Goal: Task Accomplishment & Management: Complete application form

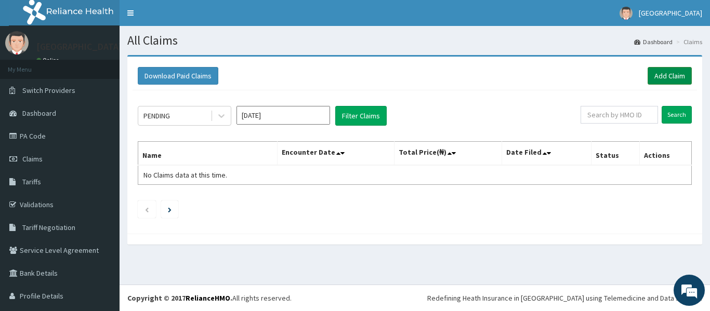
click at [673, 80] on link "Add Claim" at bounding box center [670, 76] width 44 height 18
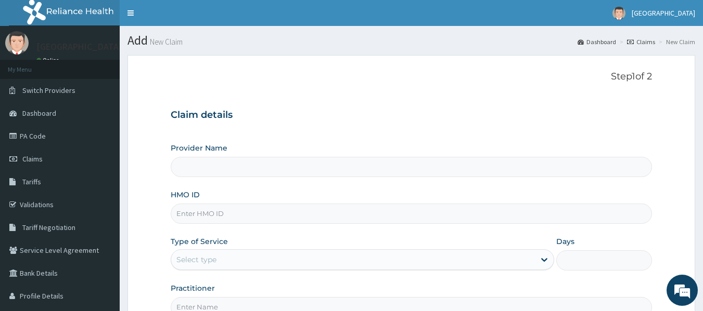
type input "[GEOGRAPHIC_DATA]"
click at [574, 217] on input "HMO ID" at bounding box center [412, 214] width 482 height 20
type input "PFN/10176/A"
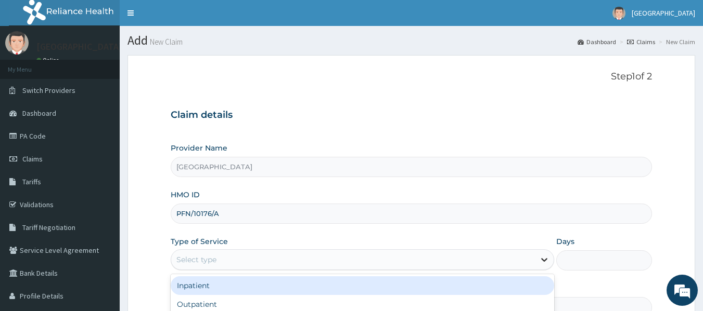
click at [539, 267] on div at bounding box center [544, 260] width 19 height 19
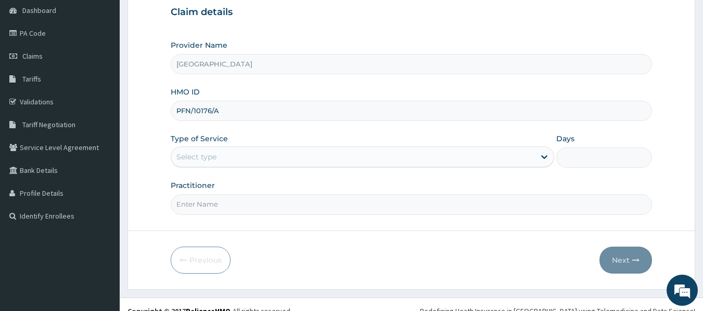
scroll to position [104, 0]
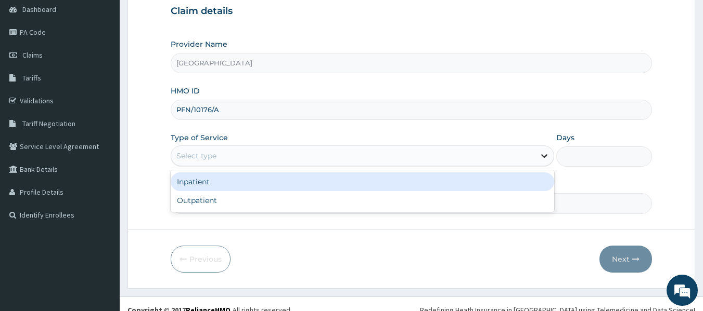
click at [542, 152] on icon at bounding box center [544, 156] width 10 height 10
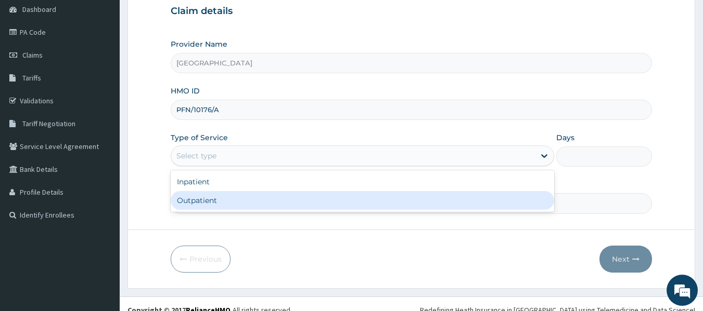
click at [521, 202] on div "Outpatient" at bounding box center [362, 200] width 383 height 19
type input "1"
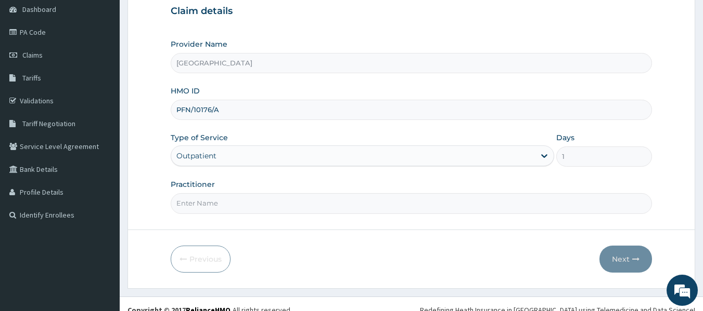
click at [471, 211] on input "Practitioner" at bounding box center [412, 203] width 482 height 20
type input "DR KINGSLEY"
click at [622, 262] on button "Next" at bounding box center [625, 259] width 53 height 27
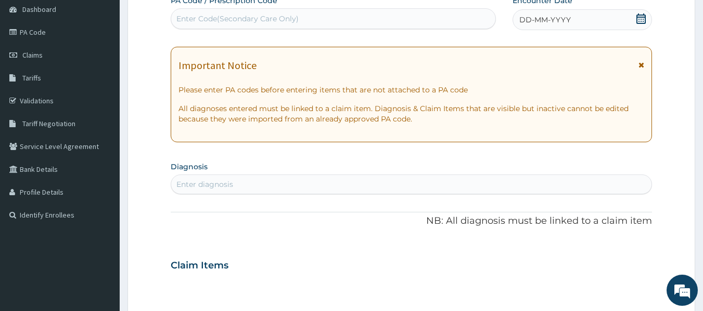
click at [577, 19] on div "DD-MM-YYYY" at bounding box center [581, 19] width 139 height 21
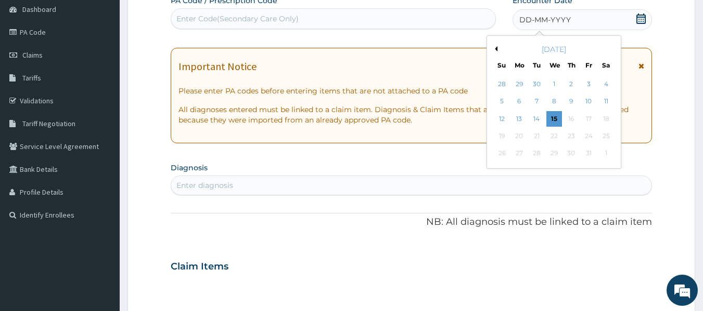
click at [577, 19] on div "DD-MM-YYYY" at bounding box center [581, 19] width 139 height 21
click at [495, 50] on button "Previous Month" at bounding box center [494, 48] width 5 height 5
click at [539, 117] on div "12" at bounding box center [537, 119] width 16 height 16
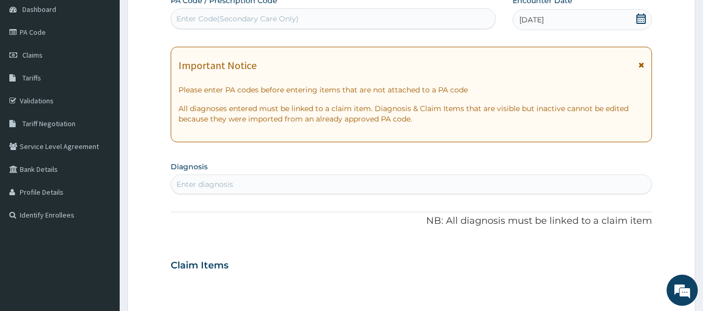
click at [484, 184] on div "Enter diagnosis" at bounding box center [411, 184] width 480 height 17
type input "atopic"
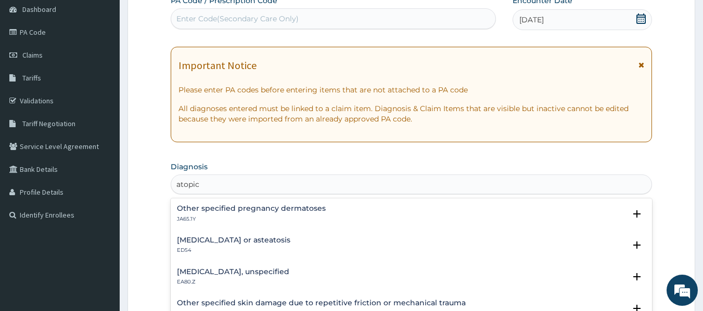
click at [253, 272] on h4 "Atopic eczema, unspecified" at bounding box center [233, 272] width 112 height 8
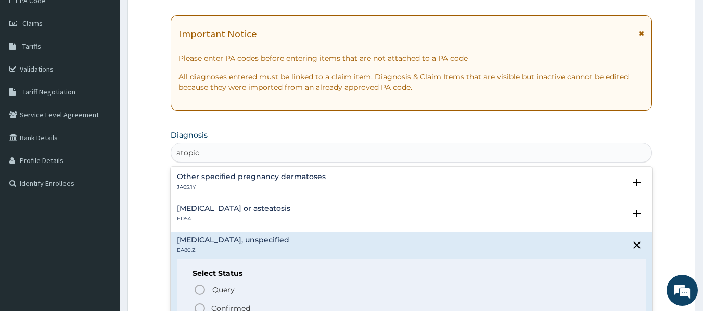
scroll to position [146, 0]
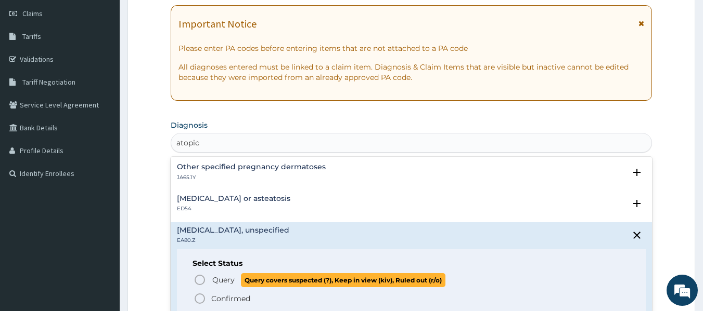
click at [197, 281] on icon "status option query" at bounding box center [199, 280] width 12 height 12
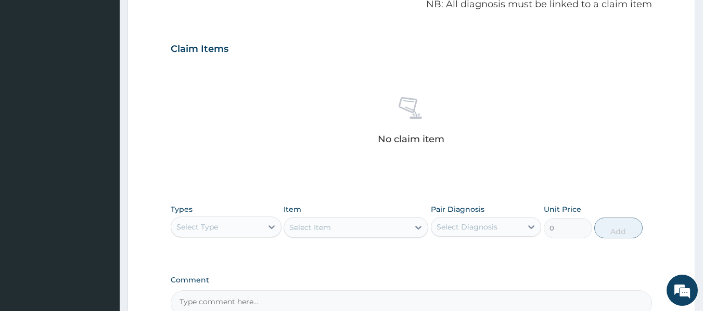
scroll to position [333, 0]
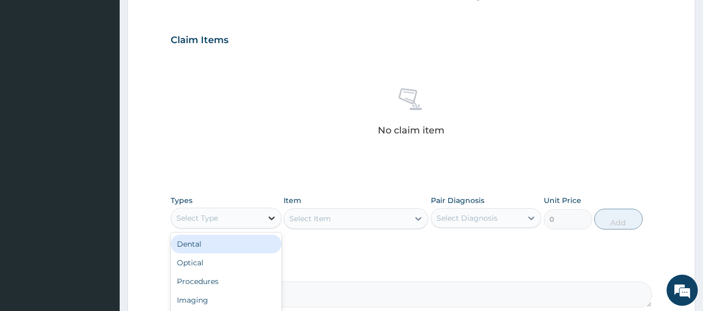
click at [266, 215] on icon at bounding box center [271, 218] width 10 height 10
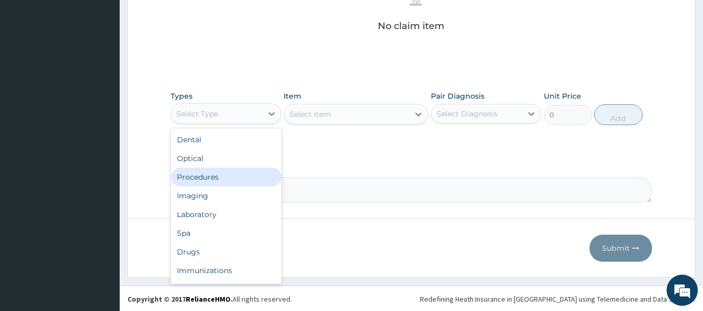
scroll to position [438, 0]
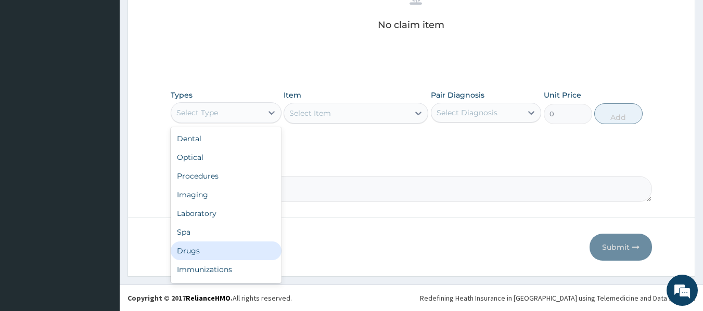
click at [189, 247] on div "Drugs" at bounding box center [226, 251] width 111 height 19
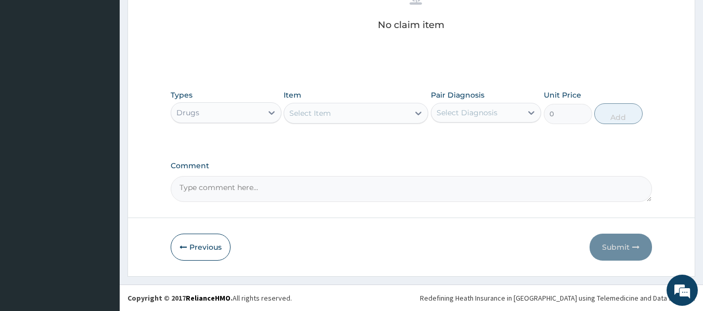
click at [415, 113] on icon at bounding box center [418, 113] width 10 height 10
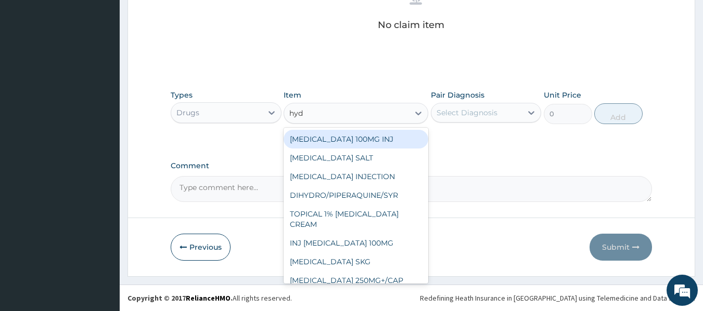
type input "hydr"
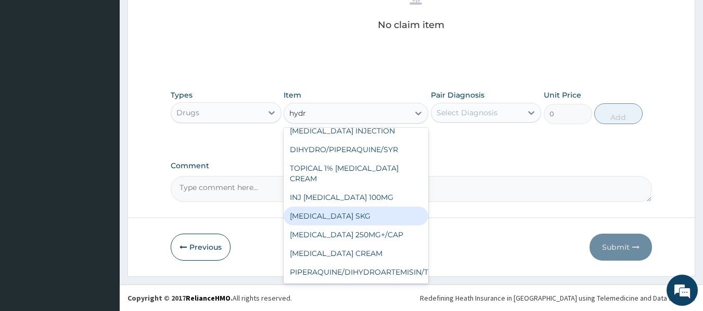
scroll to position [62, 0]
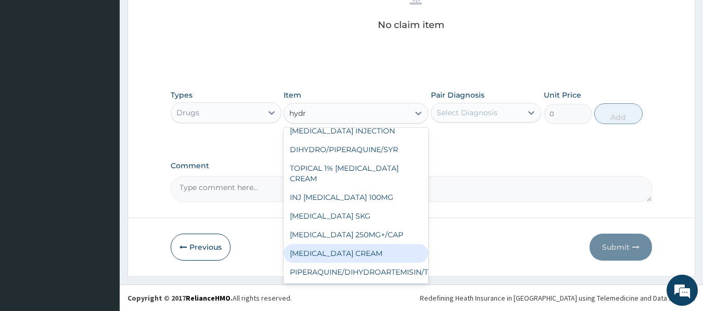
click at [380, 251] on div "[MEDICAL_DATA] CREAM" at bounding box center [355, 253] width 145 height 19
type input "2500"
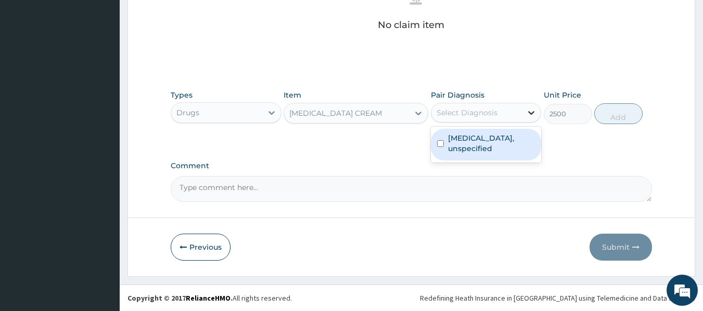
click at [530, 113] on icon at bounding box center [531, 113] width 6 height 4
click at [512, 133] on label "Atopic eczema, unspecified" at bounding box center [491, 143] width 87 height 21
checkbox input "true"
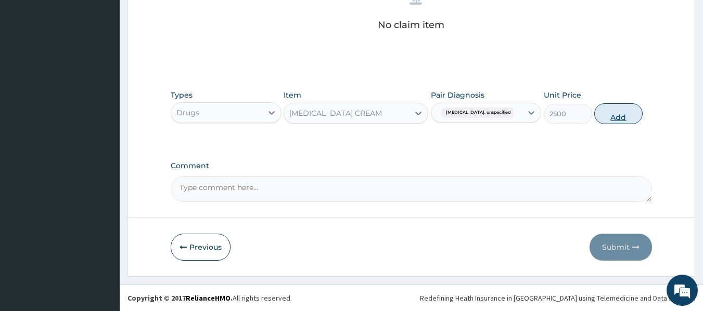
click at [614, 112] on button "Add" at bounding box center [618, 113] width 48 height 21
type input "0"
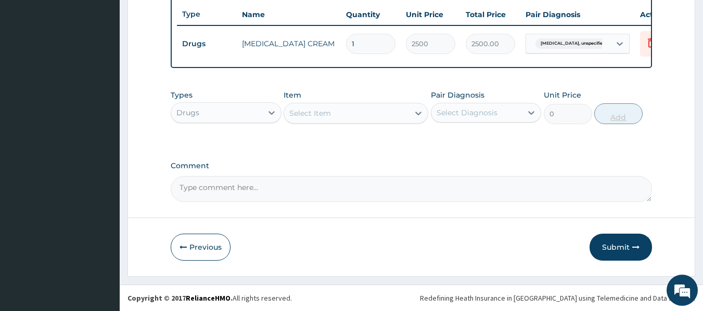
scroll to position [397, 0]
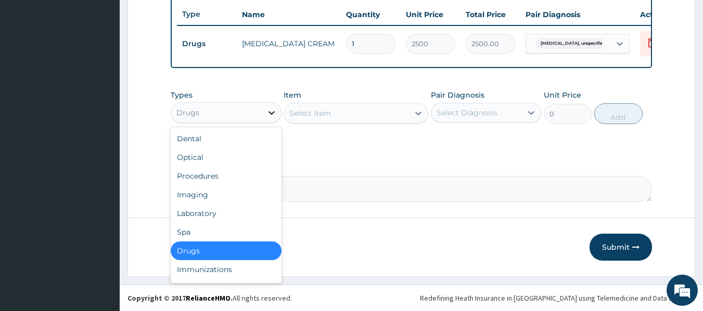
click at [270, 110] on icon at bounding box center [271, 113] width 10 height 10
click at [336, 106] on div "Select Item" at bounding box center [346, 113] width 125 height 17
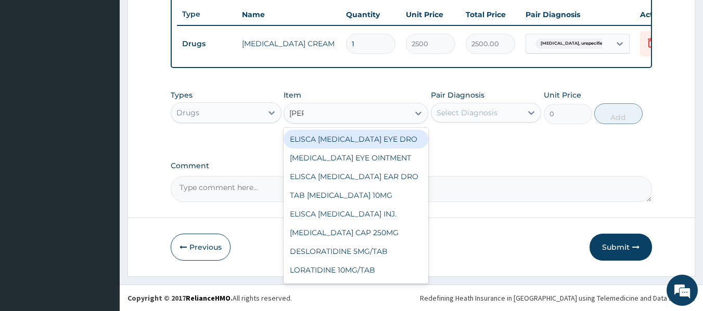
type input "lorat"
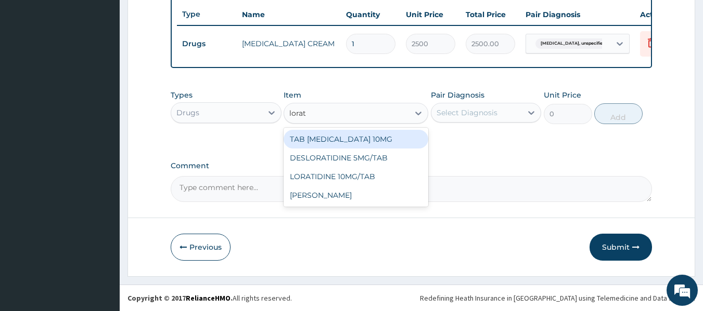
click at [335, 137] on div "TAB [MEDICAL_DATA] 10MG" at bounding box center [355, 139] width 145 height 19
type input "70"
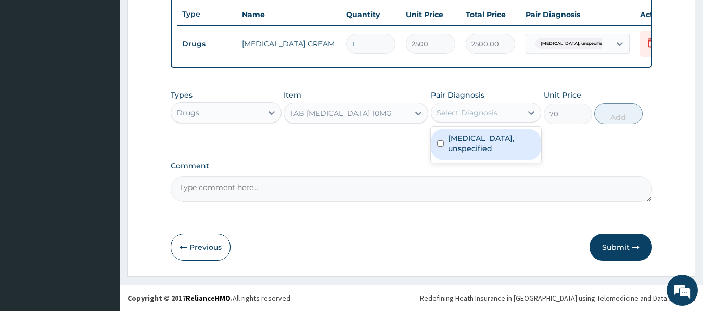
click at [516, 114] on div "Select Diagnosis" at bounding box center [476, 113] width 91 height 17
click at [489, 149] on label "Atopic eczema, unspecified" at bounding box center [491, 143] width 87 height 21
checkbox input "true"
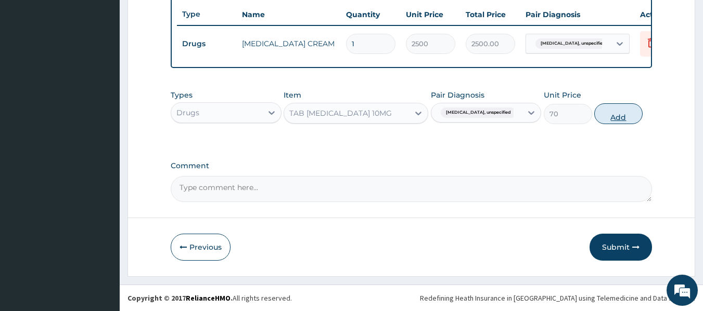
click at [616, 114] on button "Add" at bounding box center [618, 113] width 48 height 21
type input "0"
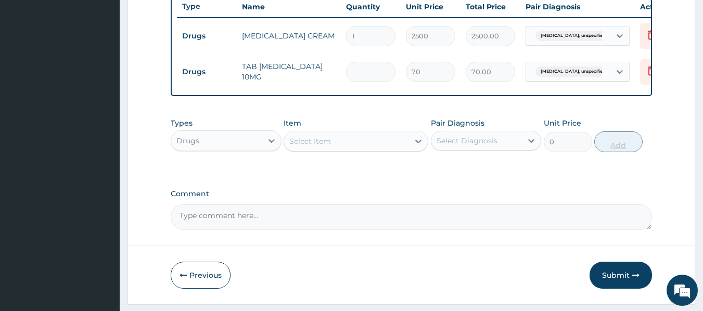
type input "0.00"
type input "5"
type input "350.00"
type input "5"
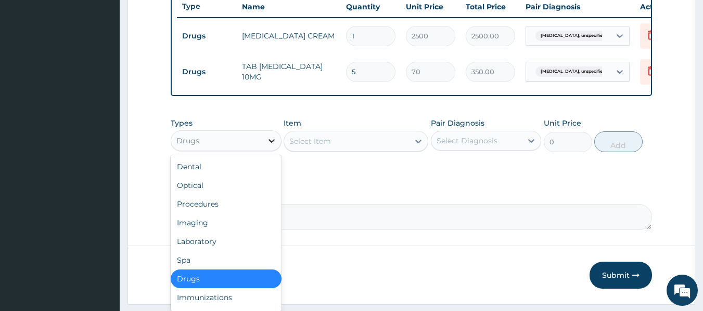
click at [269, 143] on icon at bounding box center [271, 141] width 6 height 4
click at [218, 213] on div "Procedures" at bounding box center [226, 204] width 111 height 19
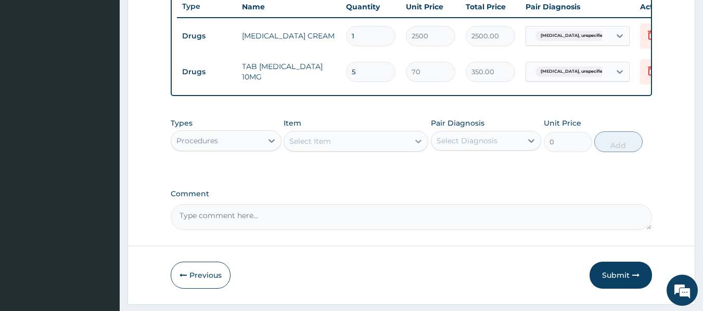
click at [418, 144] on icon at bounding box center [418, 142] width 6 height 4
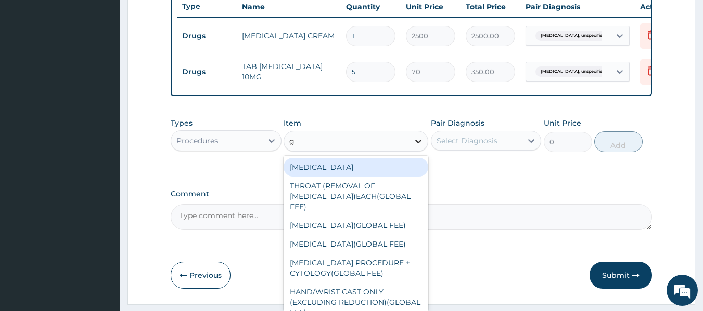
type input "gp"
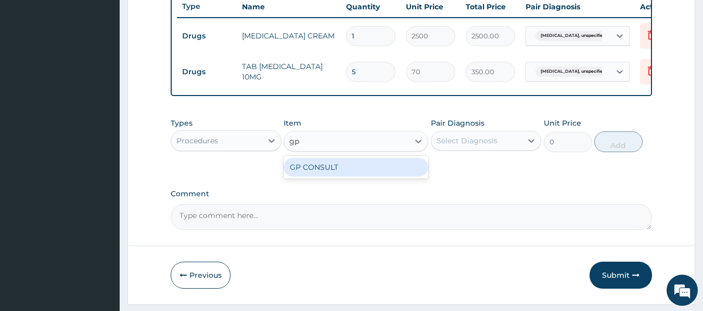
click at [401, 177] on div "GP CONSULT" at bounding box center [355, 167] width 145 height 19
type input "5000"
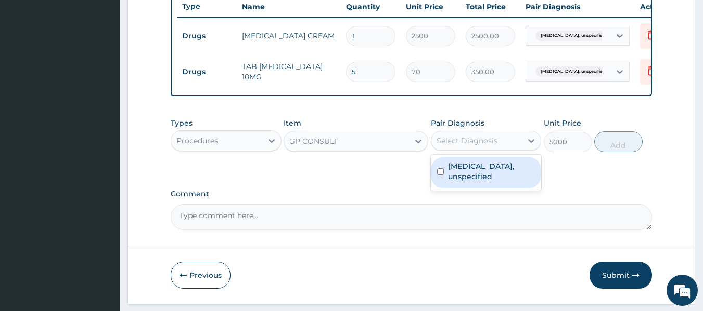
click at [507, 149] on div "Select Diagnosis" at bounding box center [476, 141] width 91 height 17
click at [495, 172] on label "Atopic eczema, unspecified" at bounding box center [491, 171] width 87 height 21
checkbox input "true"
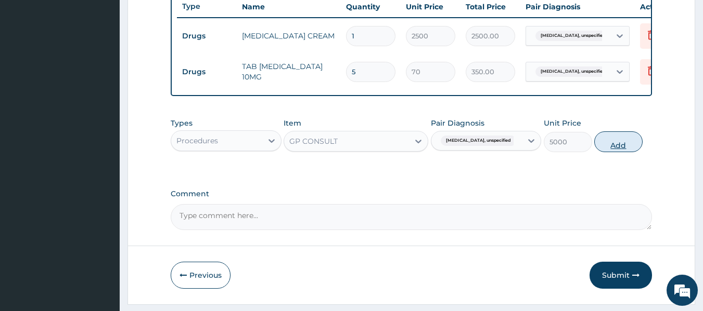
click at [637, 149] on button "Add" at bounding box center [618, 142] width 48 height 21
type input "0"
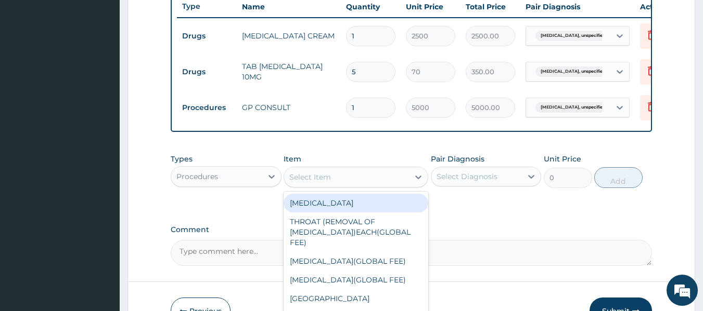
click at [385, 184] on div "Select Item" at bounding box center [346, 177] width 125 height 17
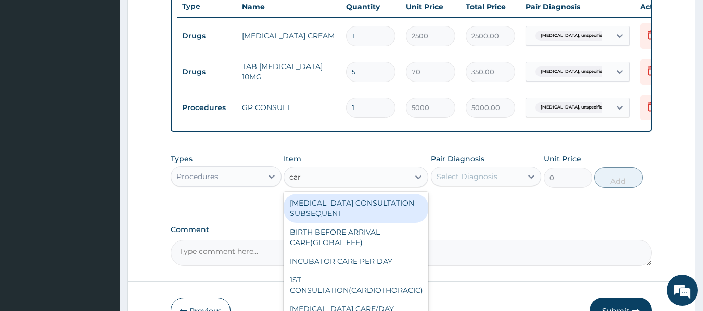
type input "card"
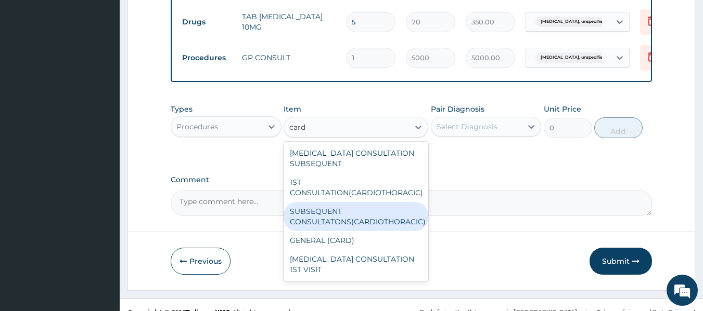
scroll to position [459, 0]
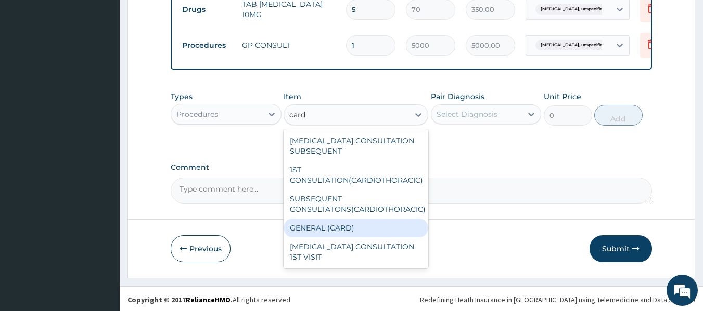
click at [409, 231] on div "GENERAL (CARD)" at bounding box center [355, 228] width 145 height 19
type input "800"
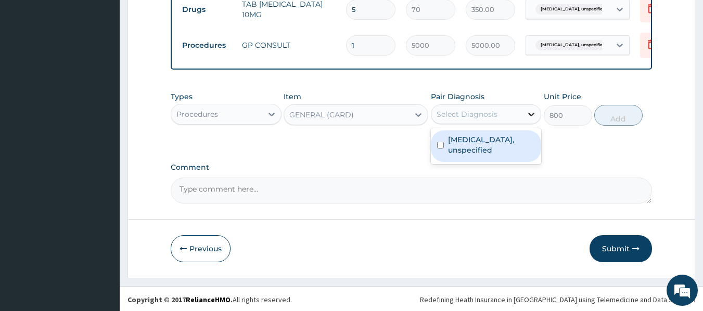
click at [526, 120] on icon at bounding box center [531, 114] width 10 height 10
click at [517, 138] on div "Atopic eczema, unspecified" at bounding box center [486, 147] width 111 height 32
checkbox input "true"
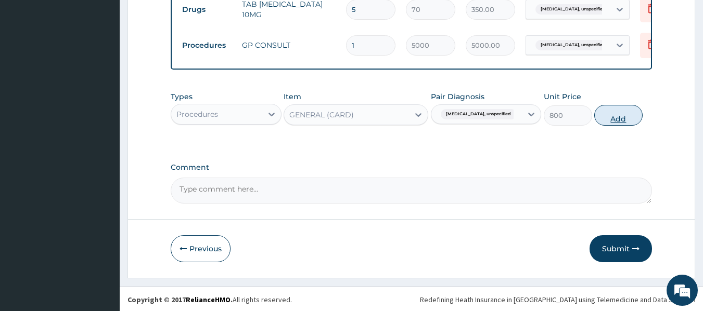
click at [617, 126] on button "Add" at bounding box center [618, 115] width 48 height 21
type input "0"
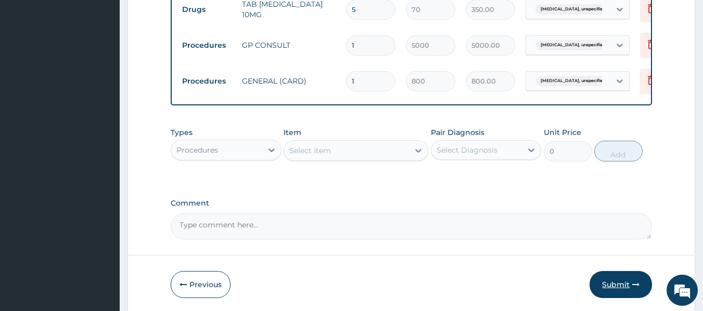
click at [605, 289] on button "Submit" at bounding box center [620, 284] width 62 height 27
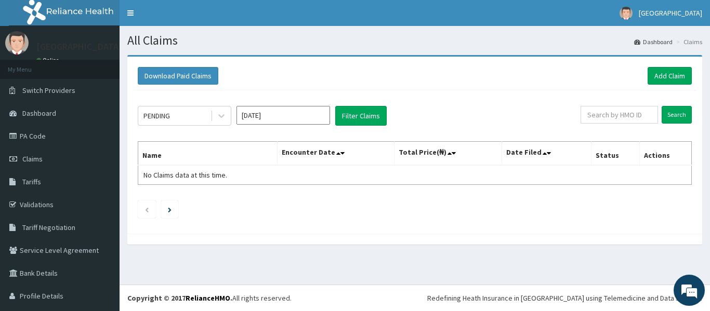
click at [605, 289] on footer "Redefining Heath Insurance in Africa using Telemedicine and Data Science! Copyr…" at bounding box center [415, 298] width 591 height 27
click at [664, 69] on link "Add Claim" at bounding box center [670, 76] width 44 height 18
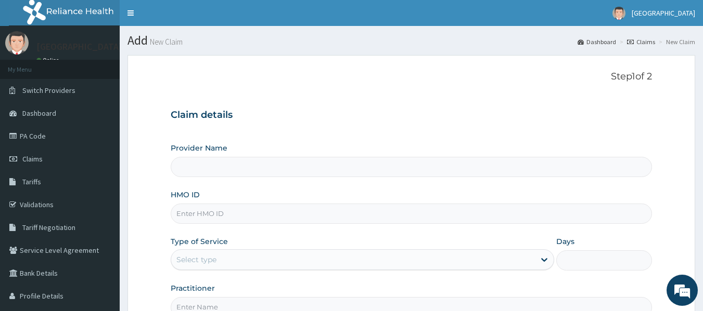
type input "[GEOGRAPHIC_DATA]"
click at [516, 215] on input "HMO ID" at bounding box center [412, 214] width 482 height 20
type input "HPL/10065/A"
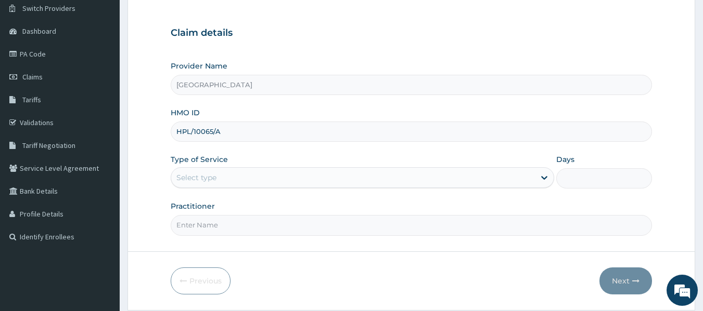
scroll to position [83, 0]
click at [549, 179] on icon at bounding box center [544, 177] width 10 height 10
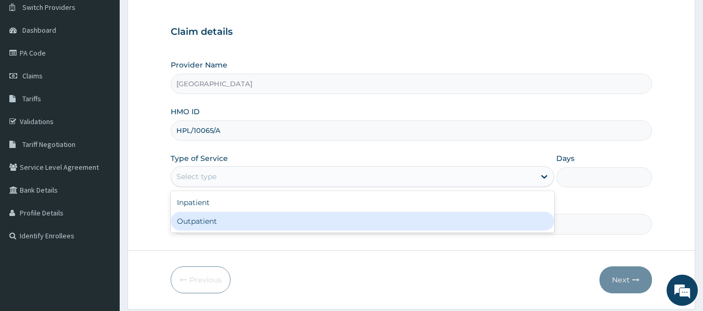
click at [517, 216] on div "Outpatient" at bounding box center [362, 221] width 383 height 19
type input "1"
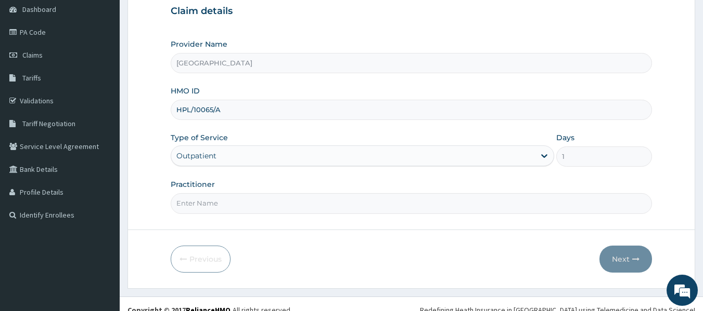
scroll to position [116, 0]
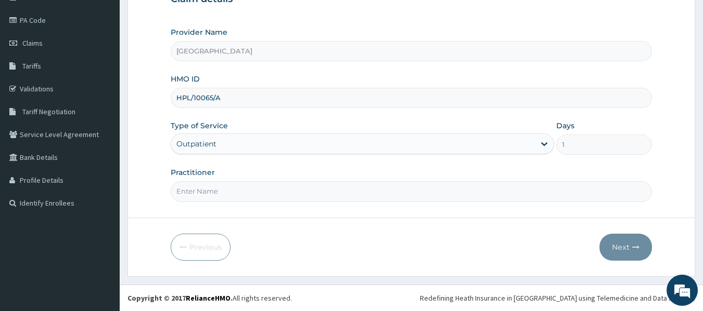
click at [483, 194] on input "Practitioner" at bounding box center [412, 191] width 482 height 20
type input "DR KINGSLEY"
click at [631, 251] on button "Next" at bounding box center [625, 247] width 53 height 27
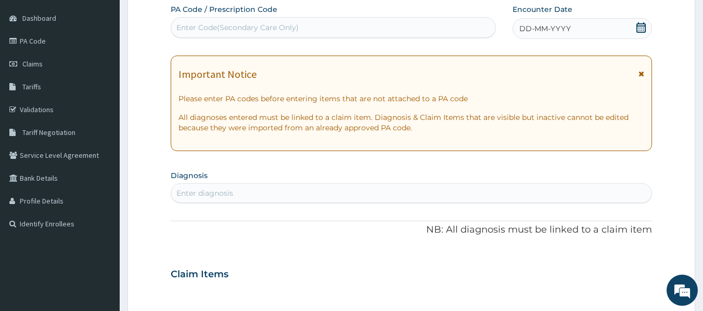
scroll to position [74, 0]
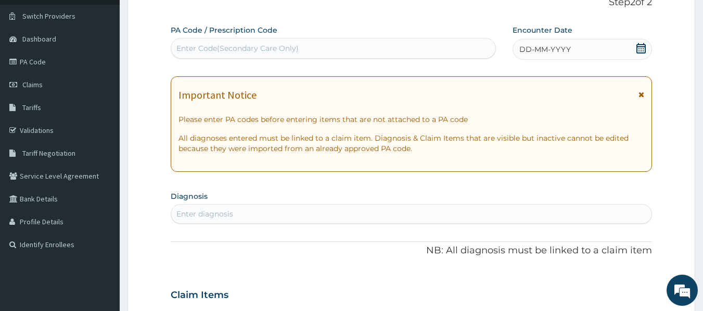
click at [568, 45] on span "DD-MM-YYYY" at bounding box center [544, 49] width 51 height 10
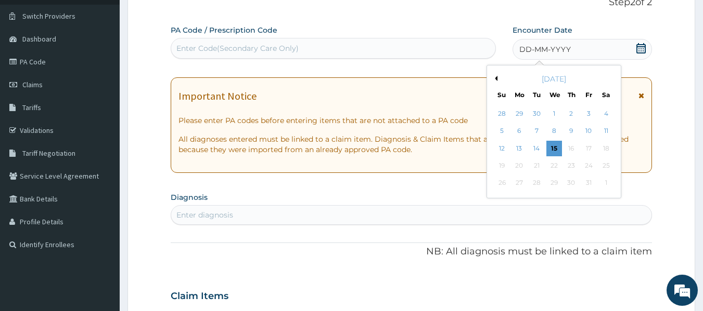
click at [496, 76] on button "Previous Month" at bounding box center [494, 78] width 5 height 5
click at [533, 153] on div "12" at bounding box center [537, 149] width 16 height 16
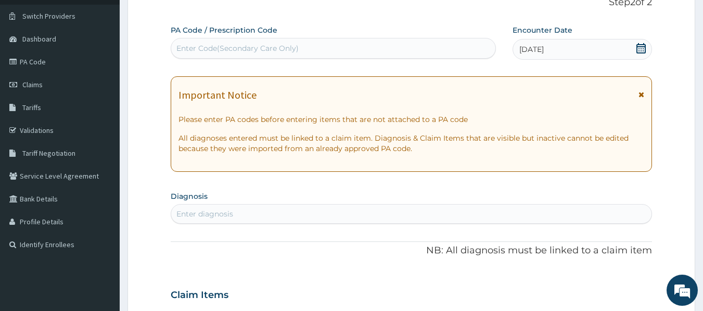
click at [541, 217] on div "Enter diagnosis" at bounding box center [411, 214] width 480 height 17
type input "b"
type input "wrist"
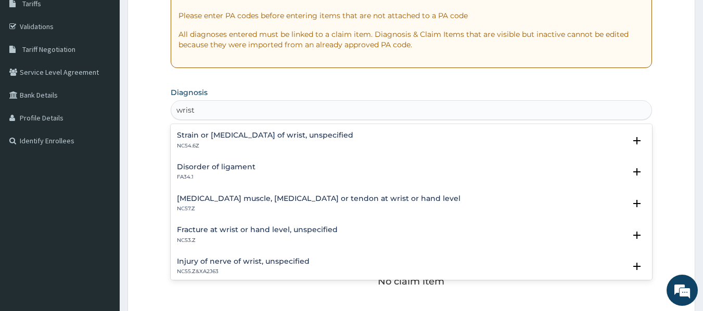
scroll to position [381, 0]
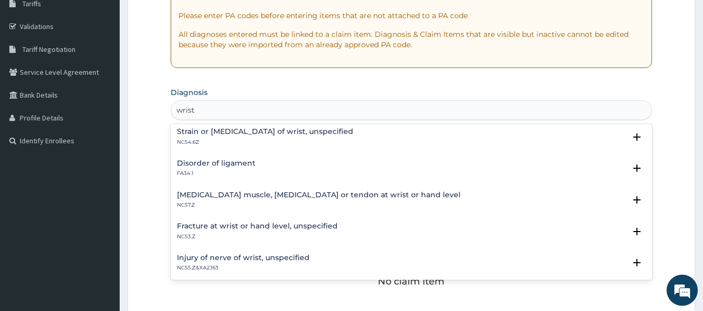
click at [404, 194] on h4 "Injury of unspecified muscle, fascia or tendon at wrist or hand level" at bounding box center [318, 195] width 283 height 8
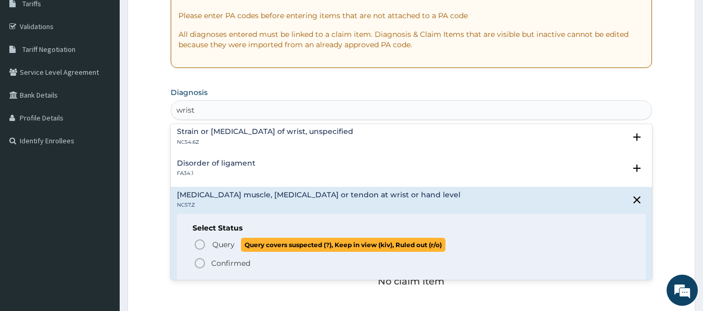
click at [201, 244] on icon "status option query" at bounding box center [199, 245] width 12 height 12
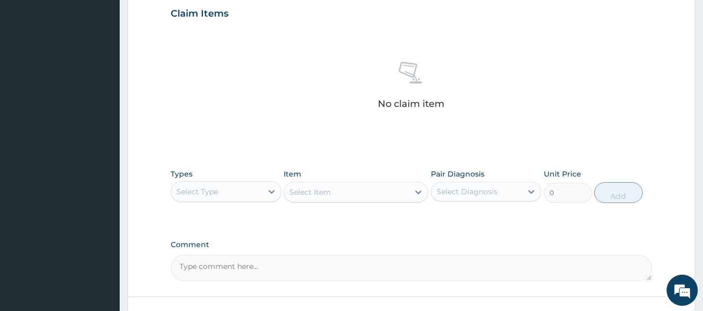
scroll to position [366, 0]
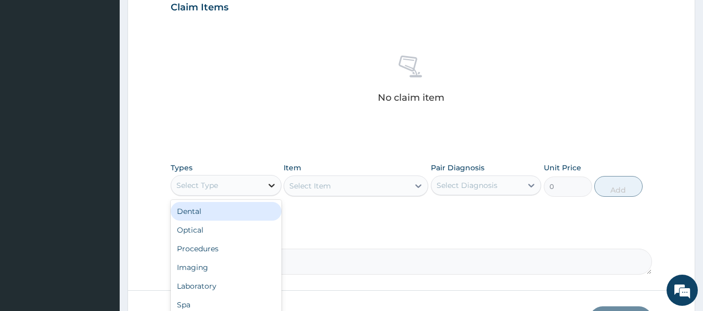
click at [262, 189] on div at bounding box center [271, 185] width 19 height 19
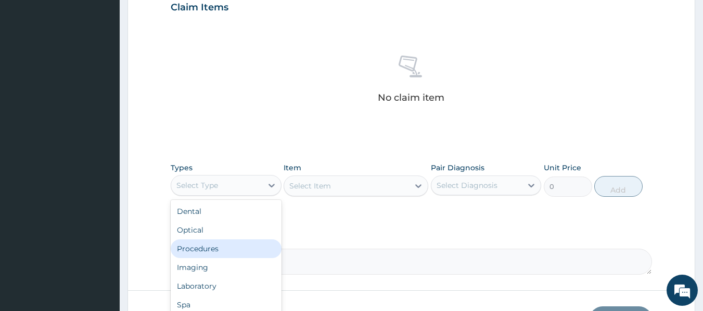
click at [226, 246] on div "Procedures" at bounding box center [226, 249] width 111 height 19
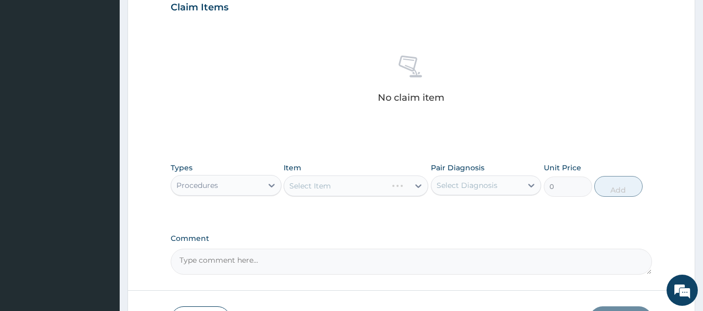
click at [421, 188] on div "Select Item" at bounding box center [355, 186] width 145 height 21
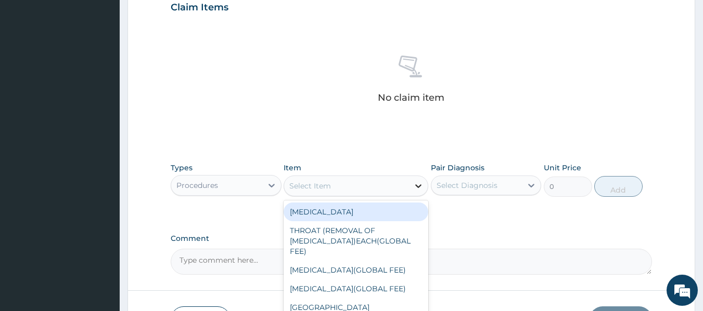
click at [420, 188] on icon at bounding box center [418, 186] width 10 height 10
type input "gp"
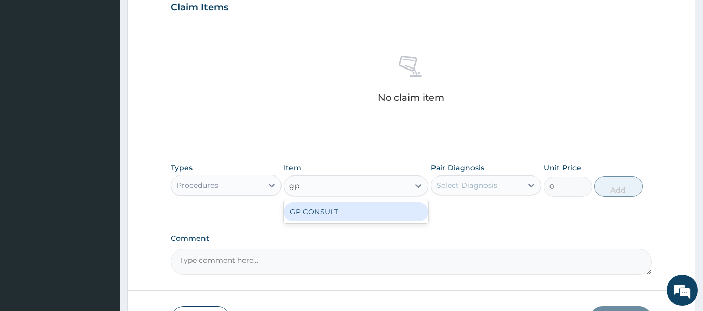
click at [374, 211] on div "GP CONSULT" at bounding box center [355, 212] width 145 height 19
type input "5000"
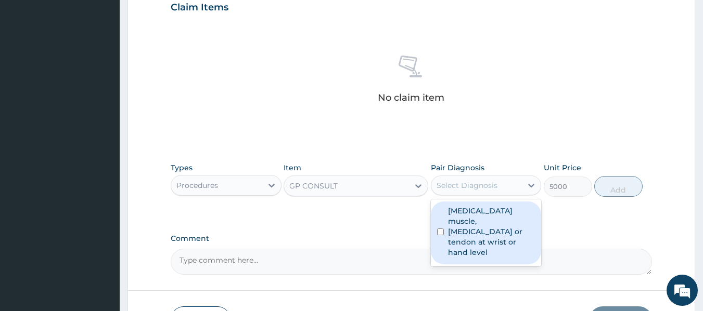
click at [465, 186] on div "Select Diagnosis" at bounding box center [466, 185] width 61 height 10
click at [438, 229] on input "checkbox" at bounding box center [440, 232] width 7 height 7
checkbox input "true"
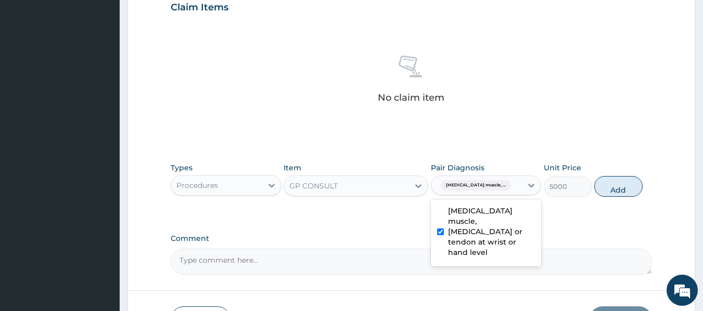
click at [564, 198] on div "Types Procedures Item GP CONSULT Pair Diagnosis option Injury of unspecified mu…" at bounding box center [412, 180] width 482 height 45
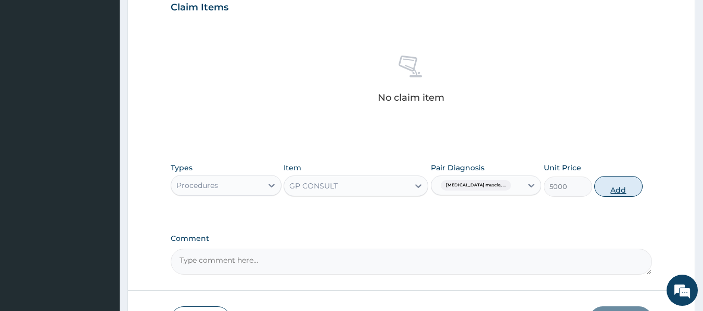
click at [607, 187] on button "Add" at bounding box center [618, 186] width 48 height 21
type input "0"
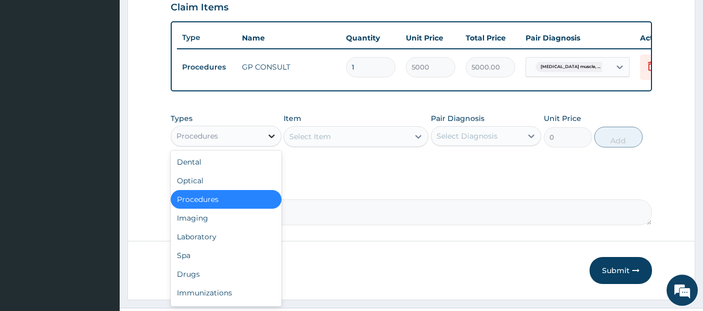
click at [263, 144] on div at bounding box center [271, 136] width 19 height 19
click at [197, 280] on div "Drugs" at bounding box center [226, 274] width 111 height 19
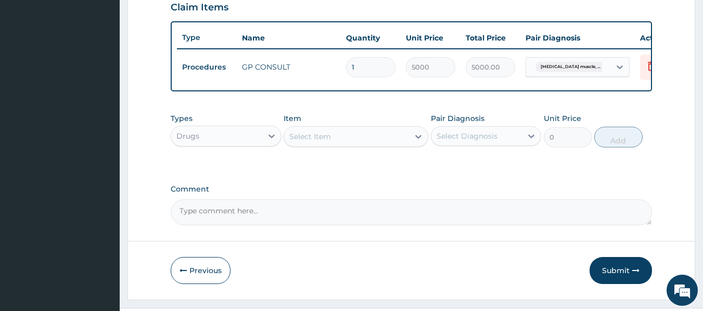
click at [422, 142] on icon at bounding box center [418, 137] width 10 height 10
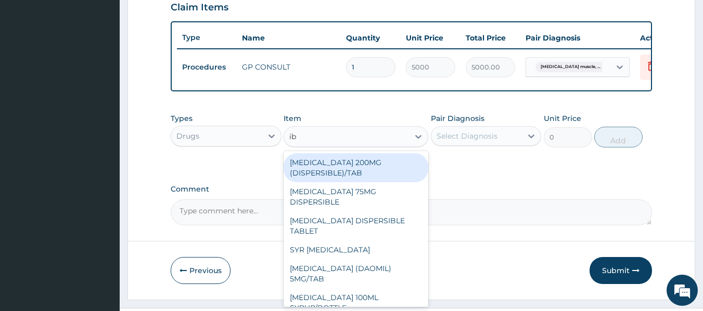
type input "ibu"
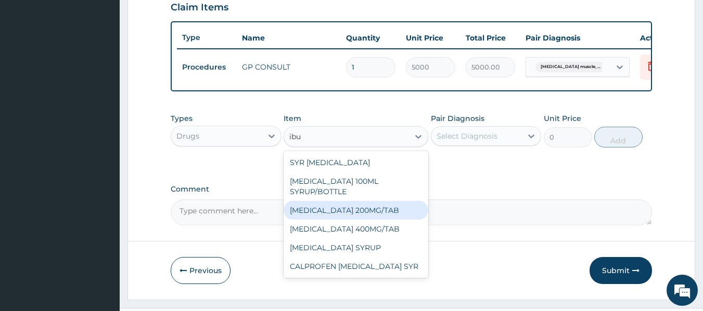
click at [313, 212] on div "[MEDICAL_DATA] 200MG/TAB" at bounding box center [355, 210] width 145 height 19
type input "50"
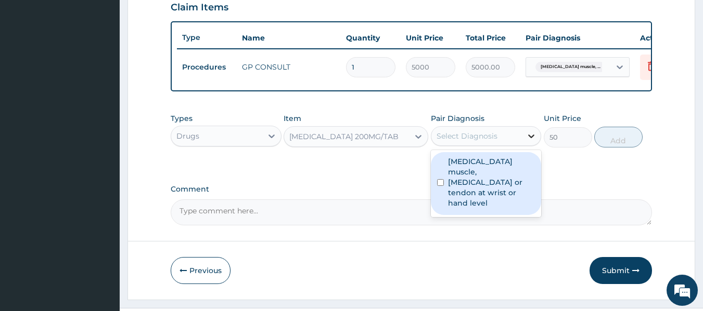
click at [533, 141] on icon at bounding box center [531, 136] width 10 height 10
click at [441, 186] on input "checkbox" at bounding box center [440, 182] width 7 height 7
checkbox input "true"
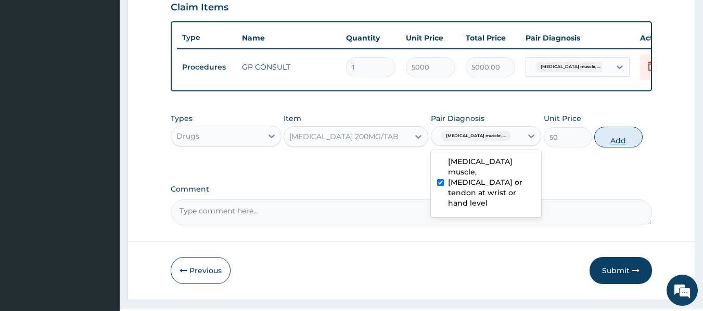
click at [617, 148] on button "Add" at bounding box center [618, 137] width 48 height 21
type input "0"
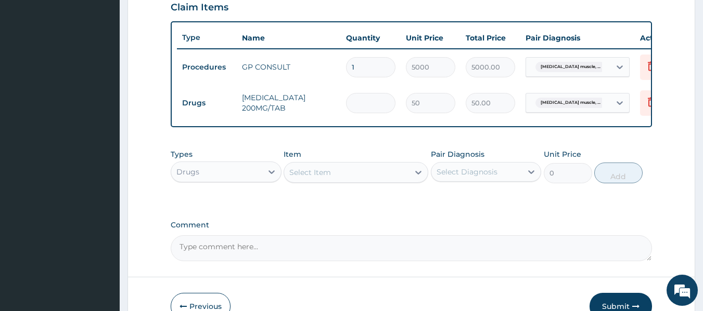
type input "0.00"
type input "1"
type input "50.00"
type input "18"
type input "900.00"
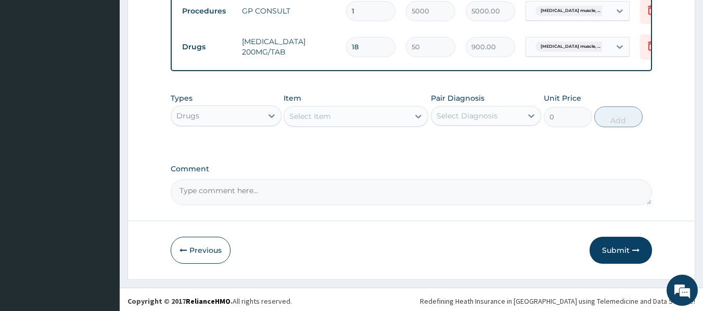
scroll to position [428, 0]
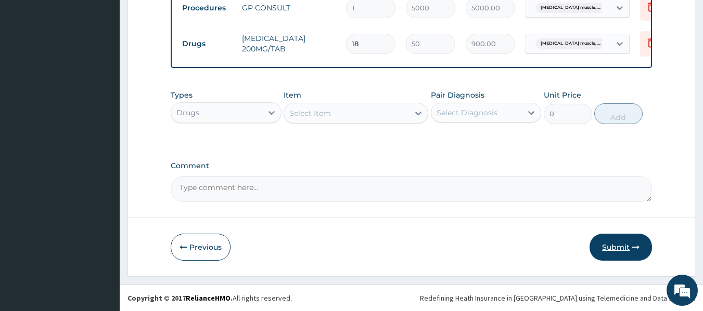
type input "18"
click at [619, 253] on button "Submit" at bounding box center [620, 247] width 62 height 27
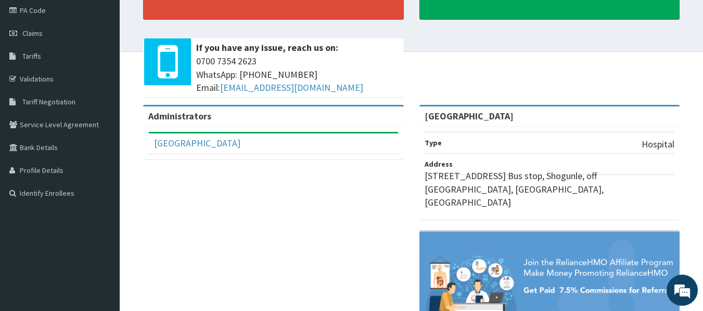
scroll to position [146, 0]
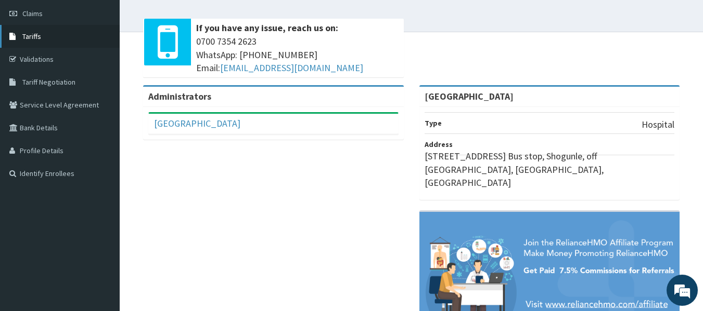
click at [85, 44] on link "Tariffs" at bounding box center [60, 36] width 120 height 23
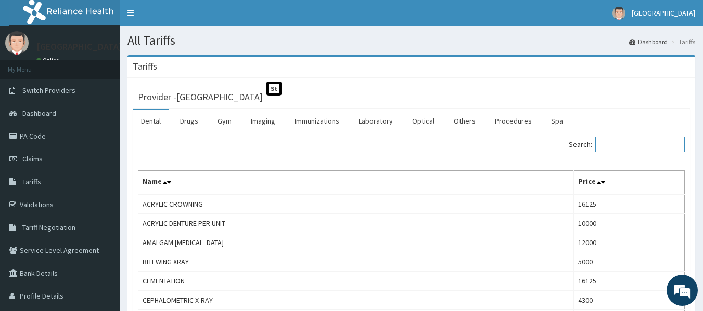
click at [629, 139] on input "Search:" at bounding box center [639, 145] width 89 height 16
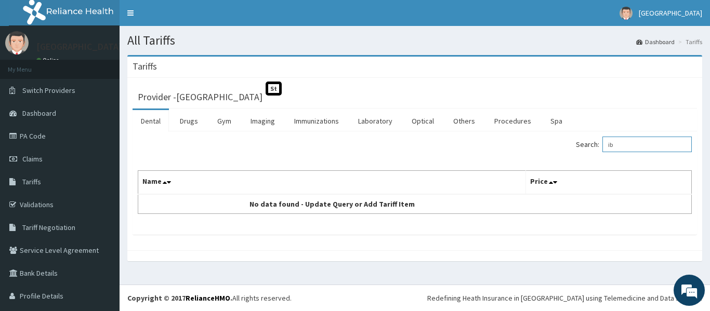
type input "i"
type input "t"
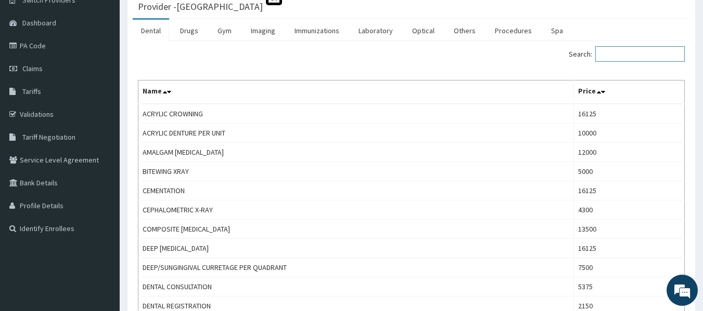
scroll to position [70, 0]
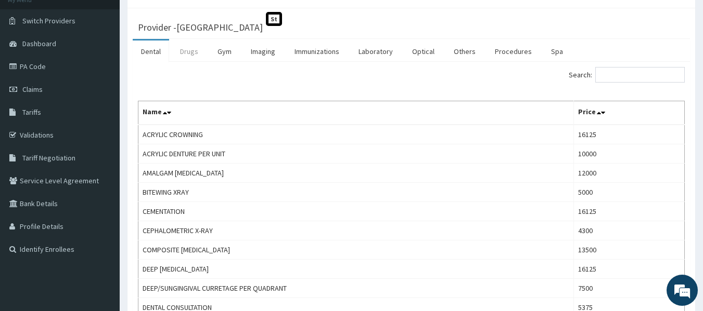
click at [200, 55] on link "Drugs" at bounding box center [189, 52] width 35 height 22
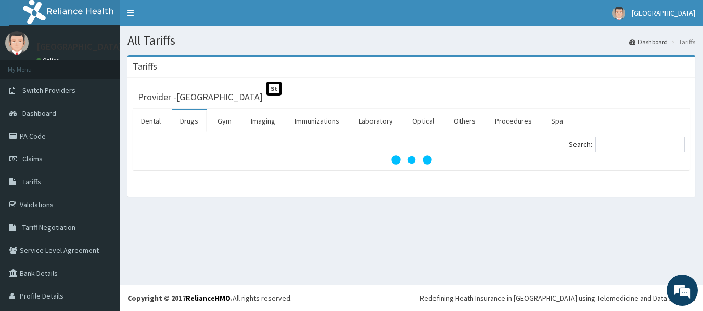
scroll to position [0, 0]
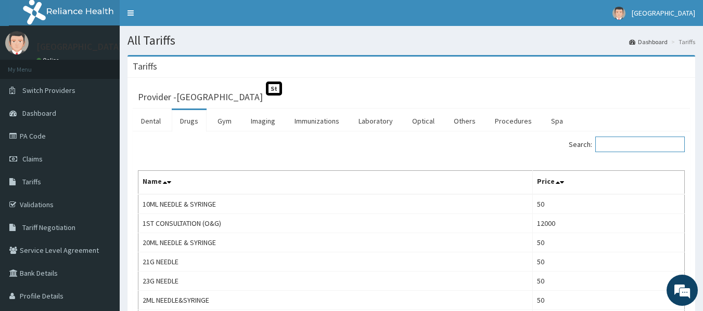
click at [653, 148] on input "Search:" at bounding box center [639, 145] width 89 height 16
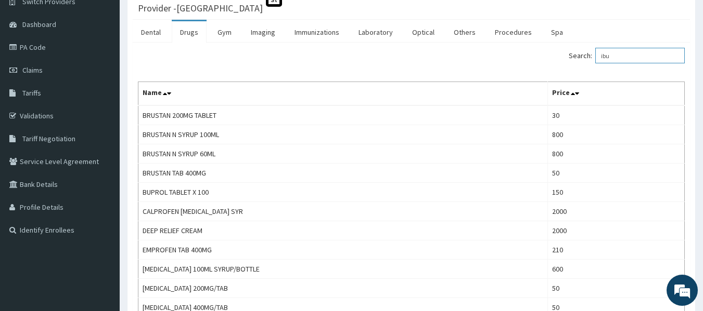
scroll to position [83, 0]
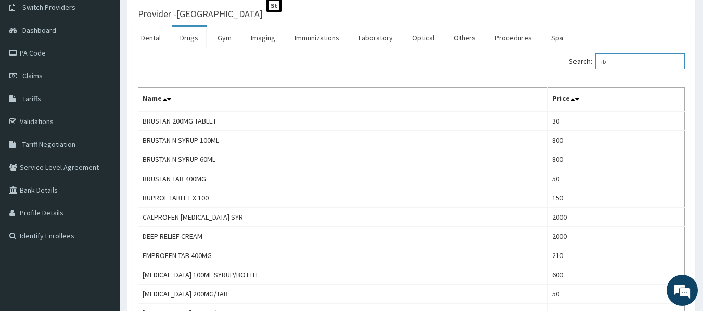
type input "i"
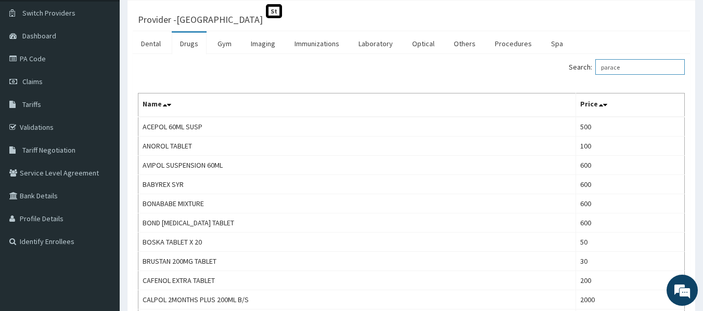
scroll to position [76, 0]
type input "p"
type input "o"
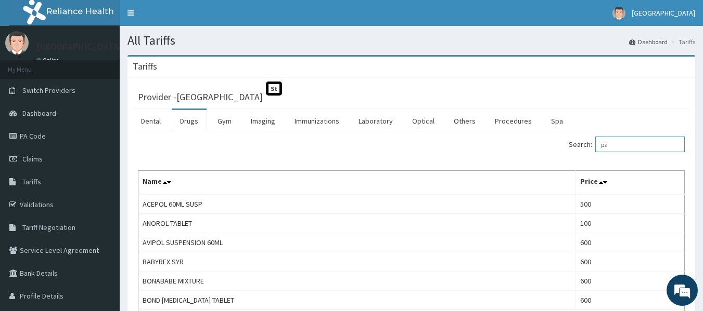
type input "p"
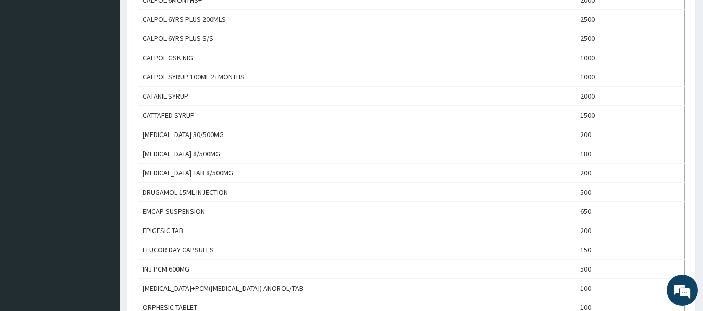
scroll to position [437, 0]
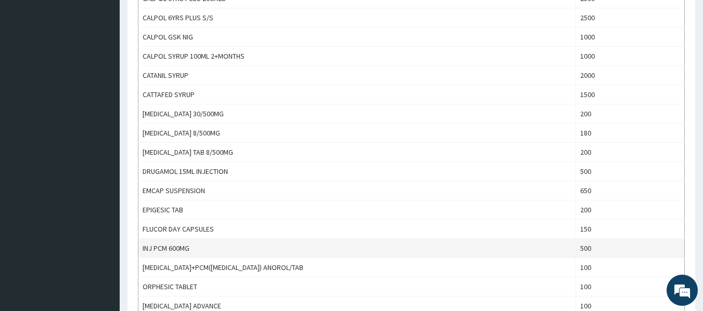
type input "parac"
click at [629, 251] on td "500" at bounding box center [630, 248] width 109 height 19
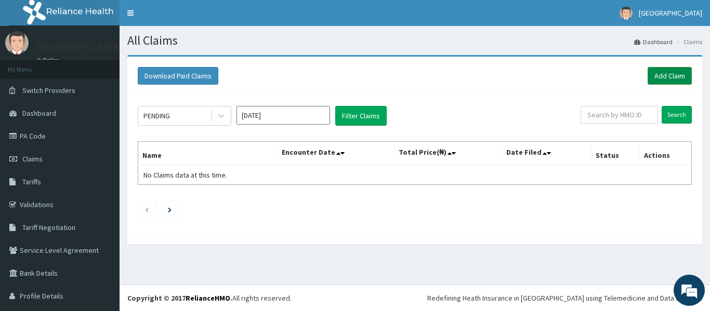
click at [666, 72] on link "Add Claim" at bounding box center [670, 76] width 44 height 18
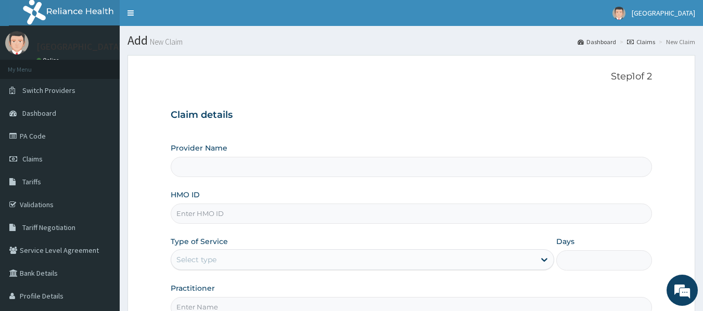
type input "[GEOGRAPHIC_DATA]"
click at [414, 209] on input "HMO ID" at bounding box center [412, 214] width 482 height 20
type input "GSV/13579/B"
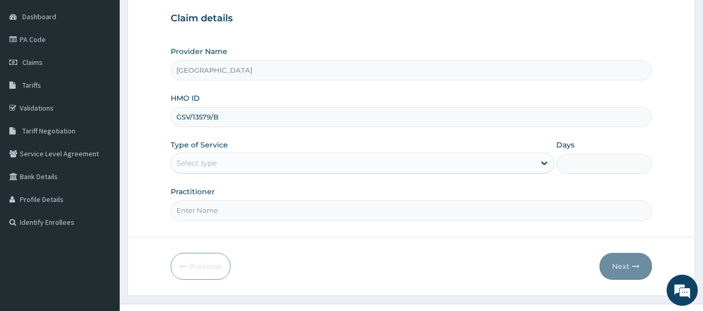
scroll to position [104, 0]
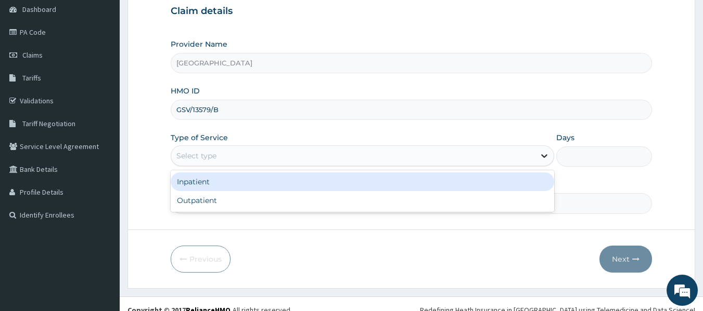
click at [544, 154] on icon at bounding box center [544, 156] width 10 height 10
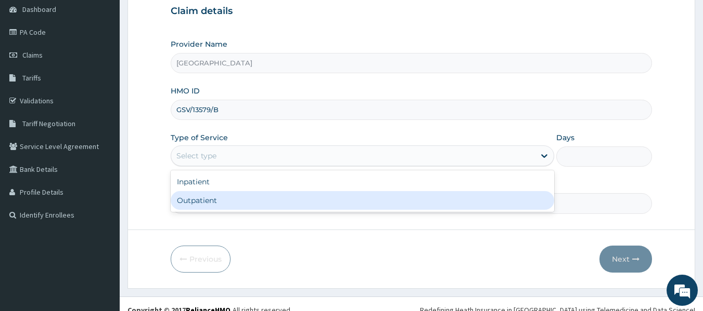
click at [521, 192] on div "Outpatient" at bounding box center [362, 200] width 383 height 19
type input "1"
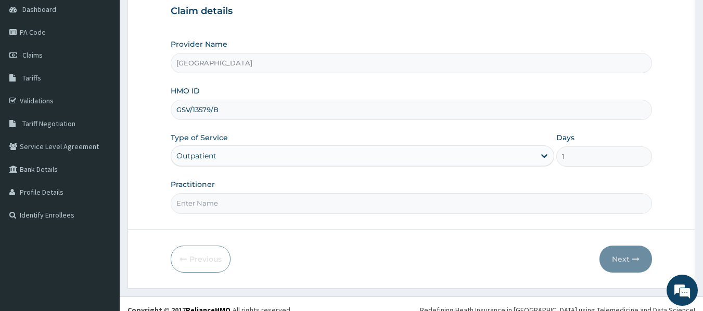
click at [502, 200] on input "Practitioner" at bounding box center [412, 203] width 482 height 20
click at [296, 211] on input "Practitioner" at bounding box center [412, 203] width 482 height 20
type input "[PERSON_NAME]"
click at [607, 256] on button "Next" at bounding box center [625, 259] width 53 height 27
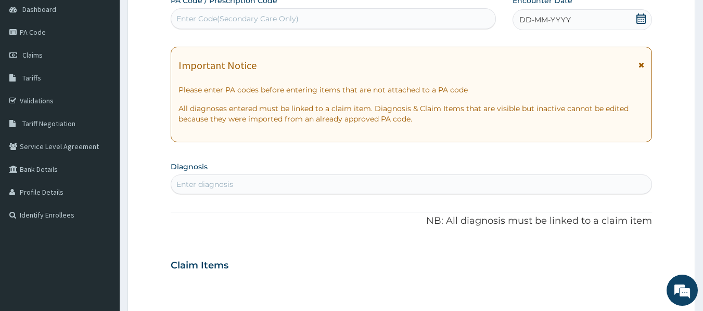
click at [604, 16] on div "DD-MM-YYYY" at bounding box center [581, 19] width 139 height 21
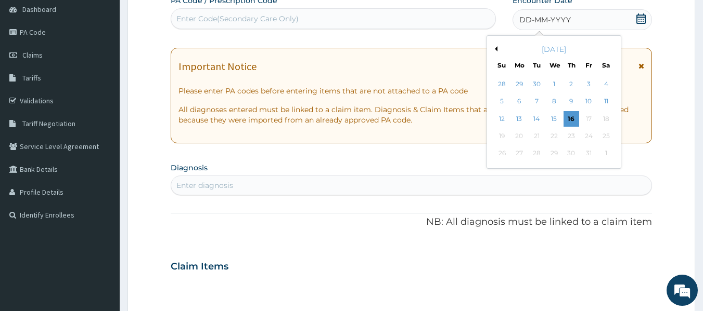
click at [496, 53] on div "[DATE]" at bounding box center [553, 49] width 125 height 10
click at [497, 51] on div "[DATE]" at bounding box center [553, 49] width 125 height 10
click at [496, 49] on button "Previous Month" at bounding box center [494, 48] width 5 height 5
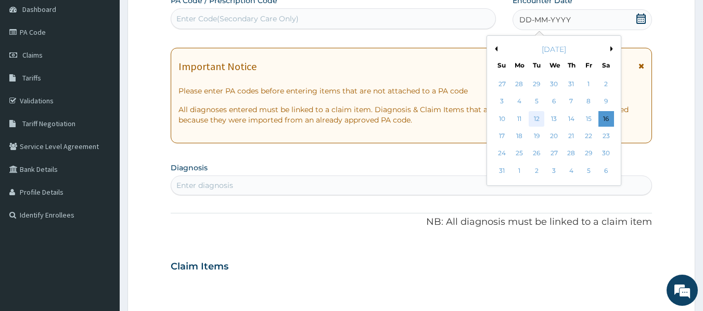
click at [532, 117] on div "12" at bounding box center [537, 119] width 16 height 16
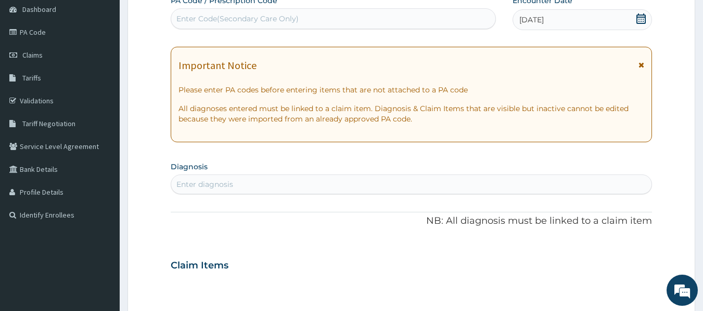
click at [452, 185] on div "Enter diagnosis" at bounding box center [411, 184] width 480 height 17
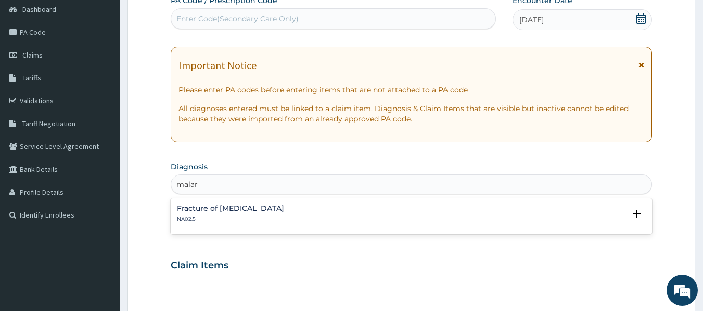
type input "malari"
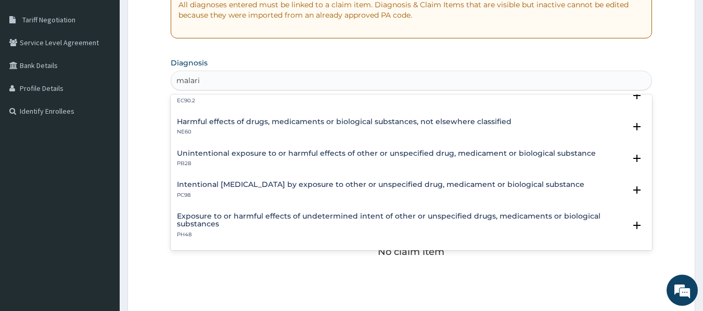
scroll to position [0, 0]
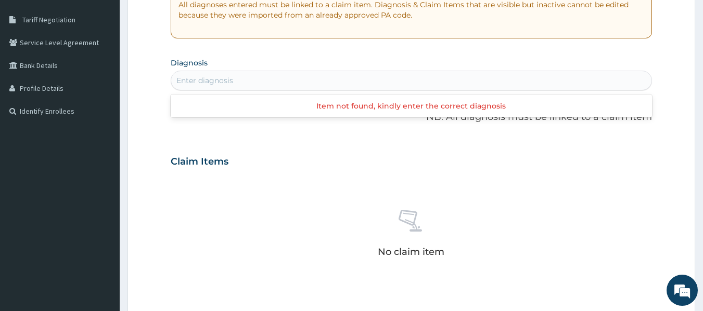
click at [480, 76] on div "Enter diagnosis" at bounding box center [411, 80] width 480 height 17
type input "m"
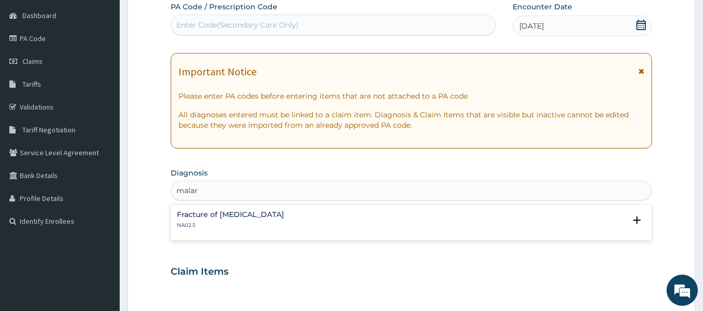
scroll to position [104, 0]
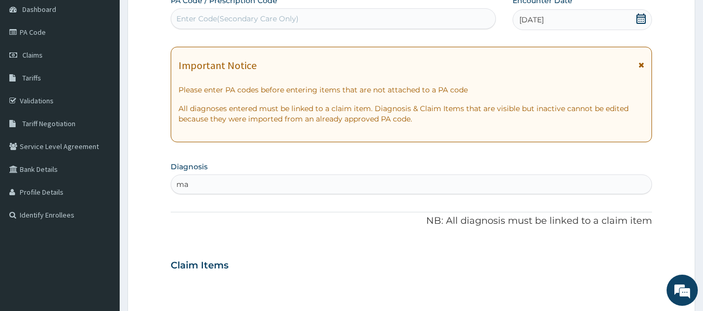
type input "m"
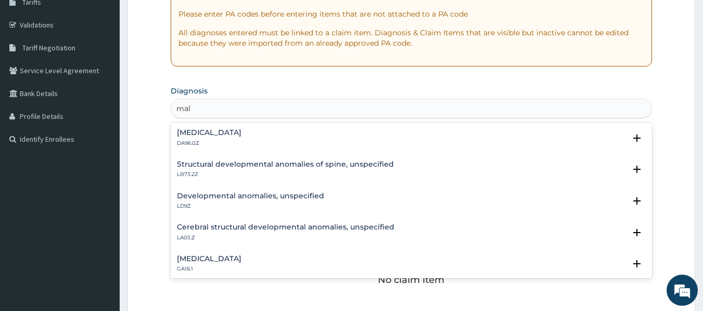
scroll to position [187, 0]
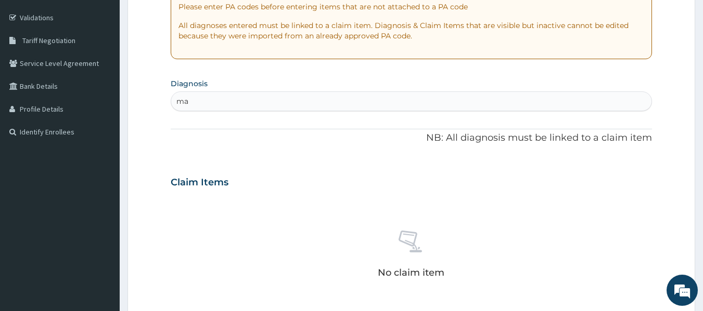
type input "m"
type input "b"
type input "sepsis"
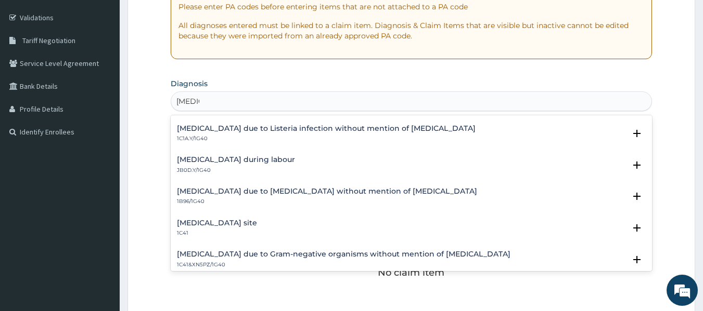
scroll to position [270, 0]
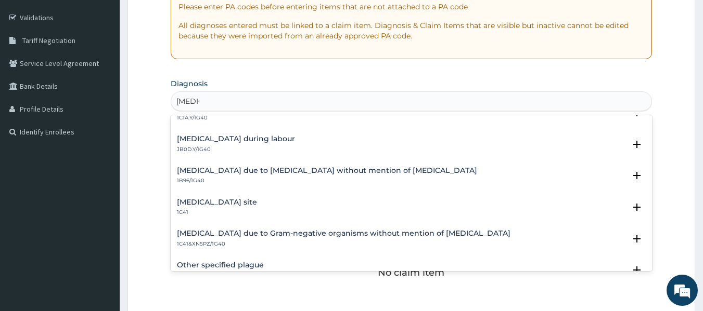
click at [257, 206] on h4 "Bacterial infection of unspecified site" at bounding box center [217, 203] width 80 height 8
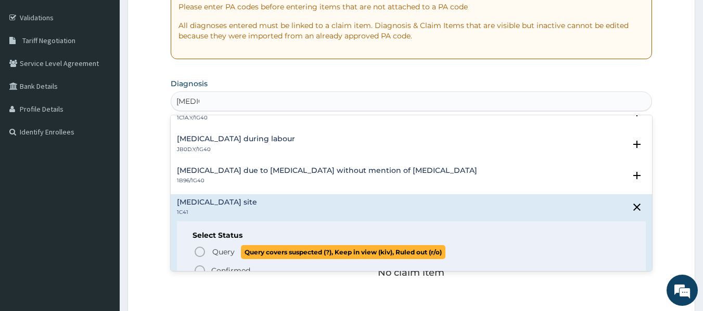
click at [278, 250] on span "Query covers suspected (?), Keep in view (kiv), Ruled out (r/o)" at bounding box center [343, 252] width 204 height 14
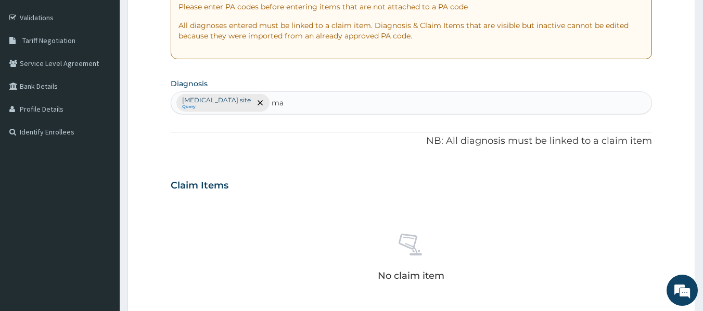
type input "m"
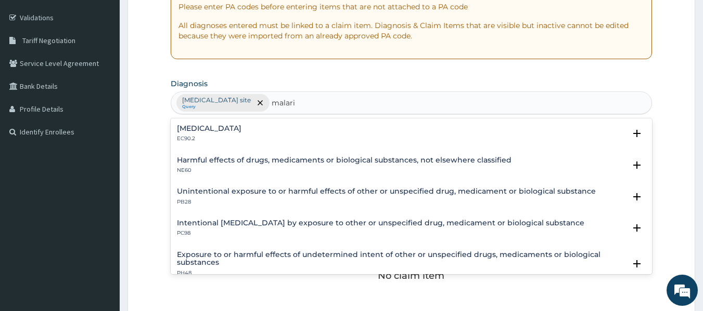
type input "malaria"
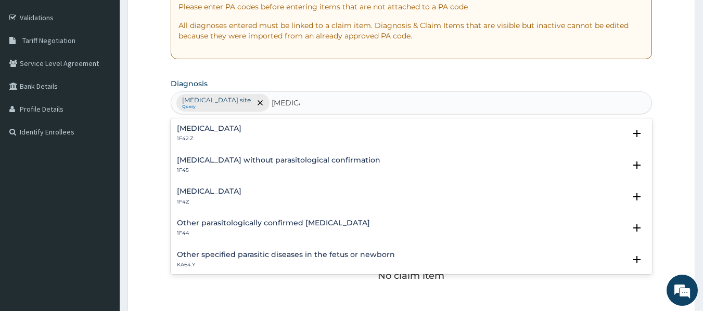
click at [228, 195] on h4 "Malaria, unspecified" at bounding box center [209, 192] width 64 height 8
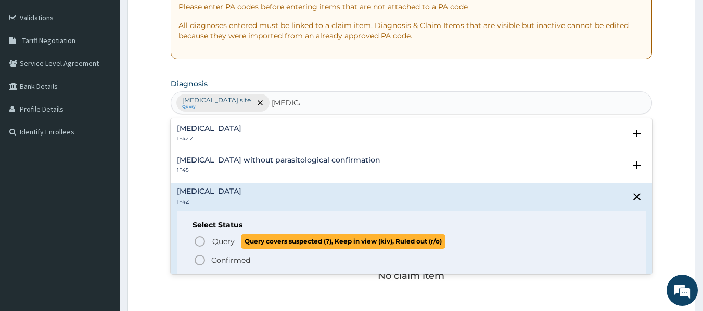
click at [201, 238] on circle "status option query" at bounding box center [199, 241] width 9 height 9
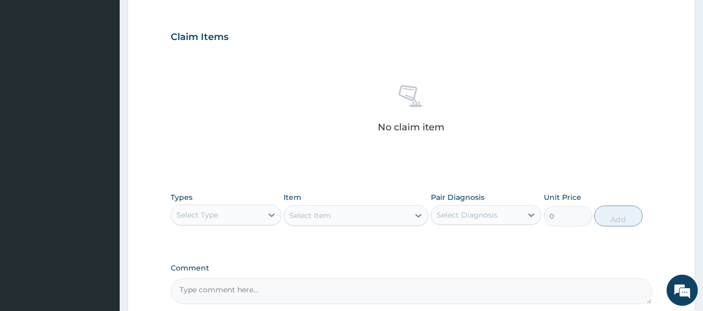
scroll to position [354, 0]
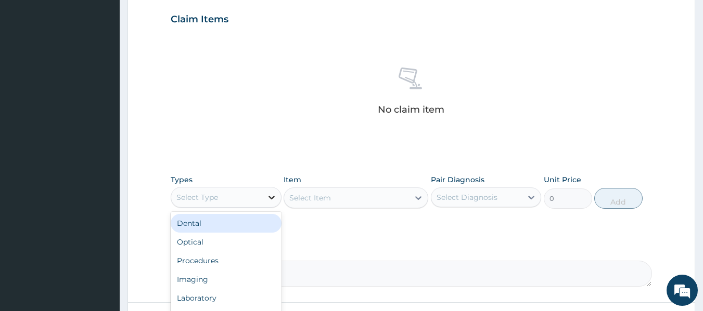
click at [271, 199] on icon at bounding box center [271, 198] width 6 height 4
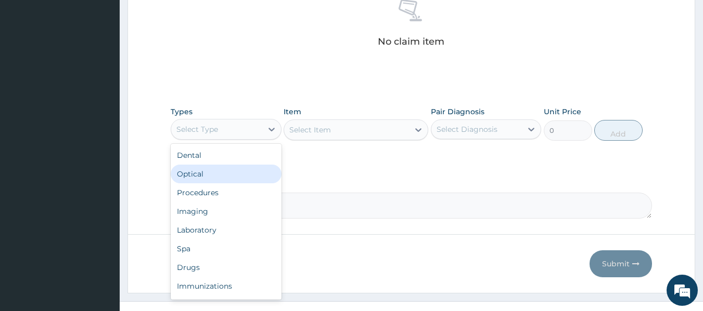
scroll to position [437, 0]
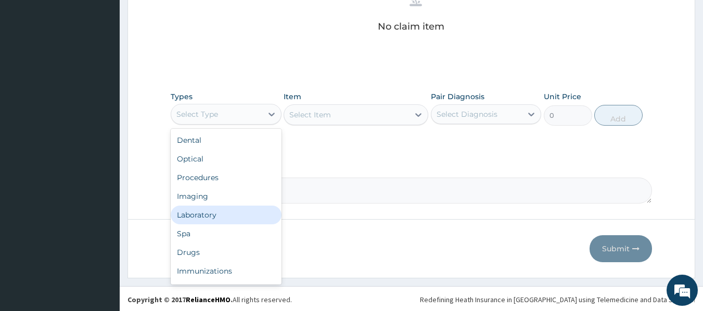
click at [222, 217] on div "Laboratory" at bounding box center [226, 215] width 111 height 19
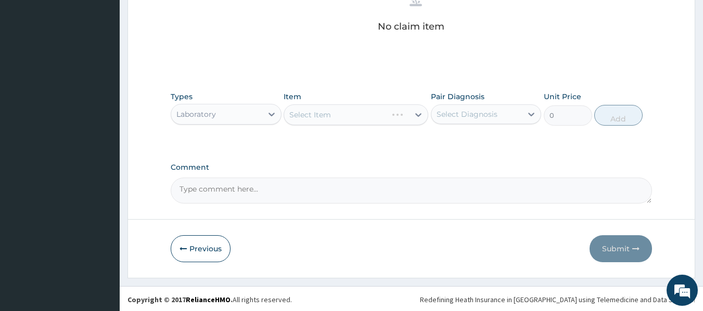
click at [404, 112] on div "Select Item" at bounding box center [355, 115] width 145 height 21
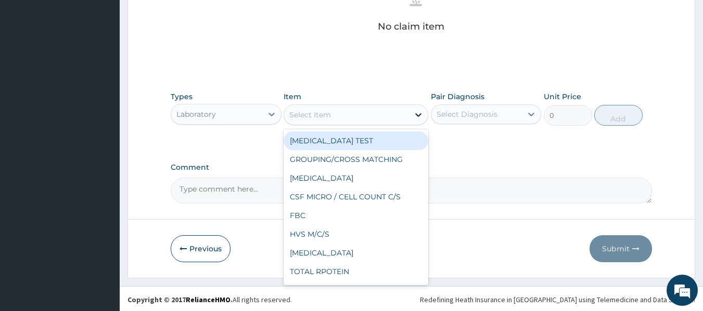
click at [415, 115] on icon at bounding box center [418, 115] width 10 height 10
type input "mp"
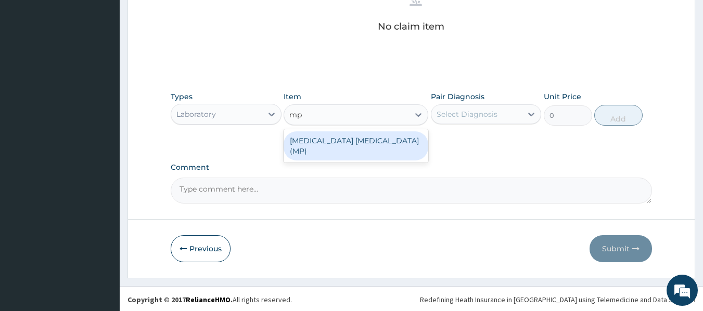
click at [379, 137] on div "MALARIA PARASITE (MP)" at bounding box center [355, 146] width 145 height 29
type input "1000"
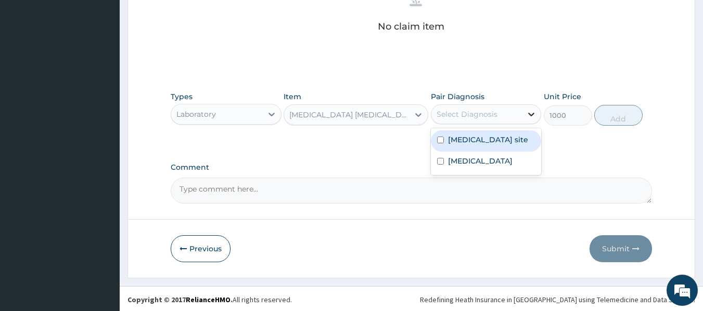
click at [528, 115] on icon at bounding box center [531, 114] width 10 height 10
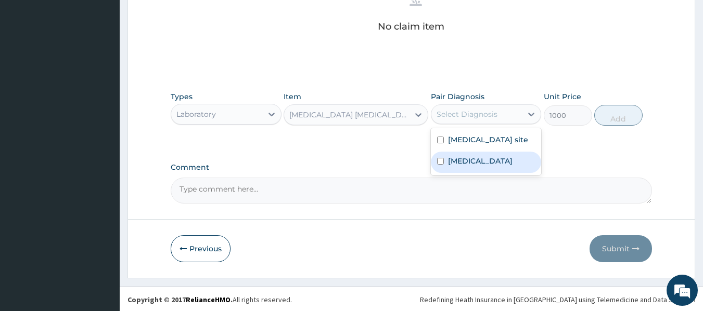
click at [485, 166] on label "Malaria, unspecified" at bounding box center [480, 161] width 64 height 10
checkbox input "true"
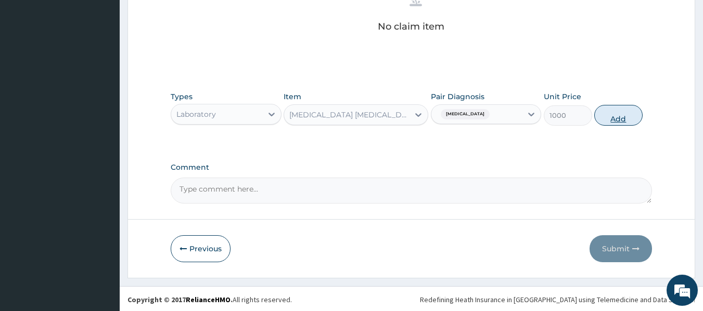
click at [616, 115] on button "Add" at bounding box center [618, 115] width 48 height 21
type input "0"
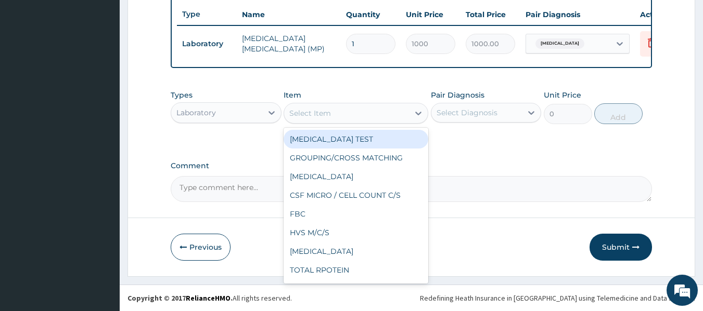
click at [382, 113] on div "Select Item" at bounding box center [346, 113] width 125 height 17
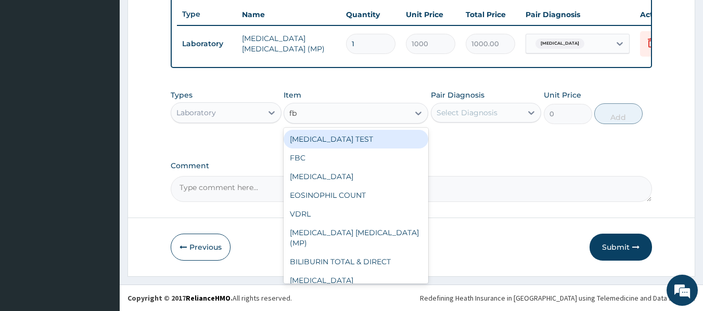
type input "fbc"
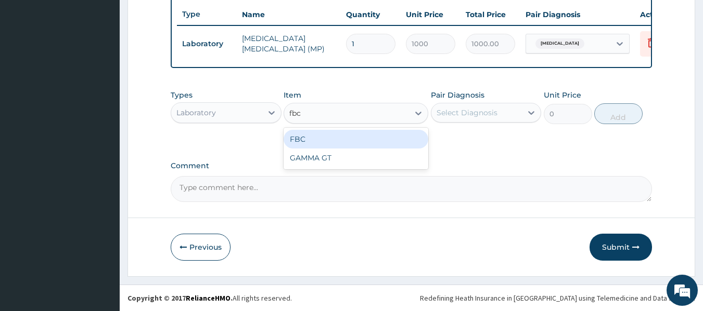
click at [366, 136] on div "FBC" at bounding box center [355, 139] width 145 height 19
type input "5000"
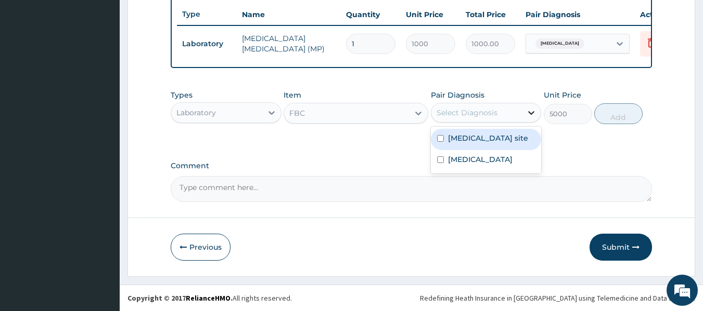
click at [531, 110] on icon at bounding box center [531, 113] width 10 height 10
click at [512, 144] on label "Bacterial infection of unspecified site" at bounding box center [488, 138] width 80 height 10
checkbox input "true"
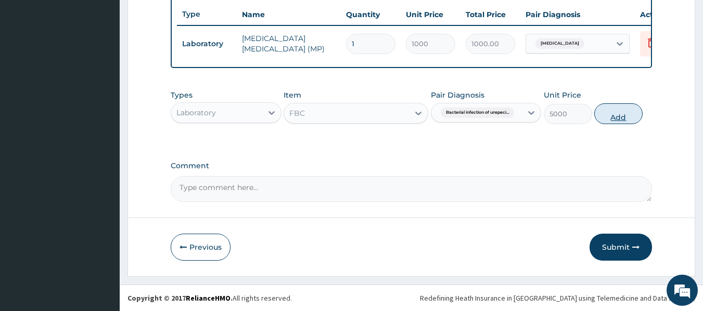
click at [618, 115] on button "Add" at bounding box center [618, 113] width 48 height 21
type input "0"
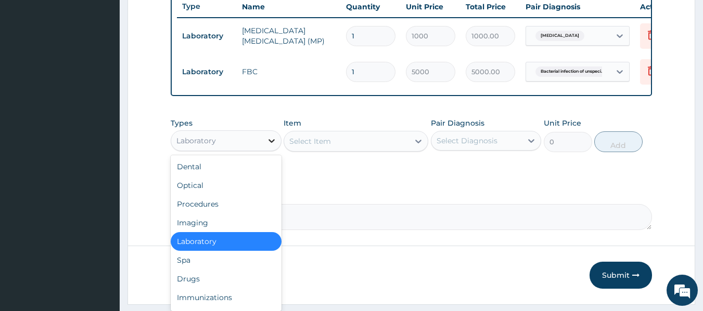
click at [268, 146] on icon at bounding box center [271, 141] width 10 height 10
click at [190, 288] on div "Drugs" at bounding box center [226, 279] width 111 height 19
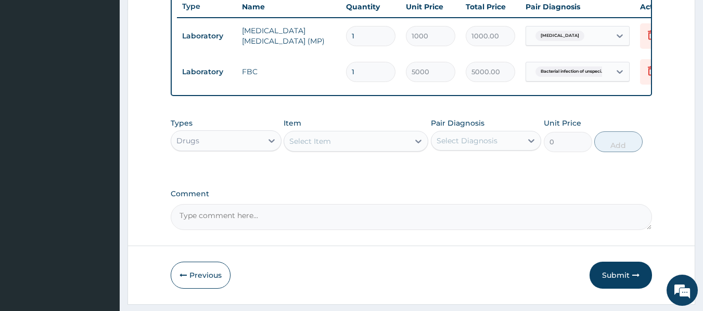
click at [422, 147] on icon at bounding box center [418, 141] width 10 height 10
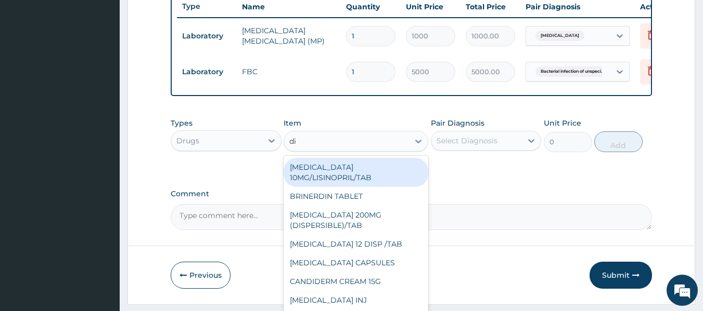
type input "dic"
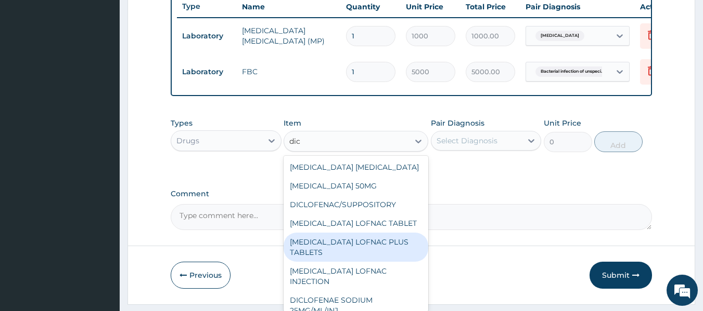
click at [323, 254] on div "[MEDICAL_DATA] LOFNAC PLUS TABLETS" at bounding box center [355, 247] width 145 height 29
type input "150"
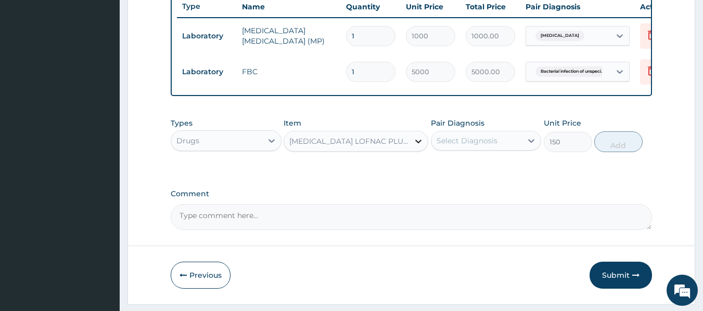
click at [410, 151] on div at bounding box center [418, 141] width 19 height 19
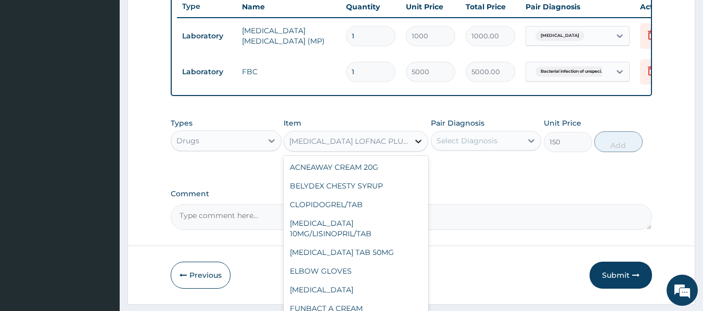
scroll to position [6194, 0]
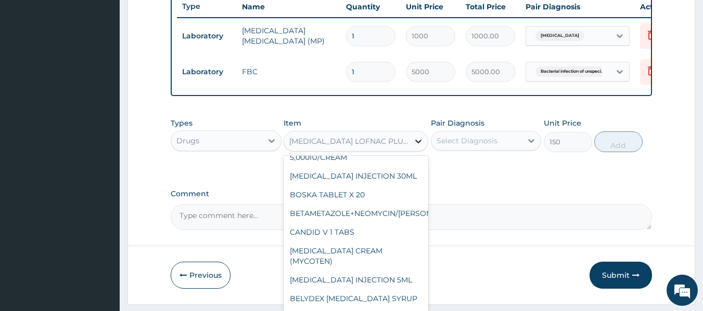
type input "c"
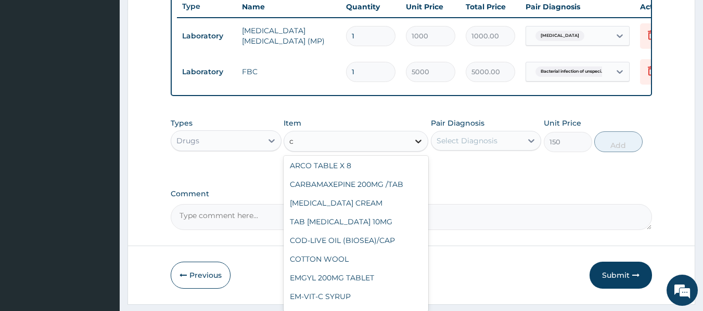
scroll to position [5689, 0]
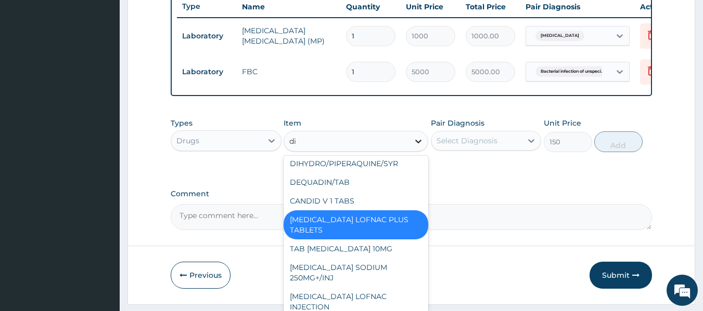
type input "dic"
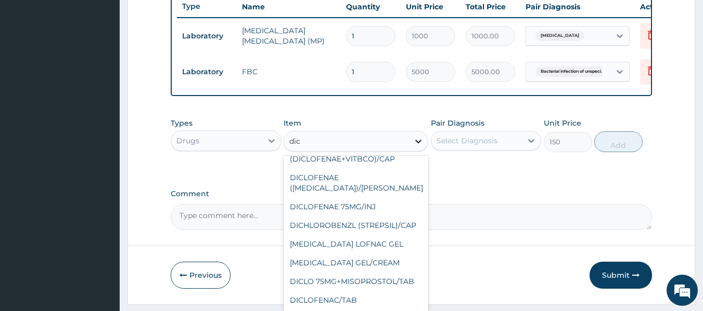
scroll to position [64, 0]
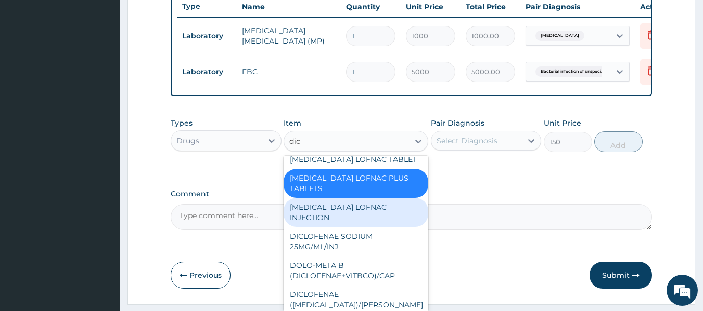
click at [320, 214] on div "[MEDICAL_DATA] LOFNAC INJECTION" at bounding box center [355, 212] width 145 height 29
type input "500"
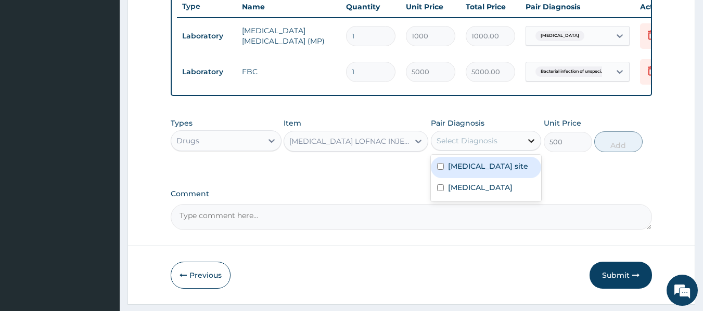
click at [523, 146] on div at bounding box center [531, 141] width 19 height 19
click at [499, 172] on label "Bacterial infection of unspecified site" at bounding box center [488, 166] width 80 height 10
checkbox input "true"
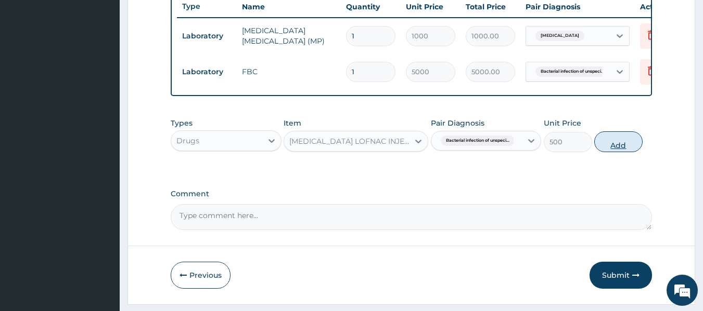
click at [616, 151] on button "Add" at bounding box center [618, 142] width 48 height 21
type input "0"
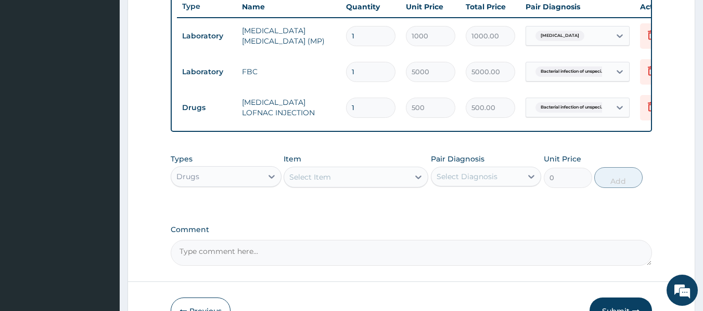
click at [349, 180] on div "Select Item" at bounding box center [346, 177] width 125 height 17
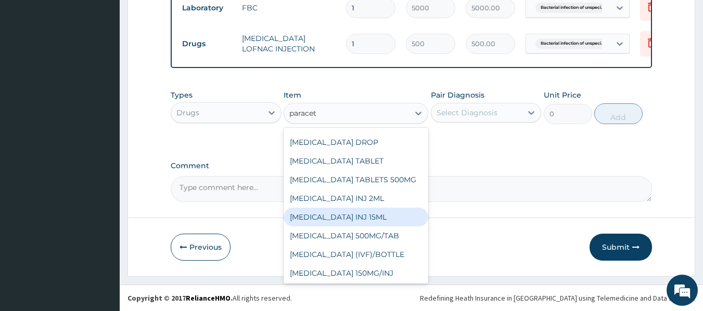
scroll to position [54, 0]
type input "para"
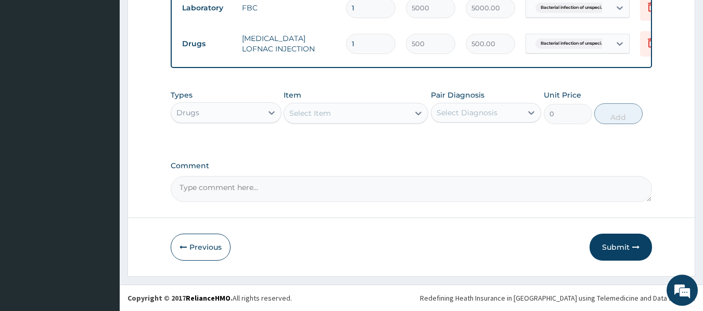
click at [428, 131] on div "Types Drugs Item Select Item Pair Diagnosis Select Diagnosis Unit Price 0 Add" at bounding box center [412, 115] width 482 height 60
click at [399, 112] on div "Select Item" at bounding box center [346, 113] width 125 height 17
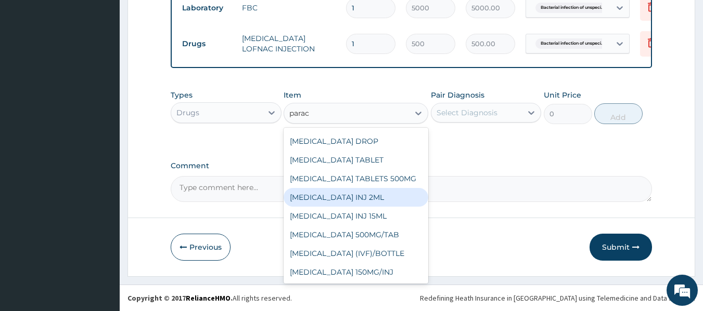
type input "parac"
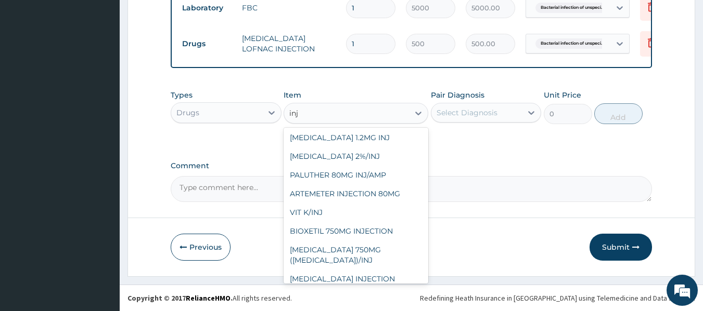
scroll to position [333, 0]
type input "inj p"
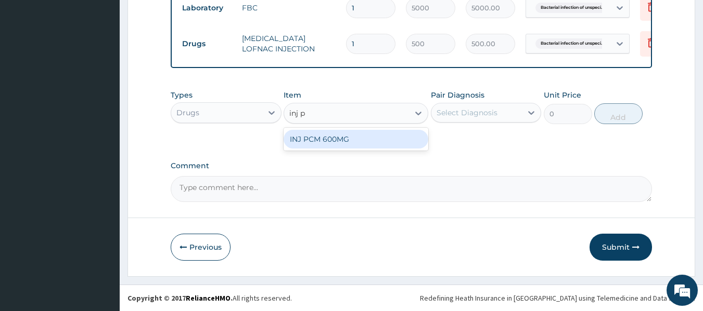
scroll to position [0, 0]
click at [393, 139] on div "INJ PCM 600MG" at bounding box center [355, 139] width 145 height 19
type input "500"
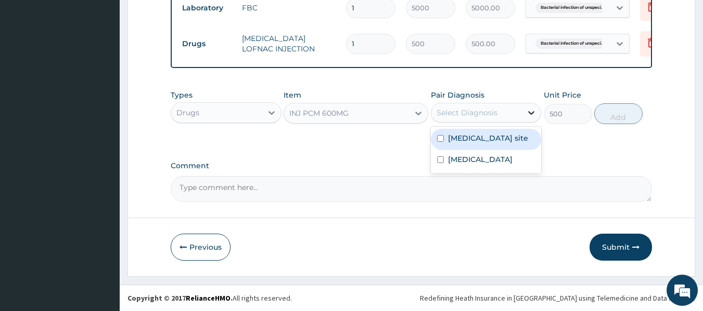
click at [525, 106] on div at bounding box center [531, 112] width 19 height 19
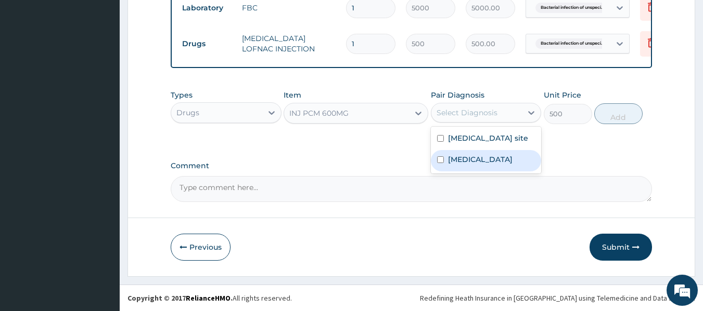
click at [481, 165] on label "Malaria, unspecified" at bounding box center [480, 159] width 64 height 10
checkbox input "true"
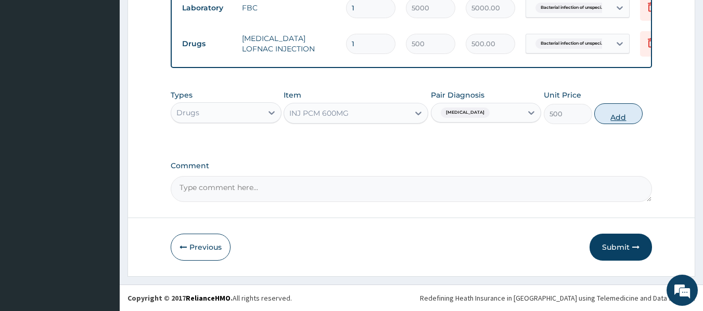
click at [625, 114] on button "Add" at bounding box center [618, 113] width 48 height 21
type input "0"
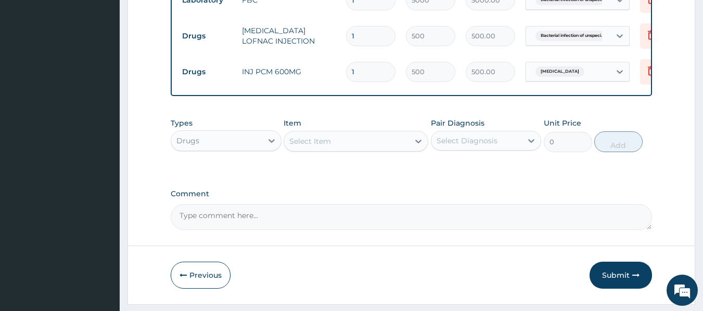
click at [325, 147] on div "Select Item" at bounding box center [310, 141] width 42 height 10
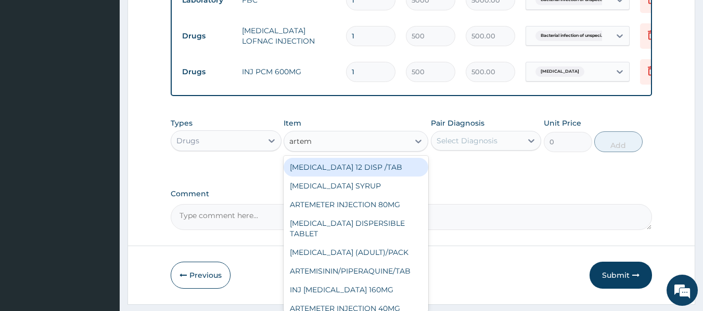
type input "arteme"
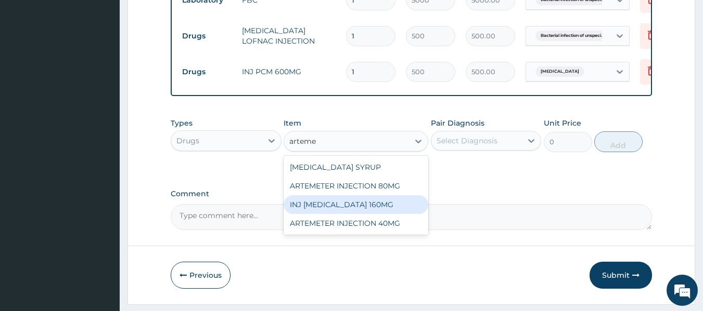
click at [325, 214] on div "INJ ARTEMETHER 160MG" at bounding box center [355, 205] width 145 height 19
type input "800"
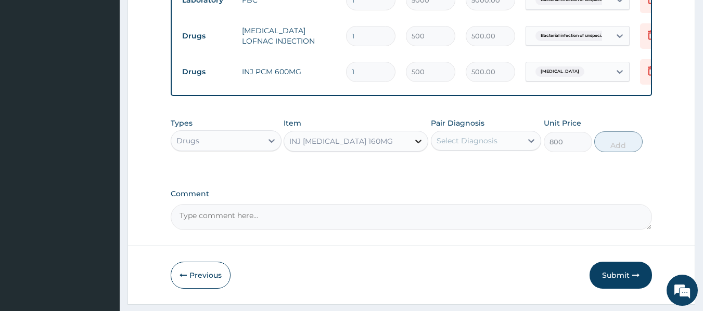
click at [413, 147] on icon at bounding box center [418, 141] width 10 height 10
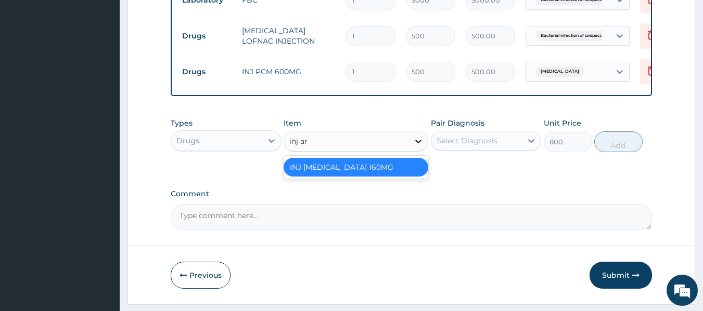
type input "inj art"
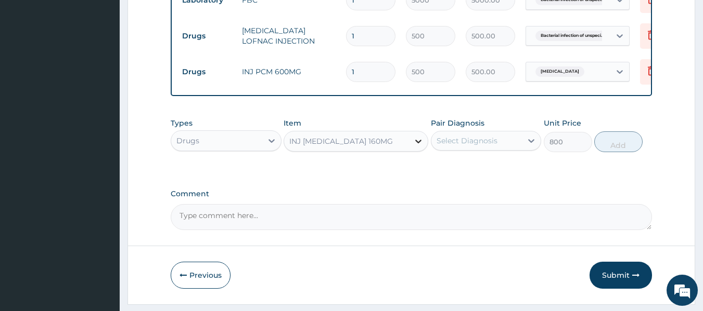
click at [420, 147] on icon at bounding box center [418, 141] width 10 height 10
click at [400, 150] on div "INJ ARTEMETHER 160MG" at bounding box center [346, 141] width 125 height 17
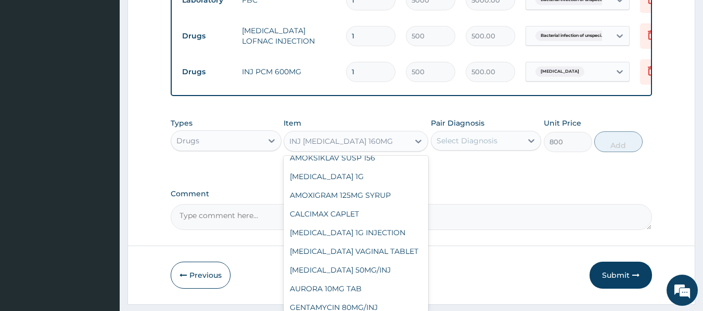
scroll to position [7929, 0]
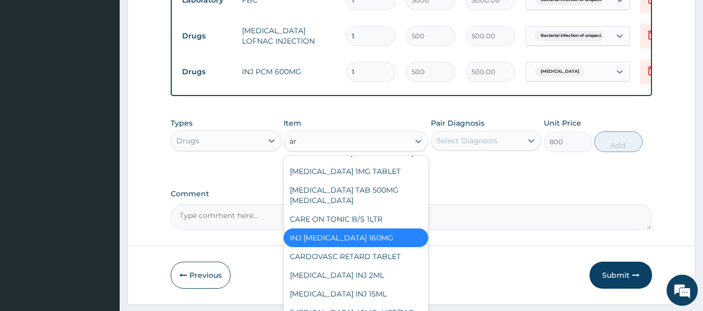
type input "art"
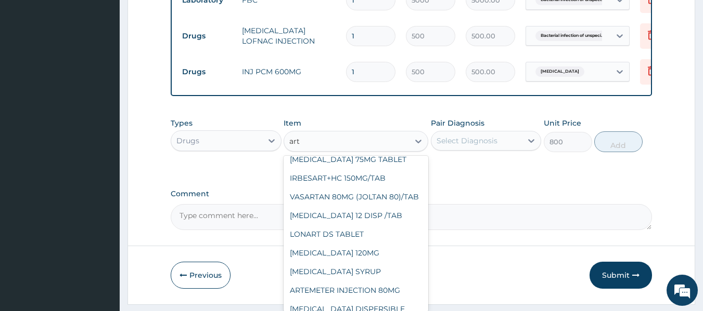
scroll to position [0, 0]
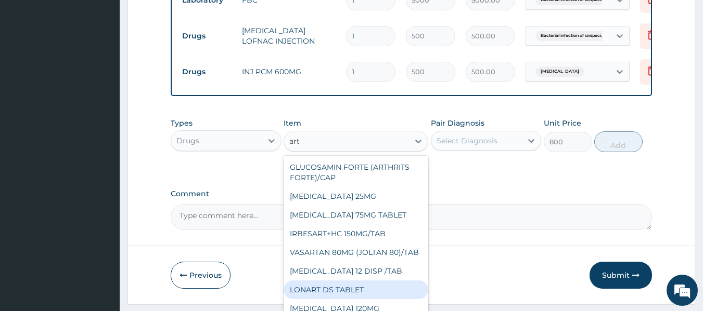
click at [418, 300] on div "LONART DS TABLET" at bounding box center [355, 290] width 145 height 19
type input "105"
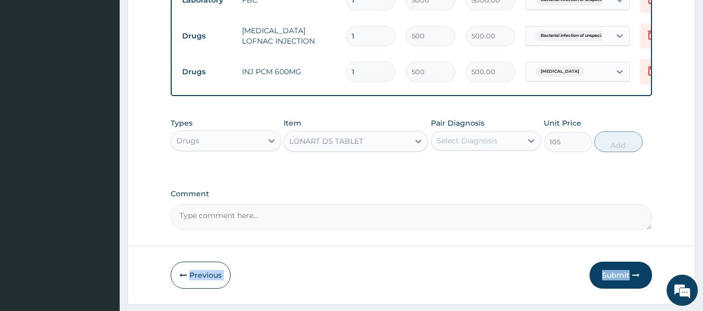
scroll to position [473, 0]
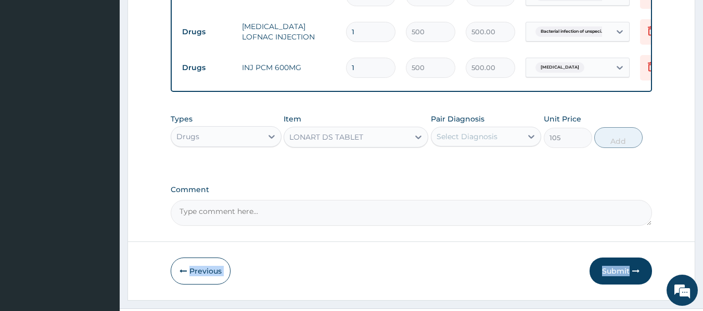
drag, startPoint x: 418, startPoint y: 306, endPoint x: 388, endPoint y: 227, distance: 84.9
click at [385, 146] on div "LONART DS TABLET" at bounding box center [346, 137] width 125 height 17
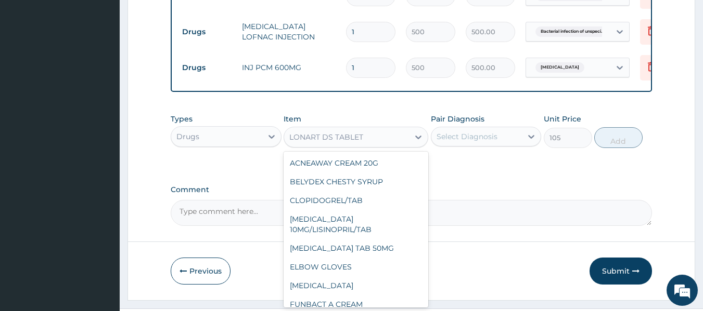
scroll to position [2184, 0]
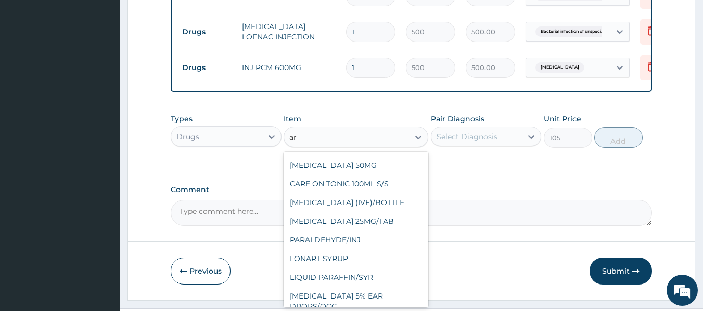
type input "art"
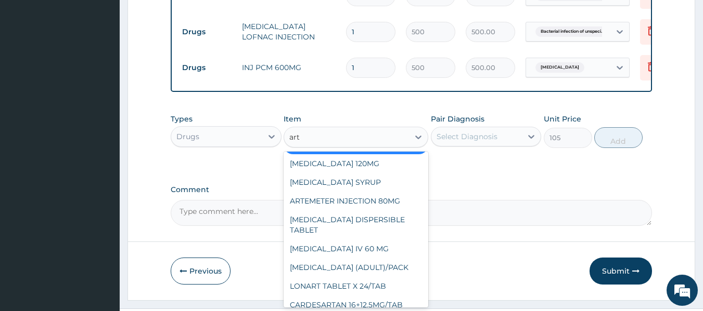
scroll to position [150, 0]
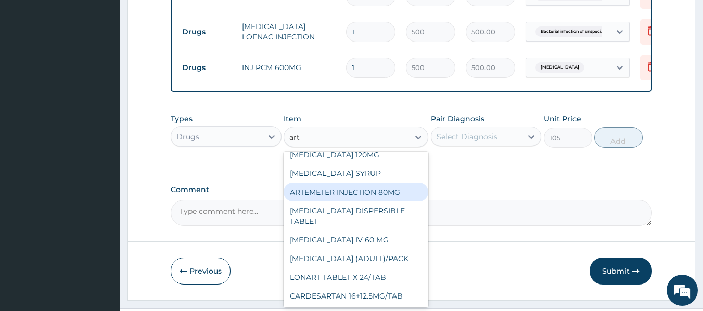
click at [383, 202] on div "ARTEMETER INJECTION 80MG" at bounding box center [355, 192] width 145 height 19
type input "800"
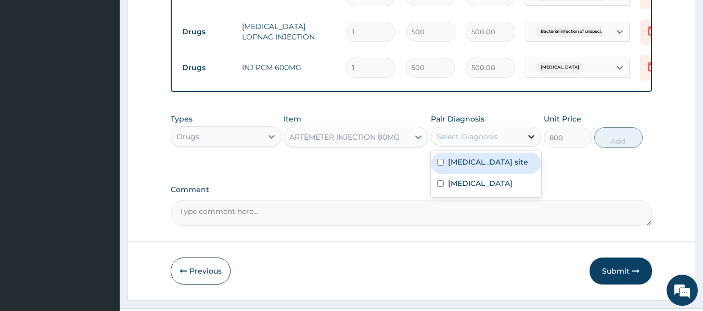
click at [531, 142] on icon at bounding box center [531, 137] width 10 height 10
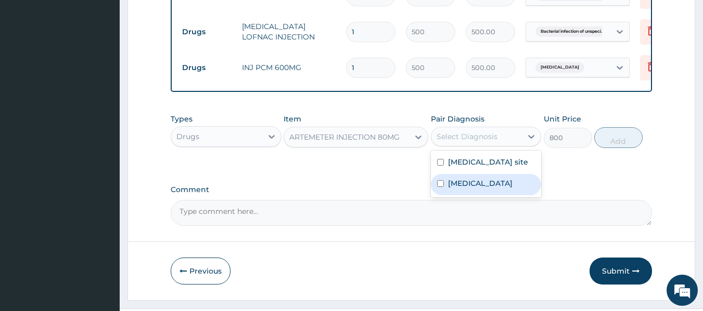
click at [505, 194] on div "Malaria, unspecified" at bounding box center [486, 184] width 111 height 21
checkbox input "true"
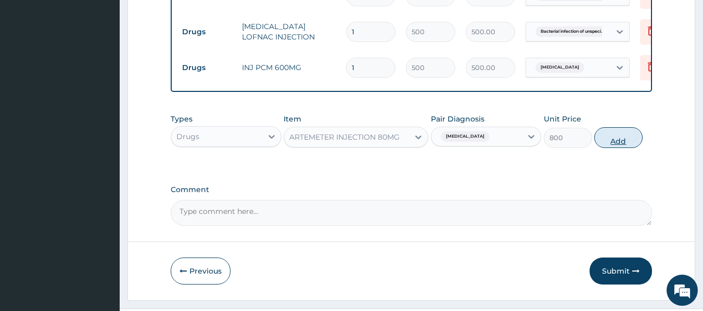
click at [608, 148] on button "Add" at bounding box center [618, 137] width 48 height 21
type input "0"
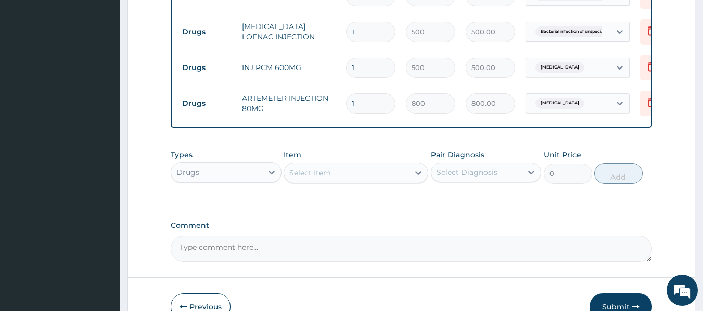
type input "0.00"
type input "2"
type input "1600.00"
type input "2"
click at [383, 64] on input "1" at bounding box center [370, 68] width 49 height 20
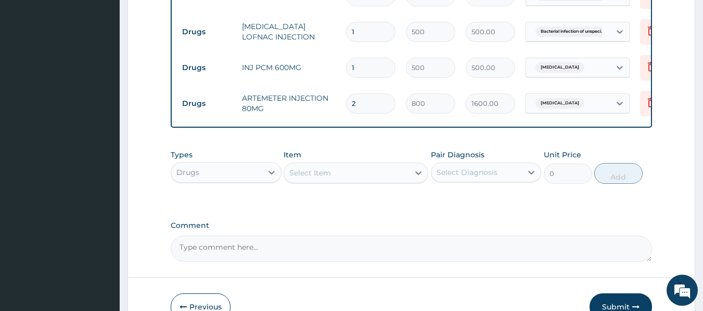
type input "0.00"
type input "4"
type input "2000.00"
type input "4"
click at [417, 178] on icon at bounding box center [418, 173] width 10 height 10
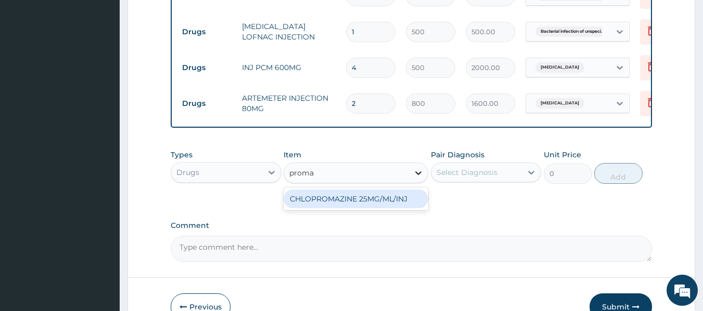
type input "prom"
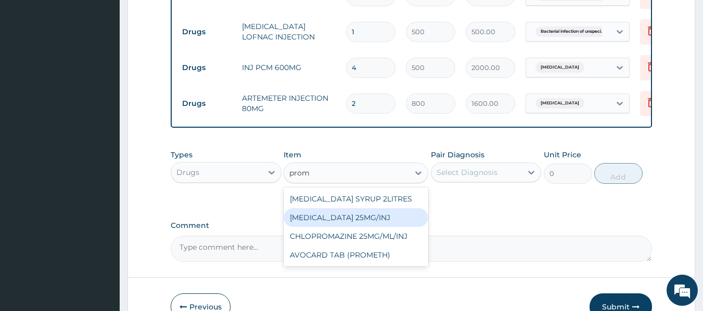
click at [363, 227] on div "PROMETHAZINE 25MG/INJ" at bounding box center [355, 218] width 145 height 19
type input "500"
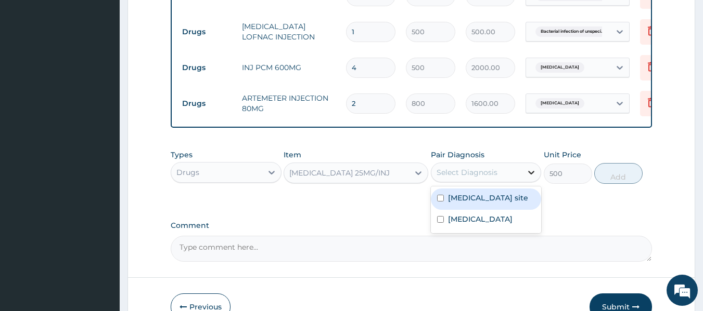
click at [525, 181] on div at bounding box center [531, 172] width 19 height 19
click at [513, 203] on label "Bacterial infection of unspecified site" at bounding box center [488, 198] width 80 height 10
checkbox input "true"
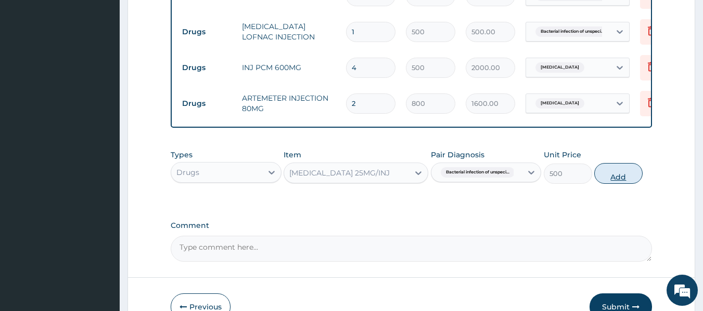
click at [605, 183] on button "Add" at bounding box center [618, 173] width 48 height 21
type input "0"
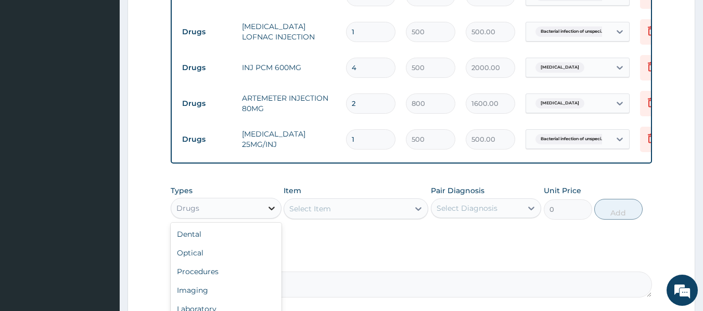
click at [270, 214] on icon at bounding box center [271, 208] width 10 height 10
click at [363, 203] on div "Item Select Item" at bounding box center [355, 203] width 145 height 34
click at [360, 213] on div "Select Item" at bounding box center [346, 209] width 125 height 17
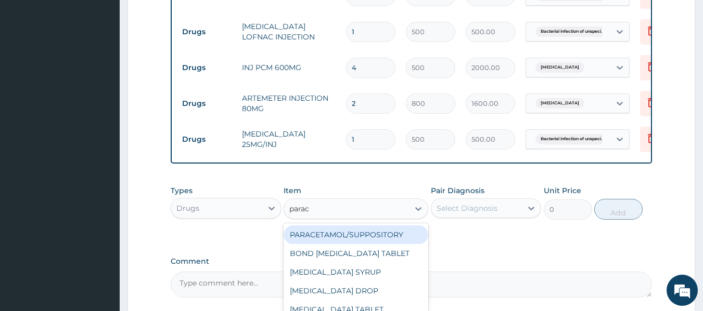
type input "parace"
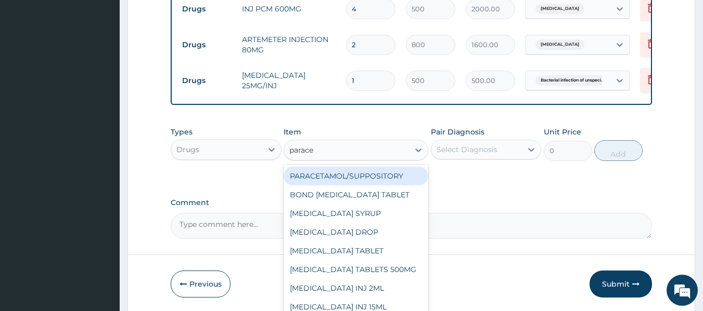
scroll to position [535, 0]
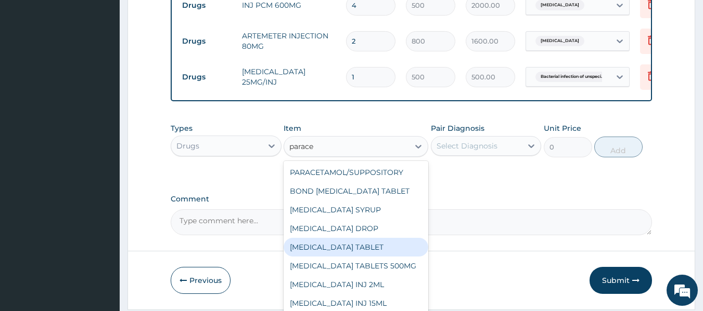
click at [324, 253] on div "PARACETAMOL TABLET" at bounding box center [355, 247] width 145 height 19
type input "20"
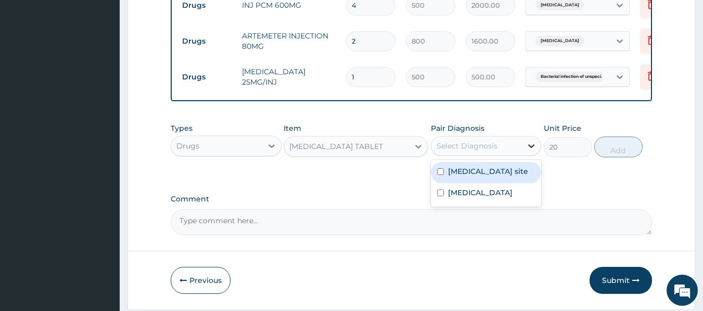
click at [533, 151] on icon at bounding box center [531, 146] width 10 height 10
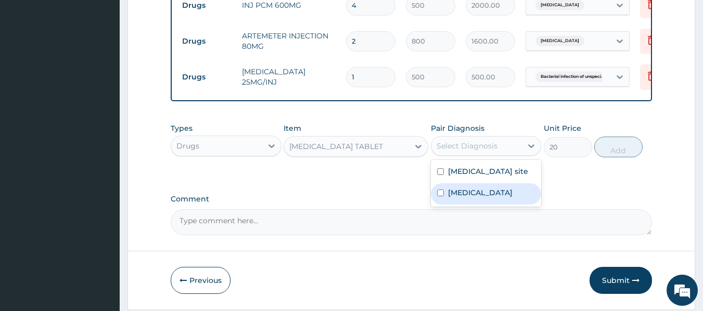
click at [503, 198] on label "Malaria, unspecified" at bounding box center [480, 193] width 64 height 10
checkbox input "true"
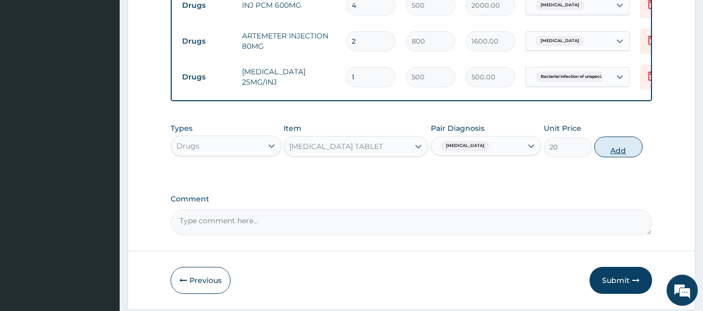
click at [625, 154] on button "Add" at bounding box center [618, 147] width 48 height 21
type input "0"
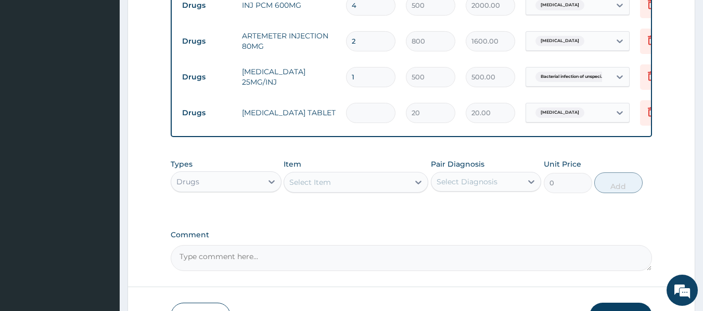
type input "0.00"
type input "1"
type input "20.00"
type input "18"
type input "360.00"
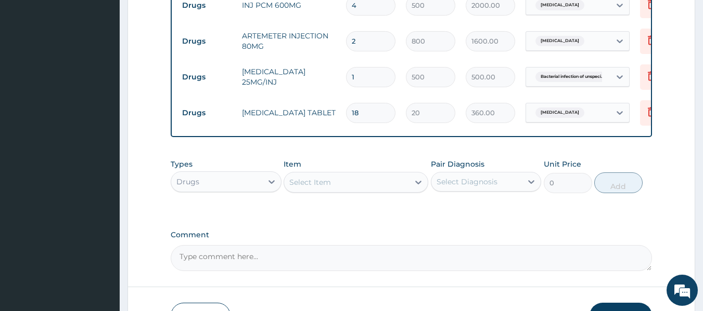
type input "18"
click at [406, 188] on div "Select Item" at bounding box center [346, 182] width 125 height 17
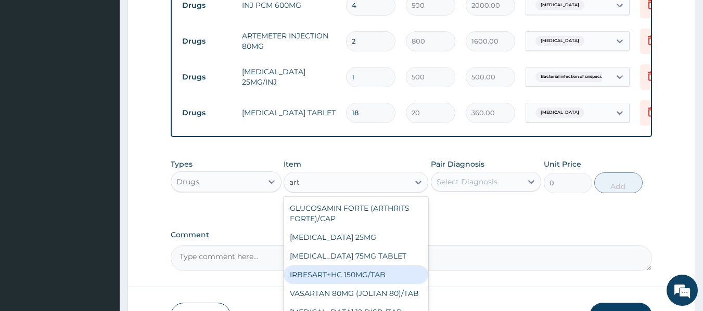
type input "art"
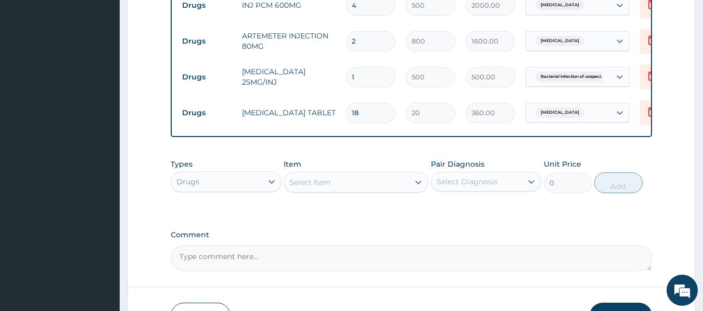
click at [356, 186] on div "Select Item" at bounding box center [346, 182] width 125 height 17
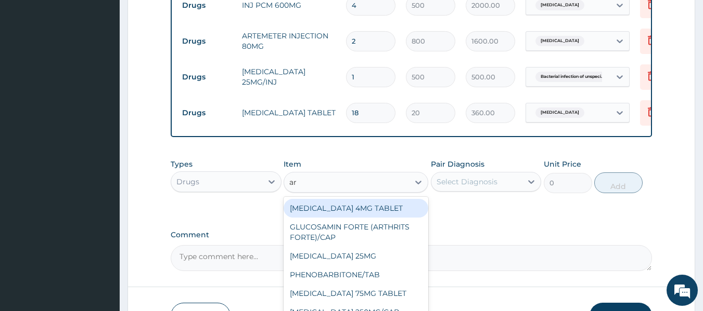
type input "art"
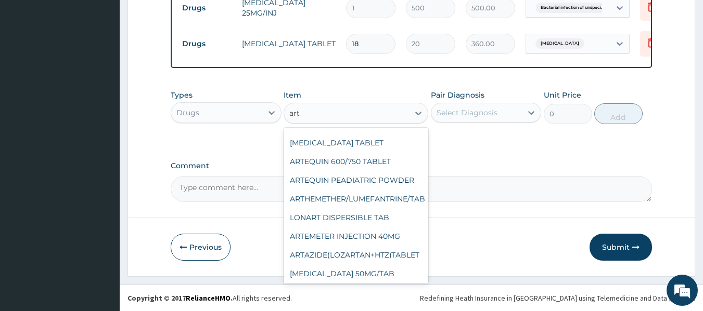
scroll to position [360, 0]
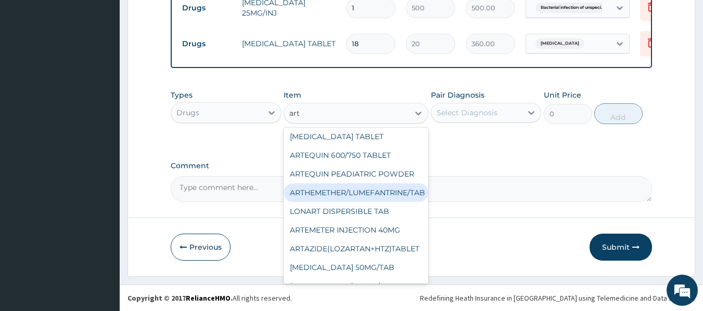
click at [394, 197] on div "ARTHEMETHER/LUMEFANTRINE/TAB" at bounding box center [355, 193] width 145 height 19
type input "100"
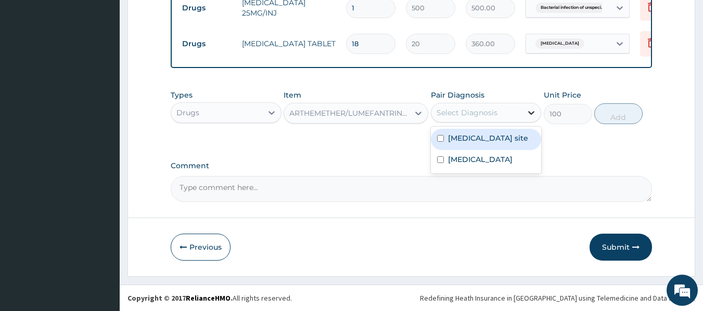
click at [530, 111] on icon at bounding box center [531, 113] width 10 height 10
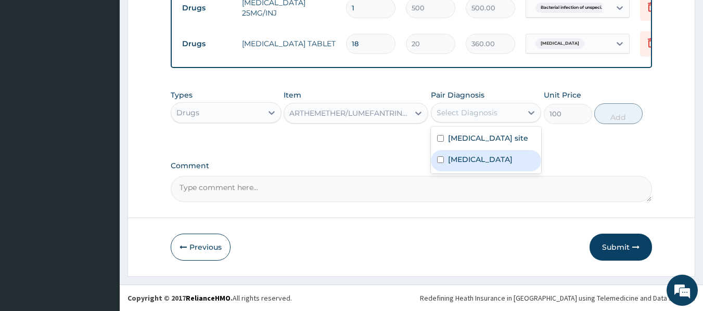
click at [498, 165] on label "Malaria, unspecified" at bounding box center [480, 159] width 64 height 10
checkbox input "true"
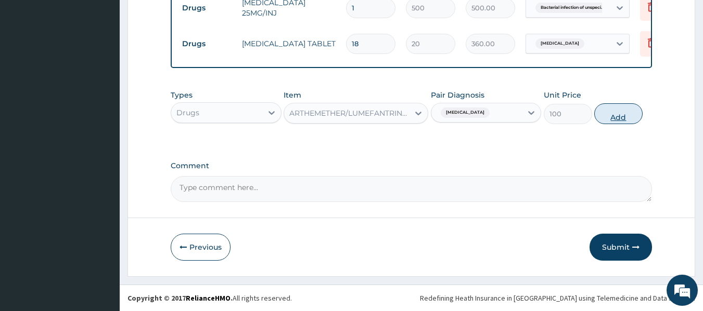
click at [619, 111] on button "Add" at bounding box center [618, 113] width 48 height 21
type input "0"
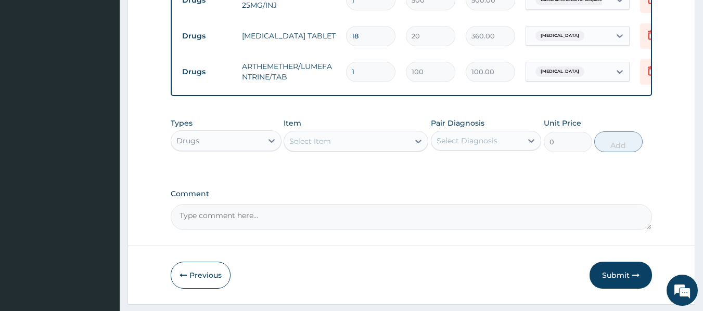
type input "0.00"
type input "2"
type input "200.00"
type input "24"
type input "2400.00"
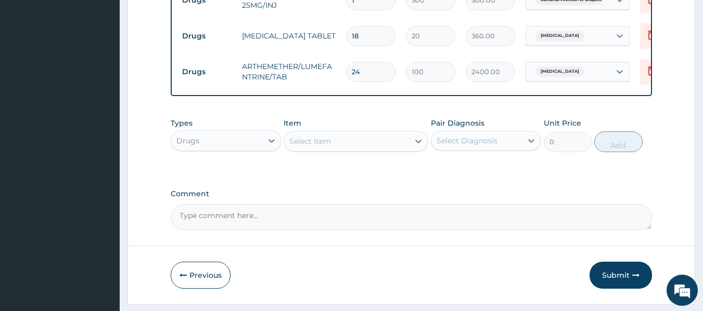
type input "24"
click at [406, 150] on div "Select Item" at bounding box center [346, 141] width 125 height 17
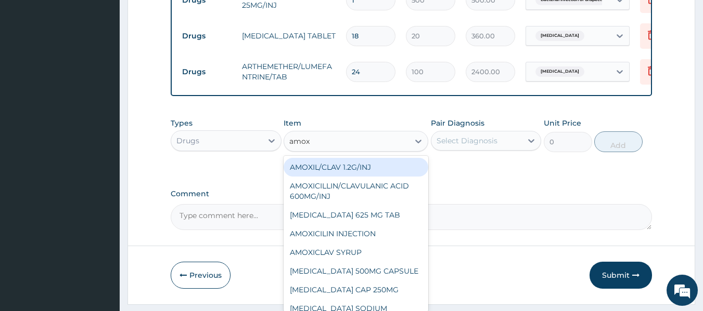
type input "amoxy"
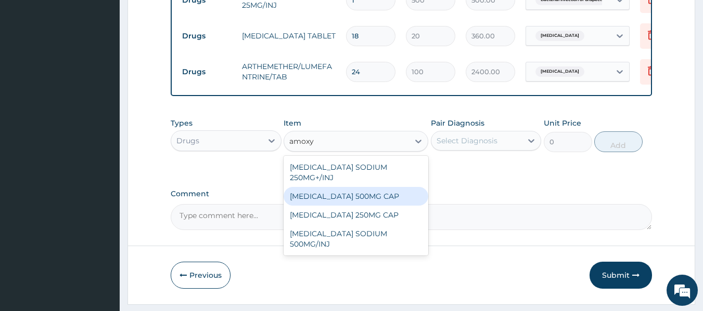
click at [391, 194] on div "AMOXYCILLIN 500MG CAP" at bounding box center [355, 196] width 145 height 19
type input "130"
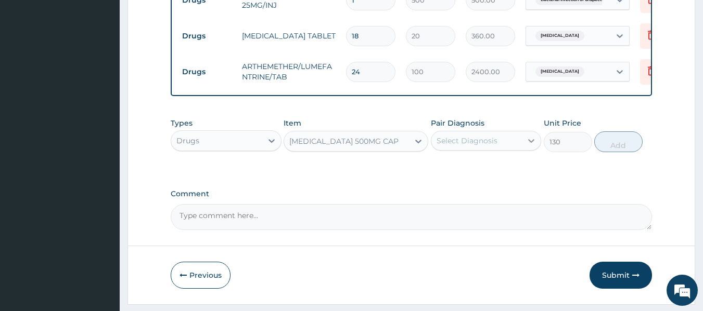
click at [525, 147] on div at bounding box center [531, 141] width 19 height 19
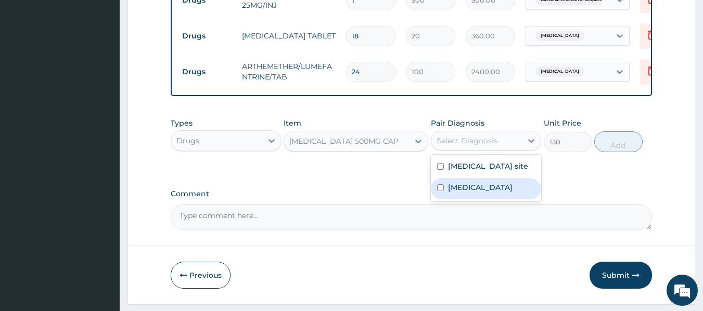
click at [512, 193] on label "Malaria, unspecified" at bounding box center [480, 188] width 64 height 10
checkbox input "true"
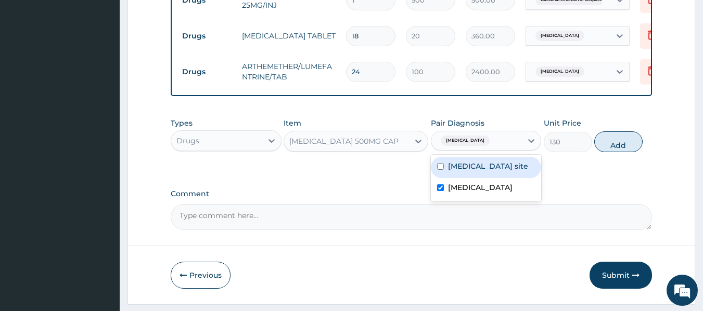
click at [518, 172] on label "Bacterial infection of unspecified site" at bounding box center [488, 166] width 80 height 10
checkbox input "true"
click at [480, 193] on label "Malaria, unspecified" at bounding box center [480, 188] width 64 height 10
checkbox input "false"
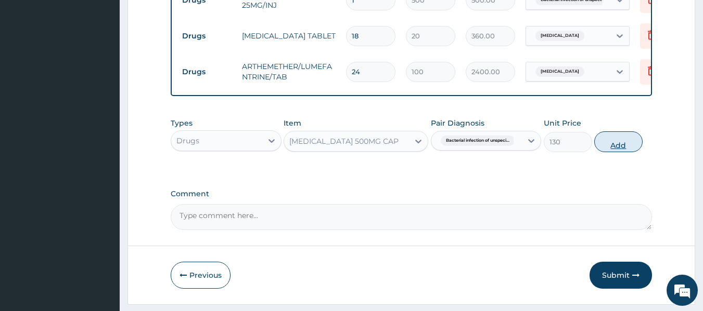
click at [615, 151] on button "Add" at bounding box center [618, 142] width 48 height 21
type input "0"
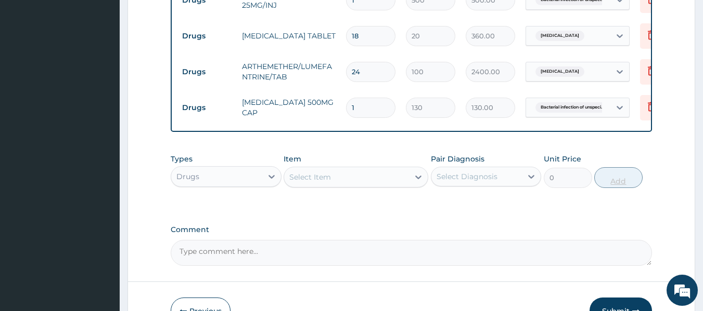
type input "0.00"
type input "2"
type input "260.00"
type input "20"
type input "2600.00"
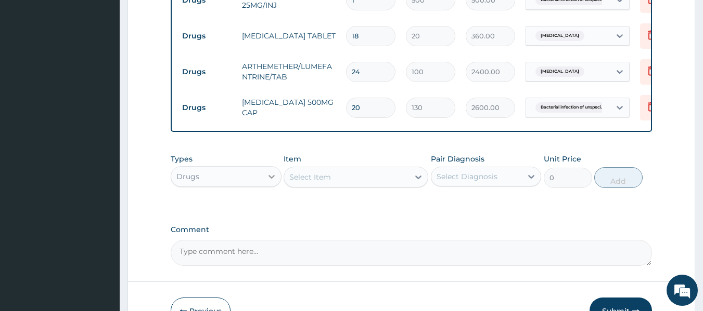
type input "20"
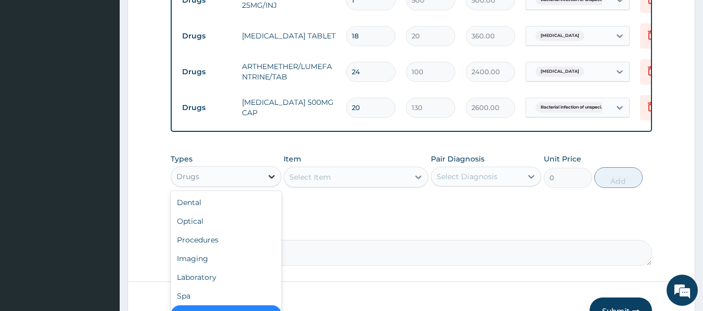
click at [272, 182] on icon at bounding box center [271, 177] width 10 height 10
click at [224, 250] on div "Procedures" at bounding box center [226, 240] width 111 height 19
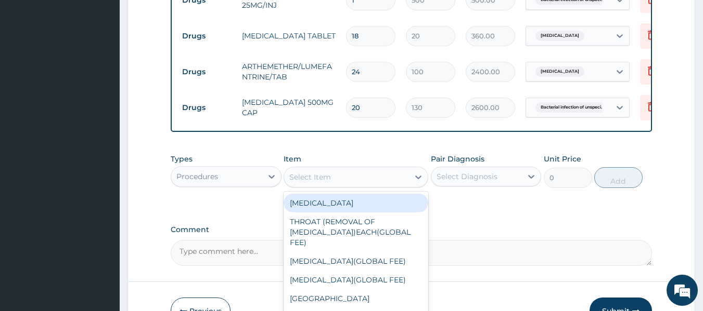
click at [408, 186] on div "Select Item" at bounding box center [346, 177] width 125 height 17
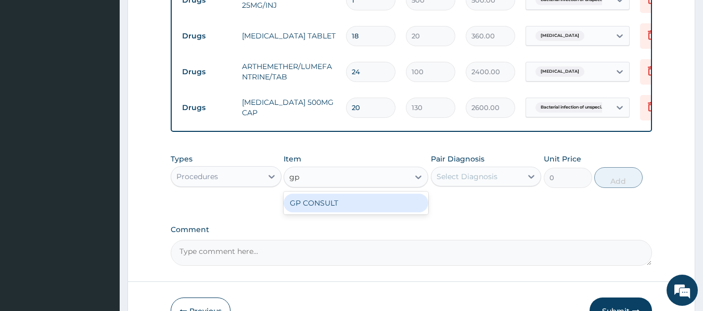
type input "gp"
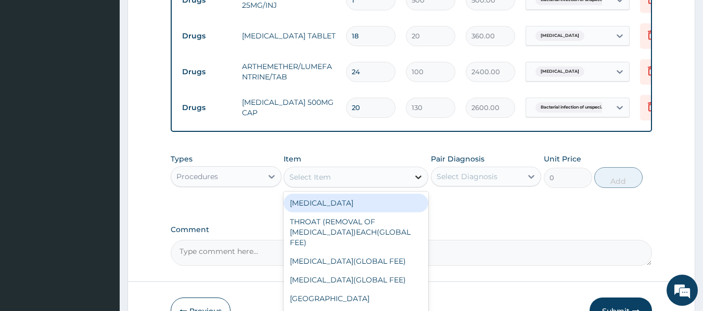
click at [414, 180] on icon at bounding box center [418, 177] width 10 height 10
type input "gp"
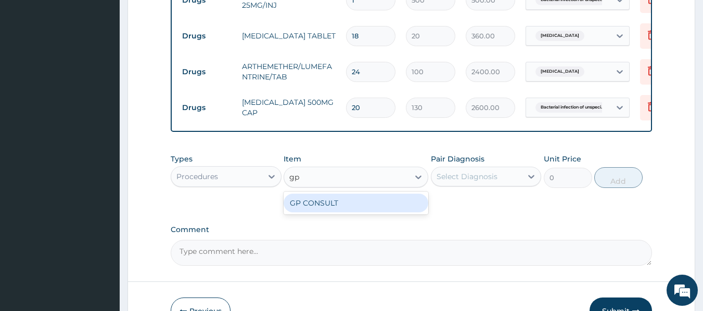
click at [409, 204] on div "GP CONSULT" at bounding box center [355, 203] width 145 height 19
type input "5000"
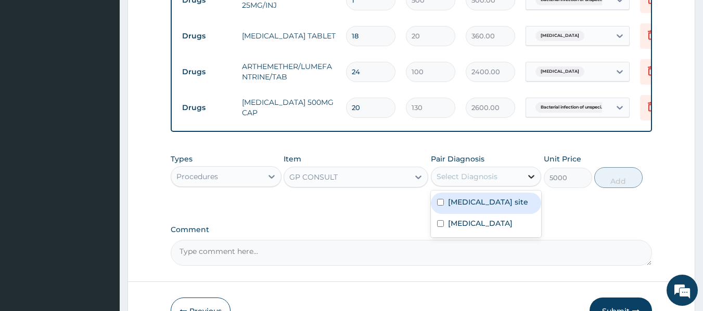
click at [526, 182] on icon at bounding box center [531, 177] width 10 height 10
click at [447, 212] on div "Bacterial infection of unspecified site" at bounding box center [486, 203] width 111 height 21
checkbox input "true"
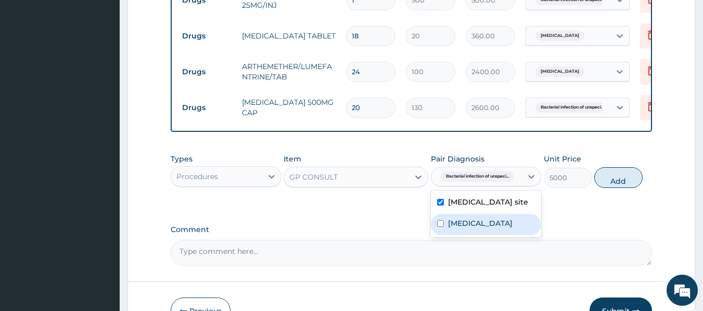
click at [459, 229] on label "Malaria, unspecified" at bounding box center [480, 223] width 64 height 10
checkbox input "true"
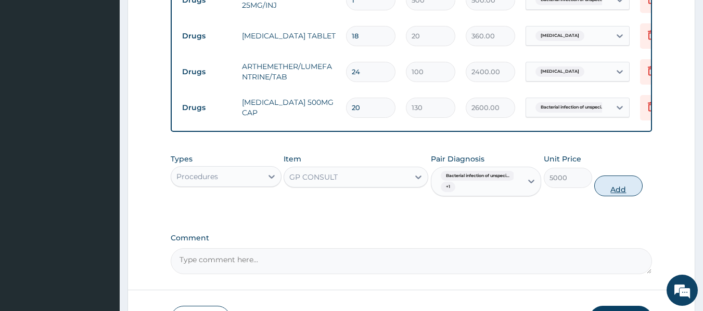
click at [611, 189] on button "Add" at bounding box center [618, 186] width 48 height 21
type input "0"
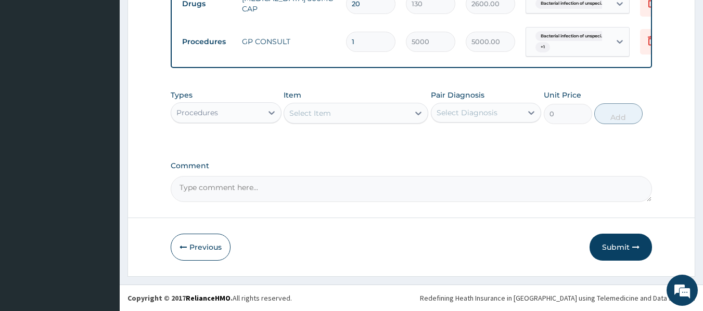
scroll to position [724, 0]
click at [632, 252] on button "Submit" at bounding box center [620, 247] width 62 height 27
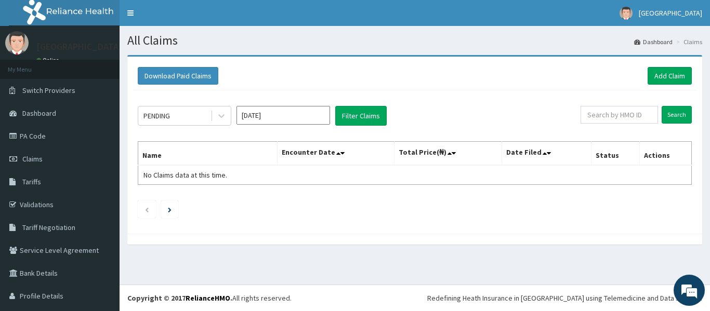
click at [677, 65] on div "Download Paid Claims Add Claim" at bounding box center [415, 76] width 565 height 29
click at [674, 75] on link "Add Claim" at bounding box center [670, 76] width 44 height 18
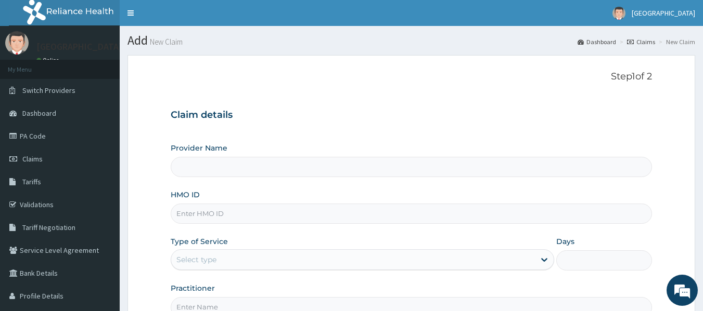
type input "[GEOGRAPHIC_DATA]"
click at [581, 212] on input "HMO ID" at bounding box center [412, 214] width 482 height 20
type input "ILA/10054/C"
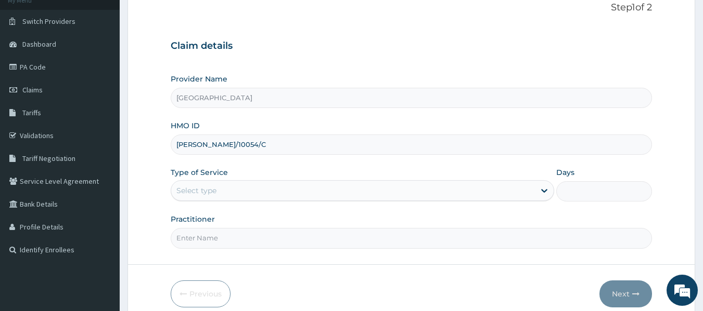
scroll to position [90, 0]
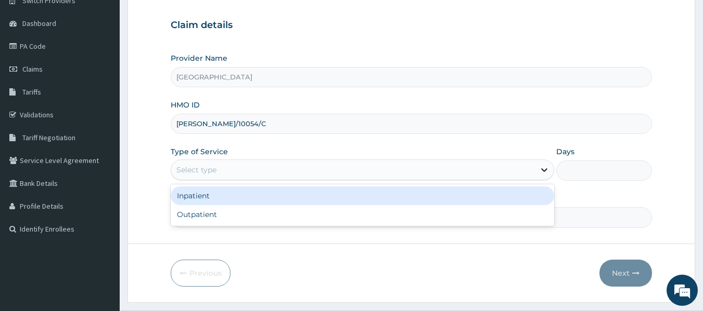
click at [543, 171] on icon at bounding box center [544, 171] width 6 height 4
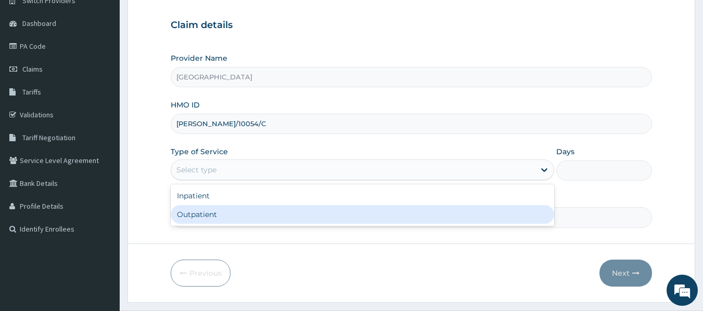
click at [521, 218] on div "Outpatient" at bounding box center [362, 214] width 383 height 19
type input "1"
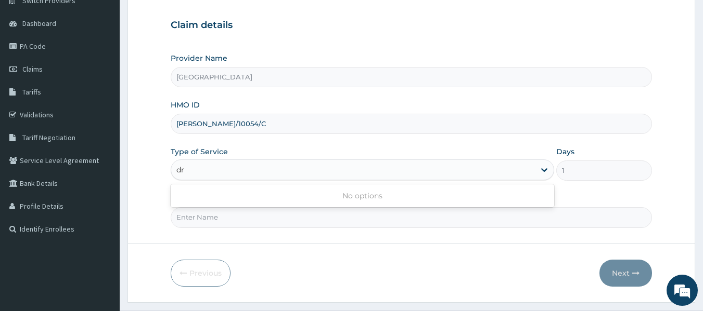
type input "d"
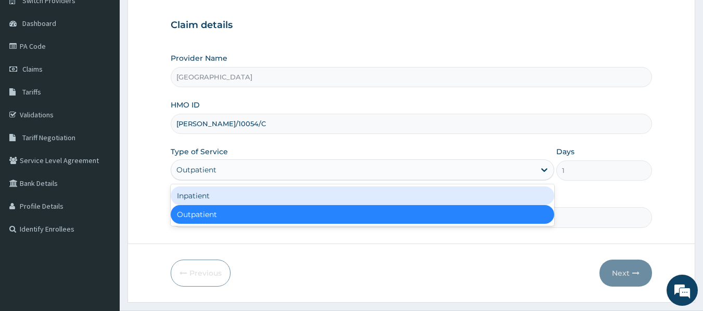
click at [521, 218] on div "Outpatient" at bounding box center [362, 214] width 383 height 19
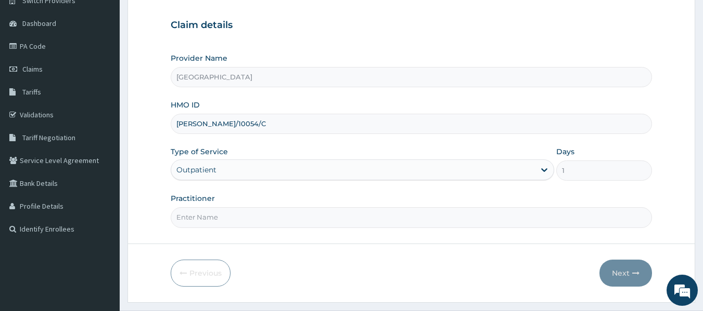
click at [517, 222] on input "Practitioner" at bounding box center [412, 217] width 482 height 20
type input "dr onootu"
click at [624, 276] on button "Next" at bounding box center [625, 273] width 53 height 27
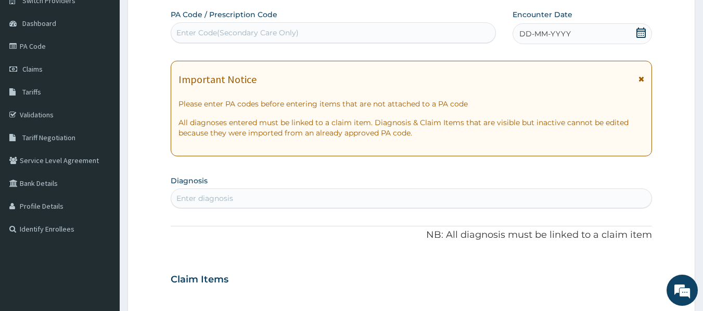
click at [586, 28] on div "DD-MM-YYYY" at bounding box center [581, 33] width 139 height 21
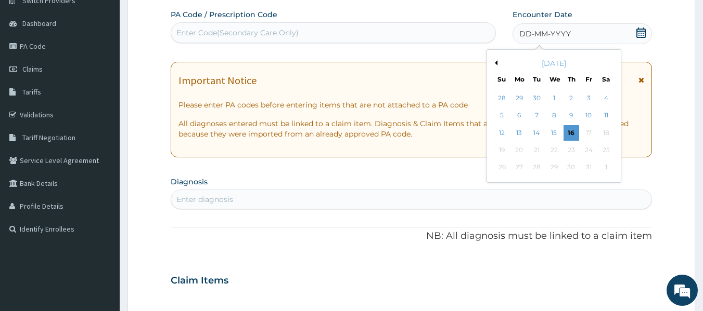
click at [498, 59] on div "[DATE]" at bounding box center [553, 63] width 125 height 10
click at [496, 63] on button "Previous Month" at bounding box center [494, 62] width 5 height 5
click at [554, 147] on div "20" at bounding box center [554, 150] width 16 height 16
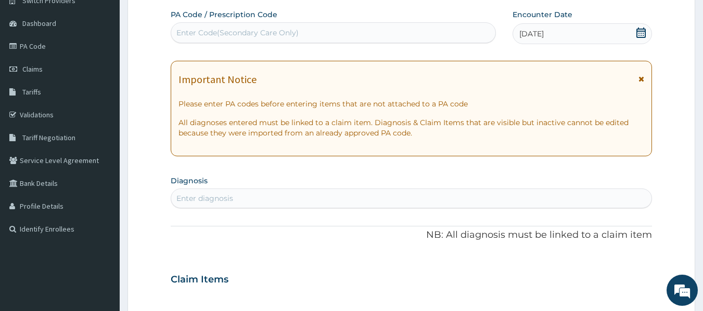
click at [448, 203] on div "Enter diagnosis" at bounding box center [411, 198] width 480 height 17
click at [450, 200] on div "Enter diagnosis" at bounding box center [411, 198] width 480 height 17
type input "upper"
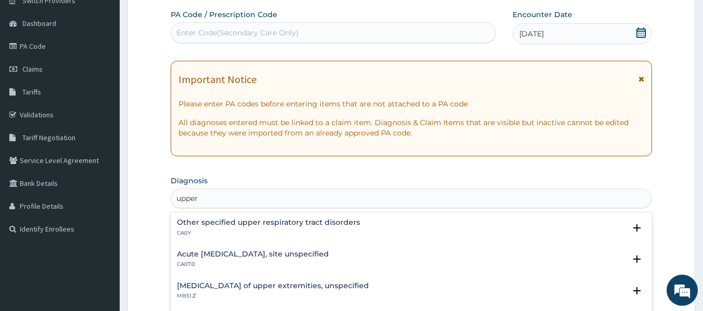
click at [361, 262] on div "Acute upper respiratory infection, site unspecified CA07.0" at bounding box center [411, 260] width 469 height 18
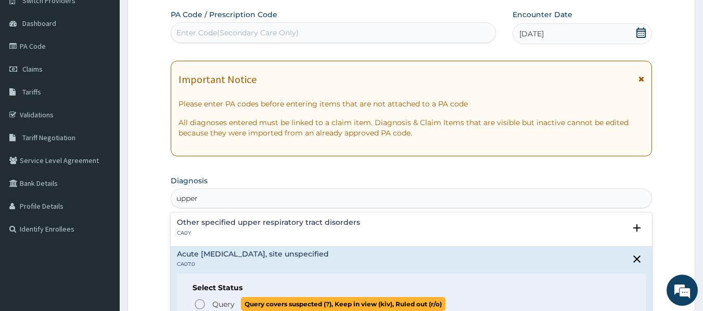
click at [320, 302] on span "Query covers suspected (?), Keep in view (kiv), Ruled out (r/o)" at bounding box center [343, 304] width 204 height 14
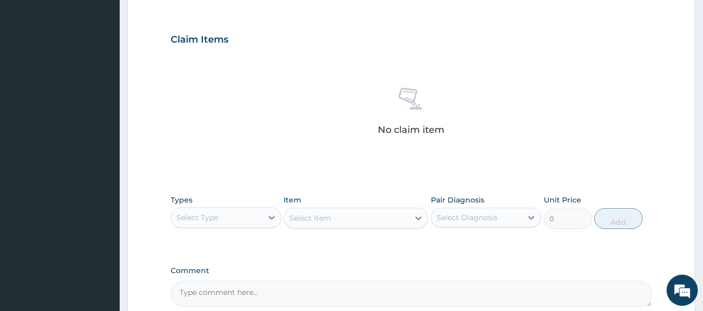
scroll to position [340, 0]
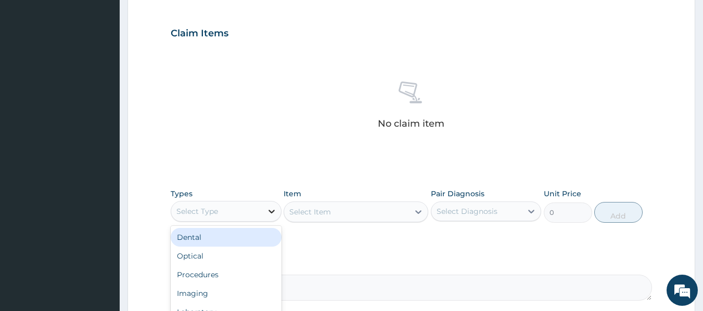
click at [271, 211] on icon at bounding box center [271, 211] width 10 height 10
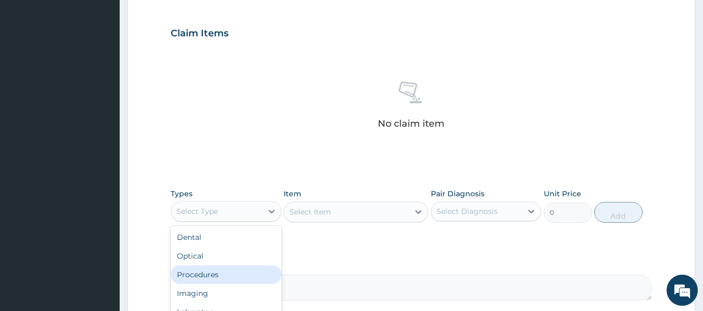
click at [229, 282] on div "Procedures" at bounding box center [226, 275] width 111 height 19
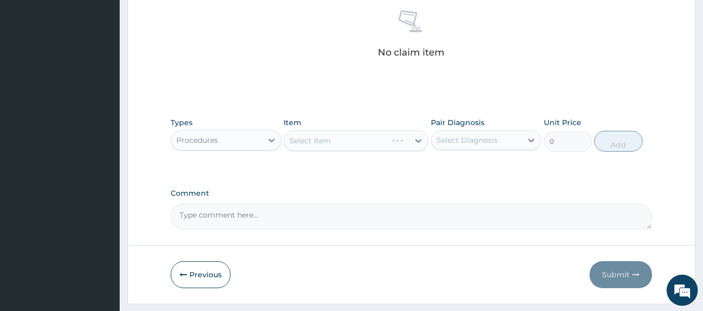
scroll to position [423, 0]
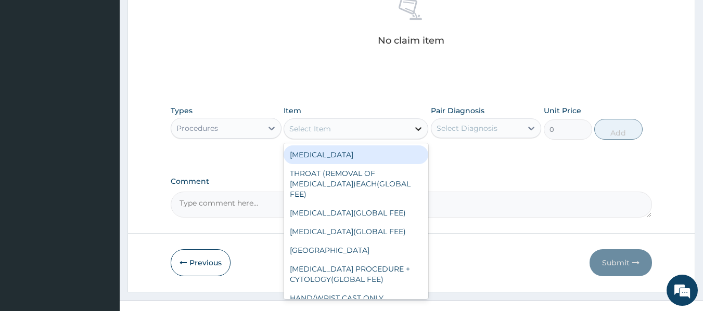
click at [411, 125] on div at bounding box center [418, 129] width 19 height 19
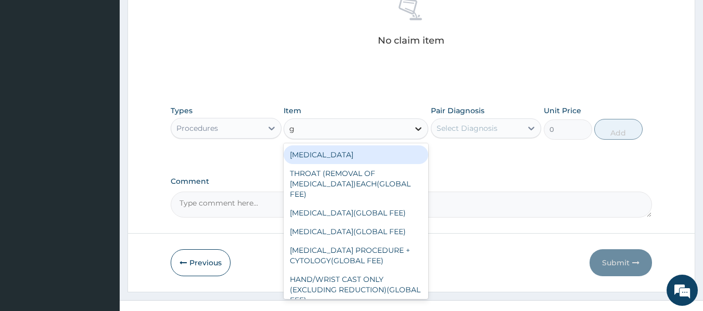
type input "gp"
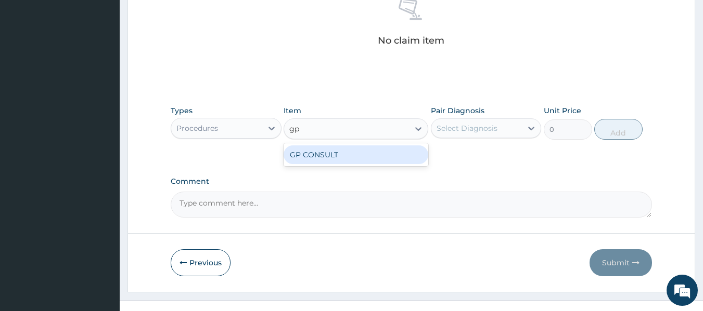
click at [409, 161] on div "GP CONSULT" at bounding box center [355, 155] width 145 height 19
type input "5000"
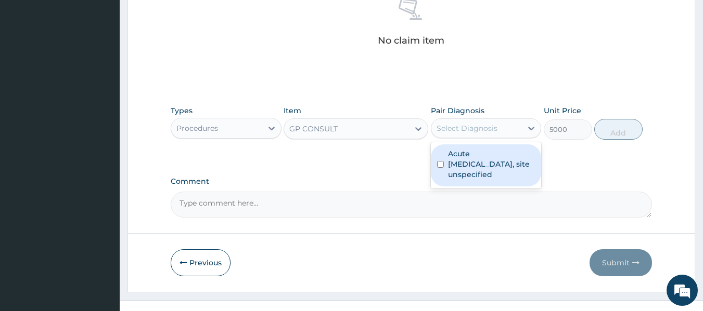
click at [498, 123] on div "Select Diagnosis" at bounding box center [476, 128] width 91 height 17
click at [486, 155] on label "Acute upper respiratory infection, site unspecified" at bounding box center [491, 164] width 87 height 31
checkbox input "true"
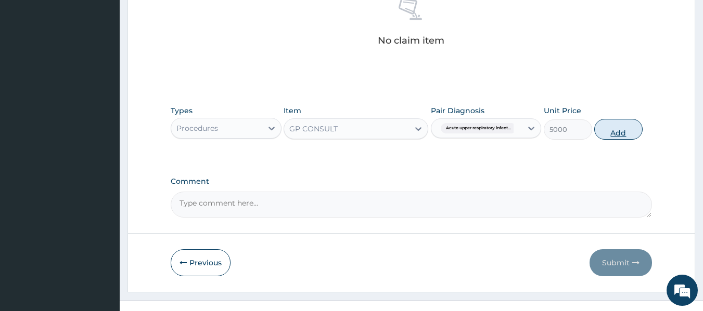
click at [619, 131] on button "Add" at bounding box center [618, 129] width 48 height 21
type input "0"
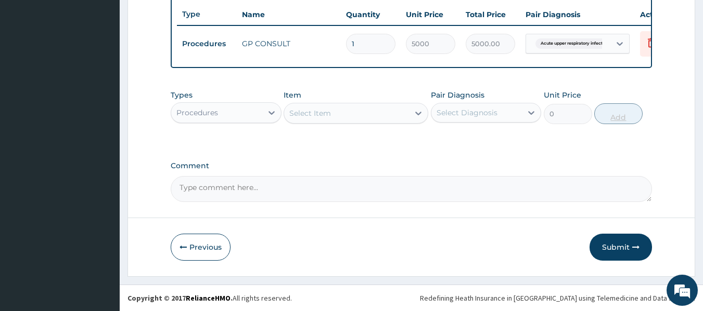
scroll to position [397, 0]
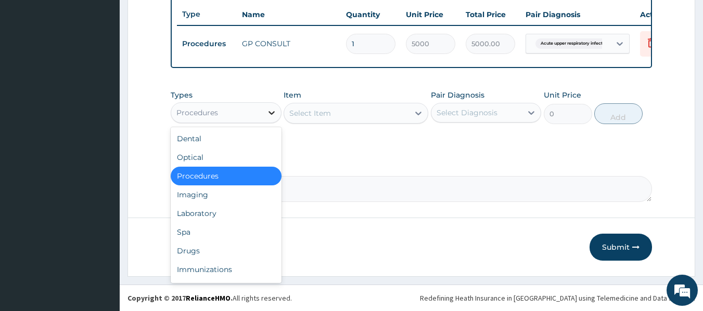
click at [270, 109] on icon at bounding box center [271, 113] width 10 height 10
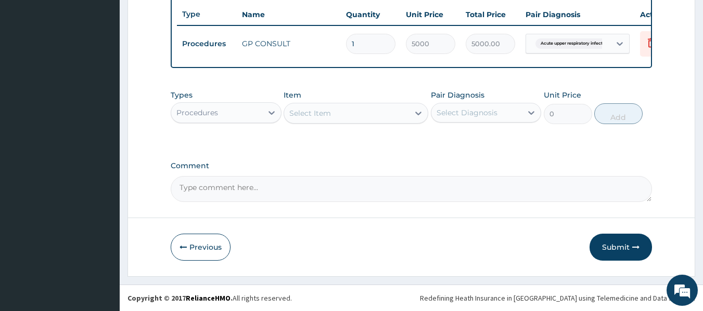
click at [369, 104] on div "Select Item" at bounding box center [355, 113] width 145 height 21
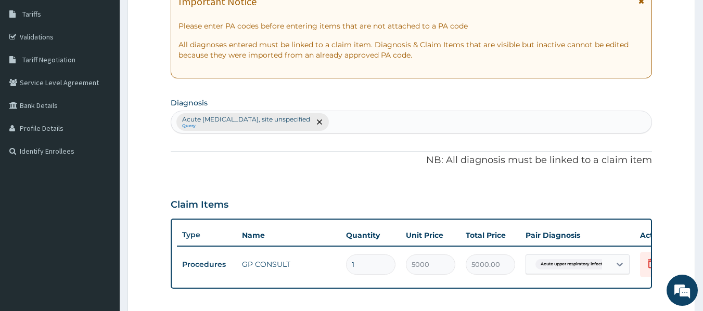
scroll to position [147, 0]
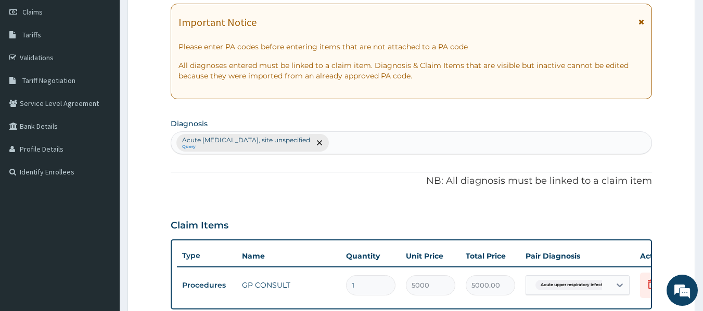
type input "[MEDICAL_DATA]"
click at [531, 136] on div "Acute upper respiratory infection, site unspecified Query" at bounding box center [411, 143] width 480 height 22
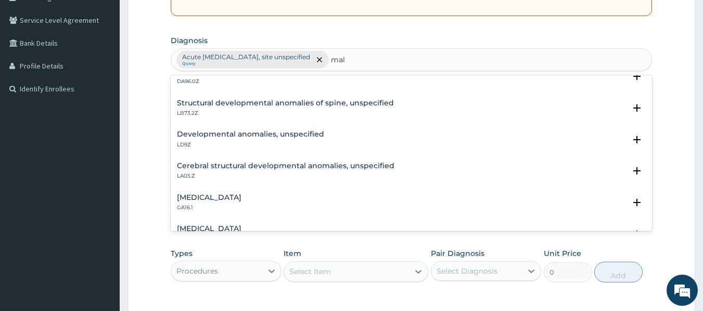
scroll to position [0, 0]
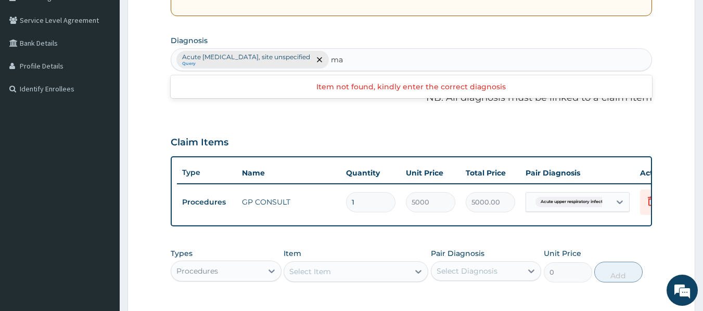
type input "m"
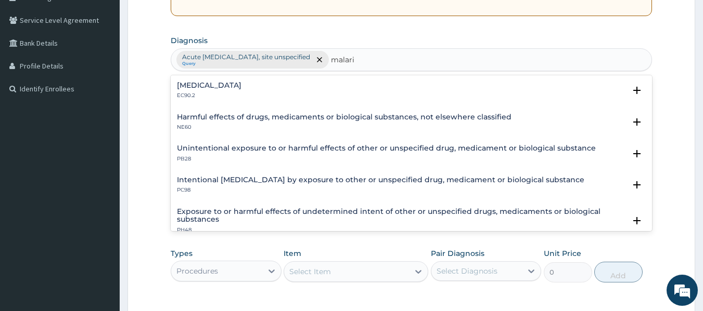
type input "malaria"
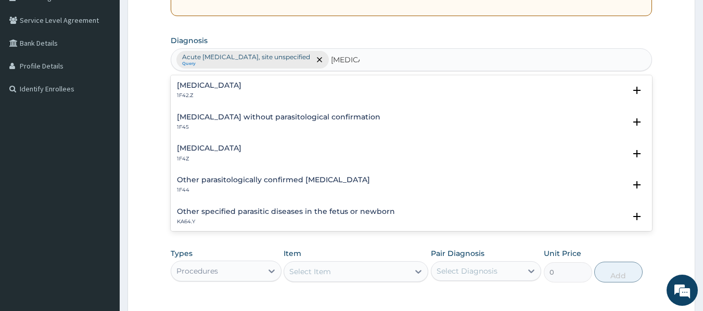
click at [311, 154] on div "Malaria, unspecified 1F4Z" at bounding box center [411, 154] width 469 height 18
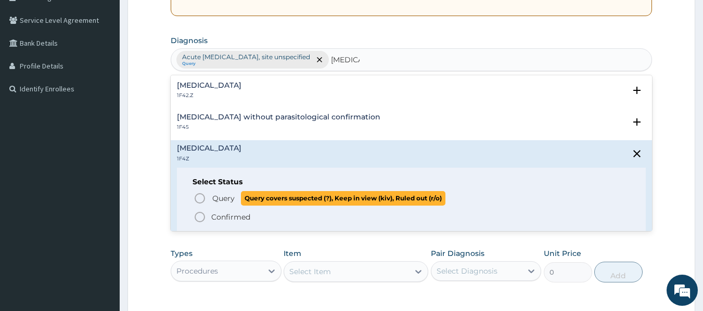
click at [223, 196] on span "Query" at bounding box center [223, 198] width 22 height 10
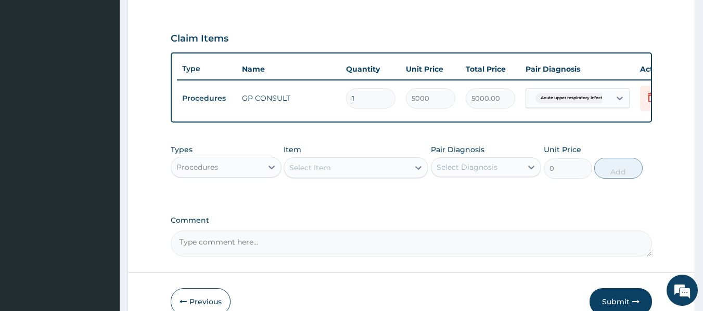
scroll to position [355, 0]
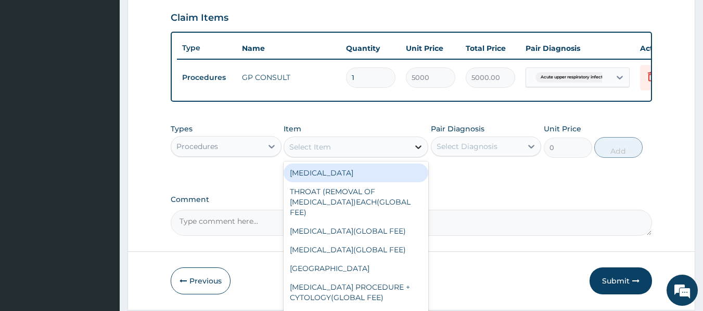
click at [418, 152] on icon at bounding box center [418, 147] width 10 height 10
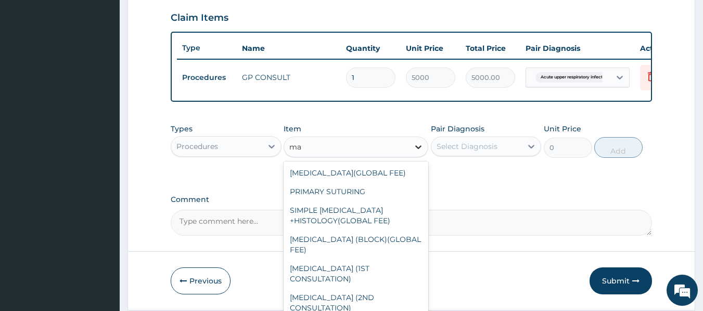
type input "m"
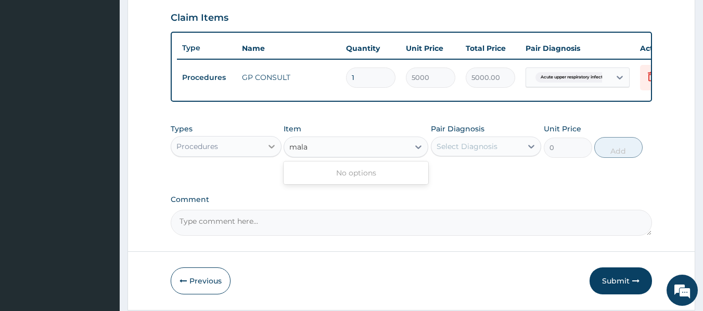
type input "mala"
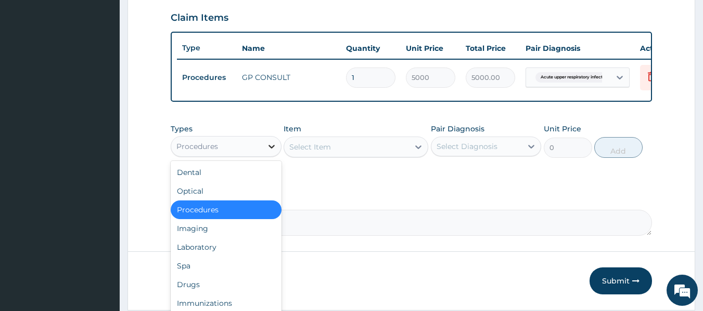
click at [273, 152] on icon at bounding box center [271, 146] width 10 height 10
click at [252, 214] on div "Procedures" at bounding box center [226, 210] width 111 height 19
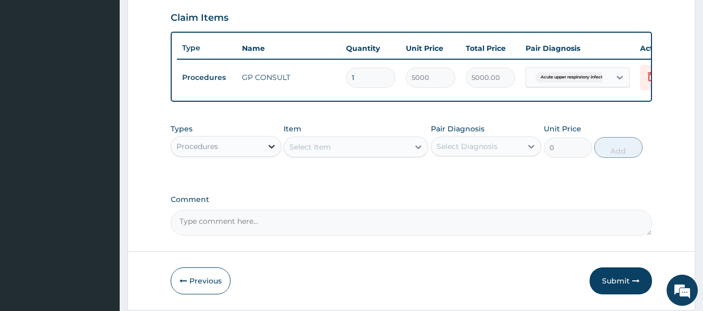
click at [268, 152] on icon at bounding box center [271, 146] width 10 height 10
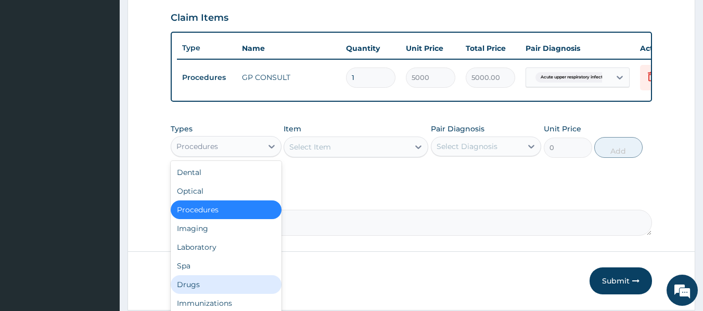
click at [231, 291] on div "Drugs" at bounding box center [226, 285] width 111 height 19
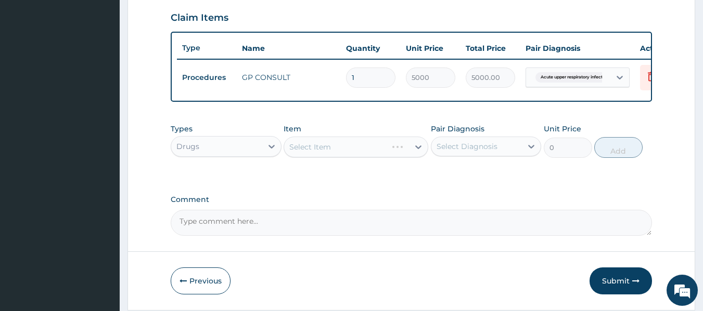
click at [350, 151] on div "Select Item" at bounding box center [355, 147] width 145 height 21
click at [389, 154] on div "Select Item" at bounding box center [346, 147] width 125 height 17
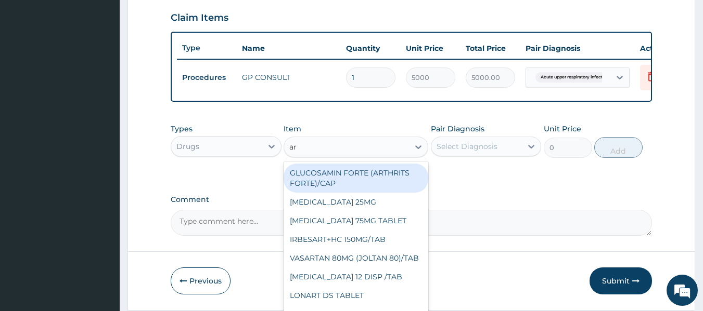
type input "art"
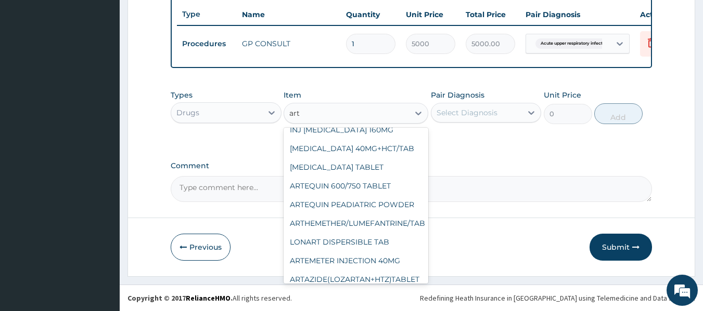
scroll to position [333, 0]
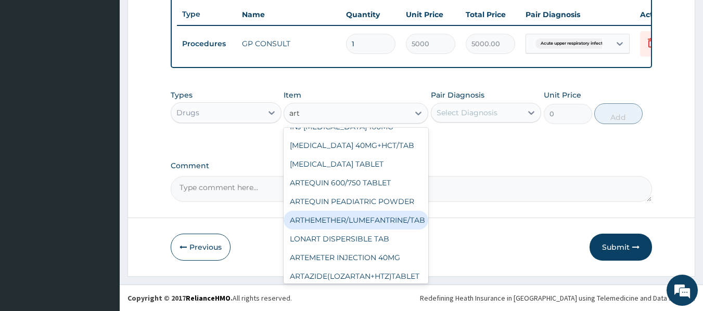
click at [383, 214] on div "ARTHEMETHER/LUMEFANTRINE/TAB" at bounding box center [355, 220] width 145 height 19
type input "100"
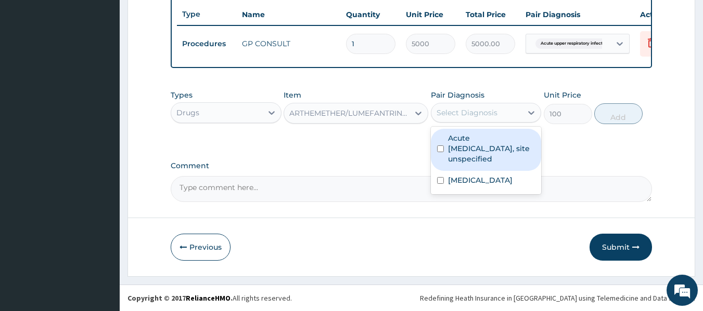
click at [492, 115] on div "Select Diagnosis" at bounding box center [466, 113] width 61 height 10
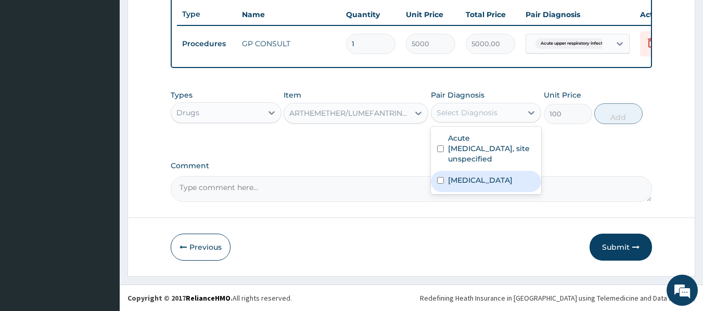
click at [487, 184] on label "Malaria, unspecified" at bounding box center [480, 180] width 64 height 10
checkbox input "true"
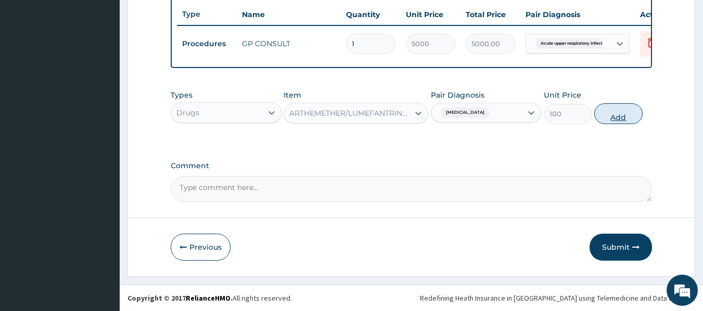
click at [610, 111] on button "Add" at bounding box center [618, 113] width 48 height 21
type input "0"
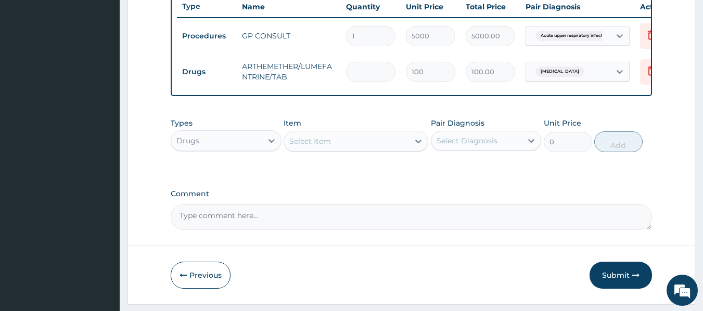
type input "0.00"
type input "1"
type input "100.00"
type input "18"
type input "1800.00"
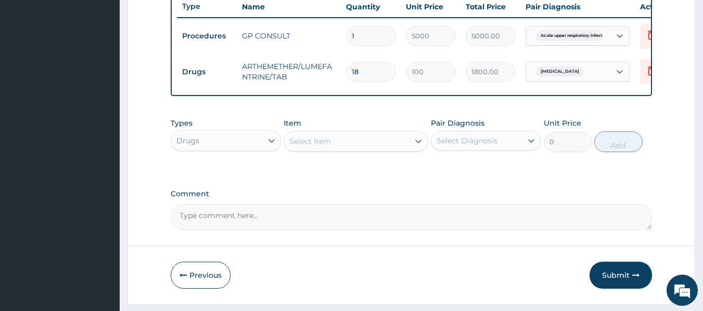
type input "18"
click at [332, 150] on div "Select Item" at bounding box center [346, 141] width 125 height 17
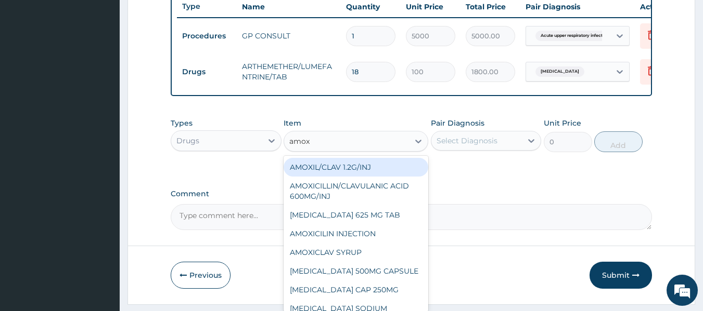
type input "amoxi"
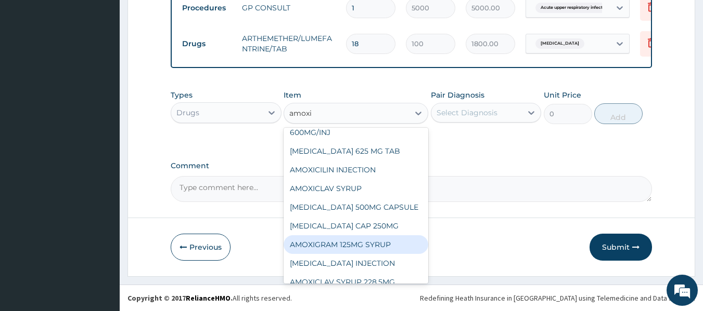
scroll to position [42, 0]
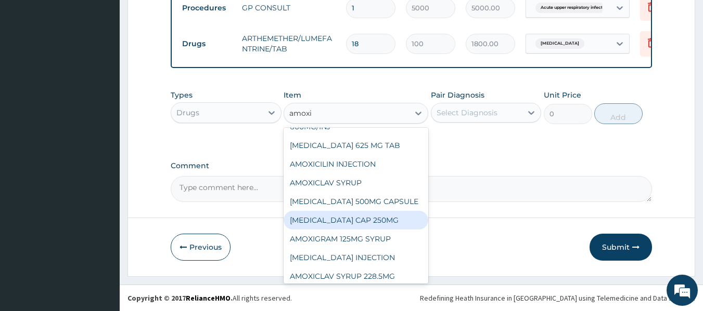
click at [396, 220] on div "AMOXIL CAP 250MG" at bounding box center [355, 220] width 145 height 19
type input "130"
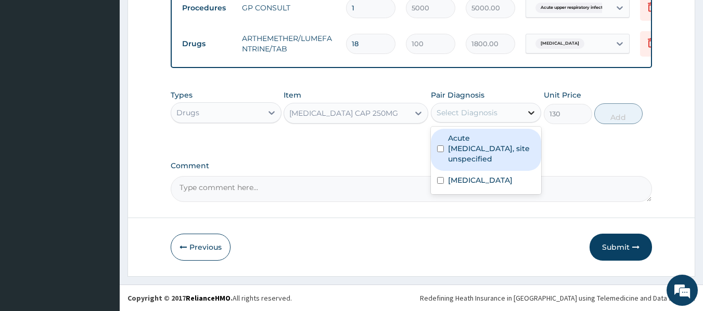
click at [524, 108] on div at bounding box center [531, 112] width 19 height 19
click at [480, 150] on label "Acute upper respiratory infection, site unspecified" at bounding box center [491, 148] width 87 height 31
checkbox input "true"
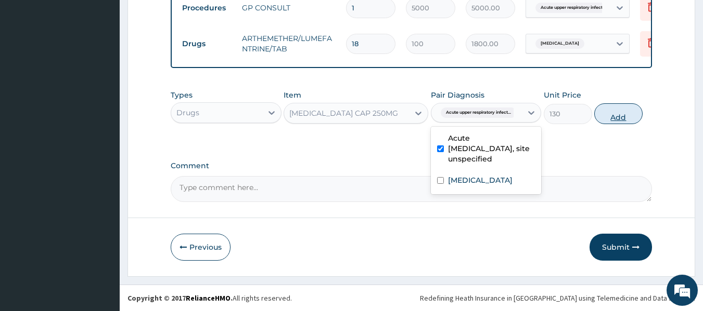
click at [633, 107] on button "Add" at bounding box center [618, 113] width 48 height 21
type input "0"
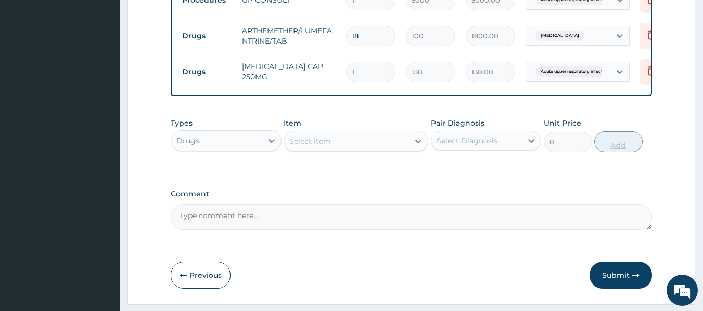
type input "0.00"
type input "9"
type input "1170.00"
type input "9"
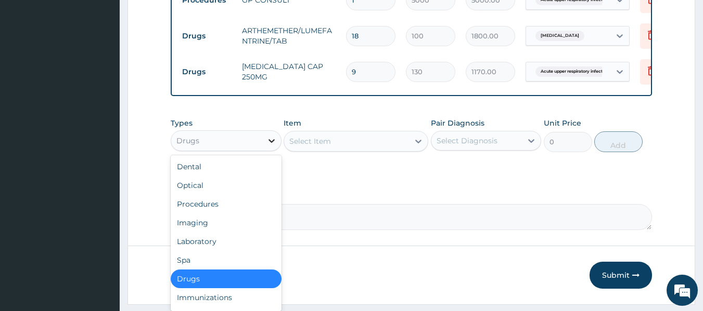
click at [269, 146] on icon at bounding box center [271, 141] width 10 height 10
click at [220, 210] on div "Procedures" at bounding box center [226, 204] width 111 height 19
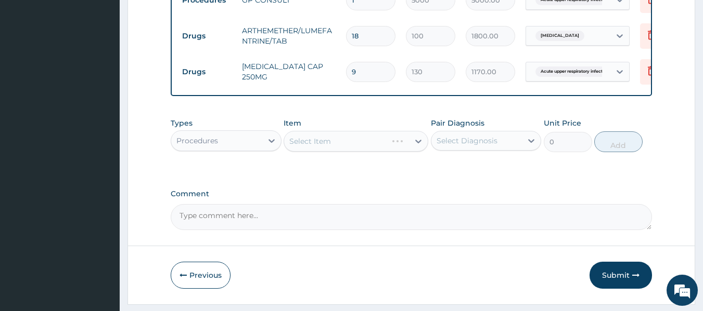
click at [332, 147] on div "Select Item" at bounding box center [355, 141] width 145 height 21
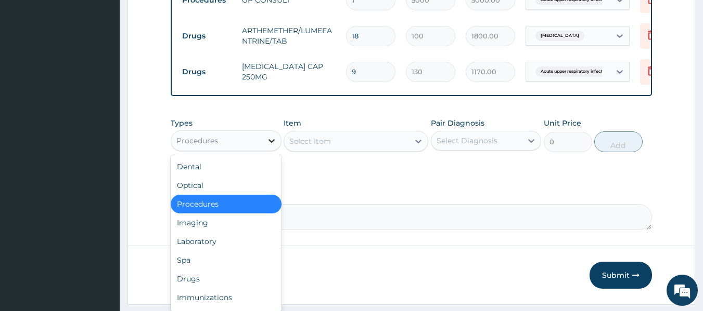
click at [270, 146] on icon at bounding box center [271, 141] width 10 height 10
click at [215, 248] on div "Laboratory" at bounding box center [226, 241] width 111 height 19
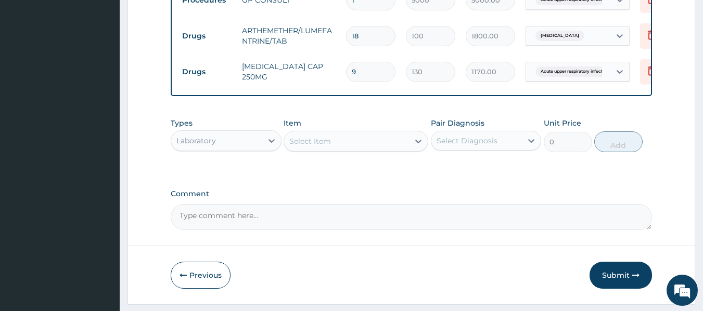
type input "m"
click at [249, 149] on div "Laboratory" at bounding box center [216, 141] width 91 height 17
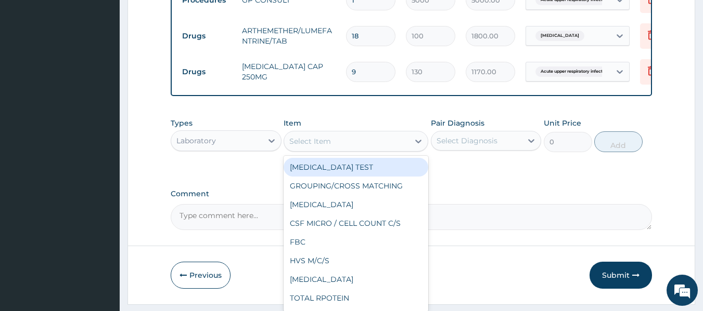
click at [357, 139] on div "Select Item" at bounding box center [355, 141] width 145 height 21
type input "mp"
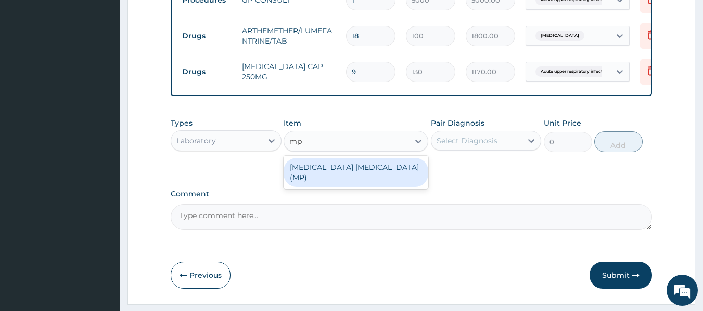
click at [367, 174] on div "MALARIA PARASITE (MP)" at bounding box center [355, 172] width 145 height 29
type input "1000"
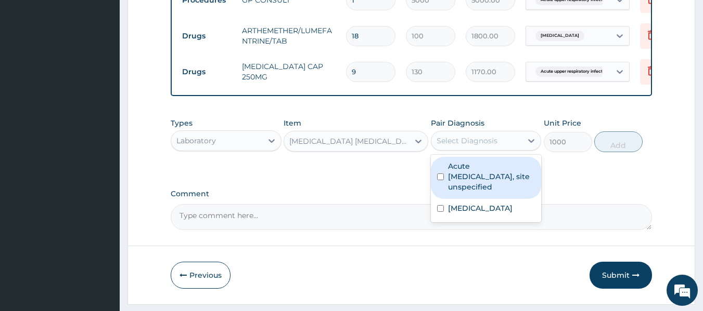
click at [522, 148] on div "Select Diagnosis" at bounding box center [476, 141] width 91 height 17
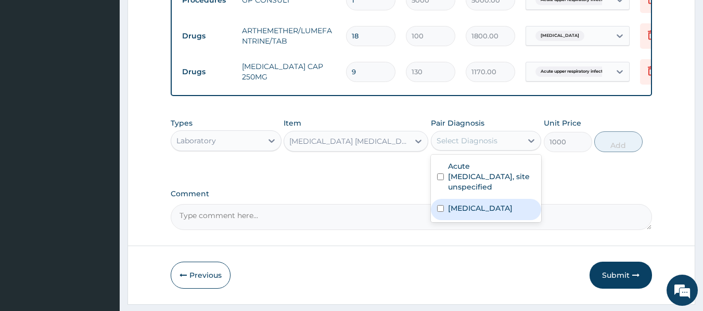
click at [487, 211] on label "Malaria, unspecified" at bounding box center [480, 208] width 64 height 10
checkbox input "true"
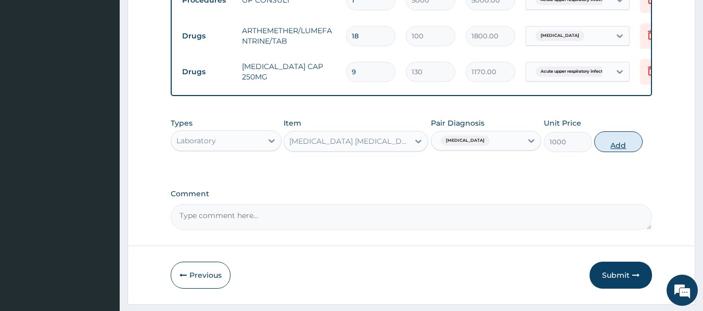
click at [615, 145] on button "Add" at bounding box center [618, 142] width 48 height 21
type input "0"
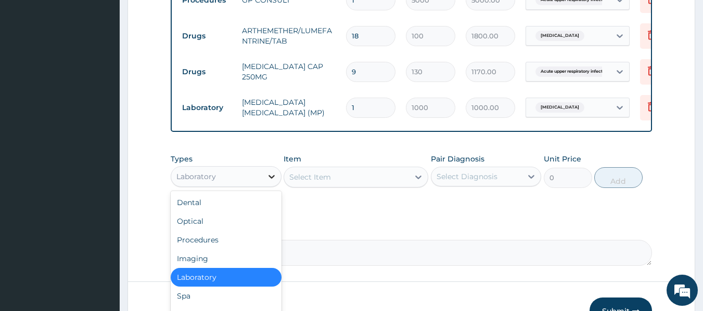
click at [272, 182] on icon at bounding box center [271, 177] width 10 height 10
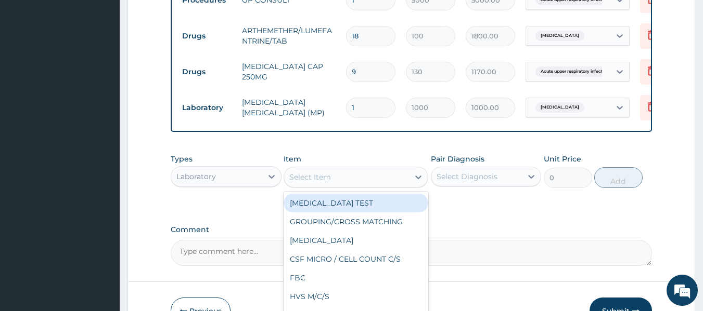
click at [368, 184] on div "Select Item" at bounding box center [346, 177] width 125 height 17
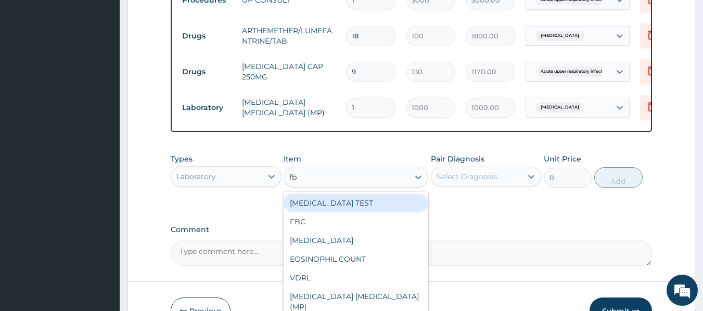
type input "fbc"
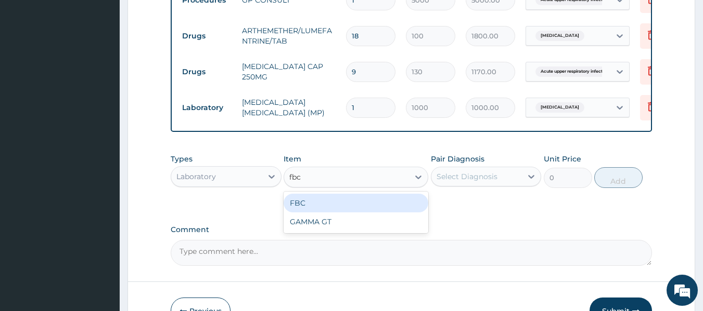
click at [369, 207] on div "FBC" at bounding box center [355, 203] width 145 height 19
type input "5000"
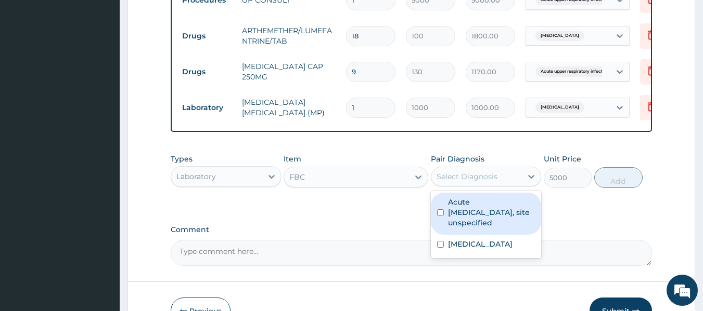
click at [510, 178] on div "Select Diagnosis" at bounding box center [476, 176] width 91 height 17
click at [488, 228] on label "Acute upper respiratory infection, site unspecified" at bounding box center [491, 212] width 87 height 31
checkbox input "true"
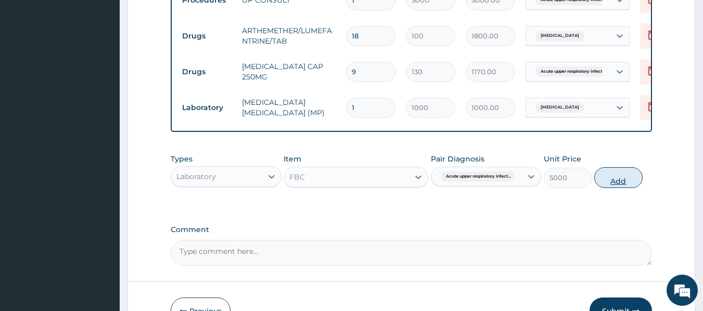
click at [624, 179] on button "Add" at bounding box center [618, 177] width 48 height 21
type input "0"
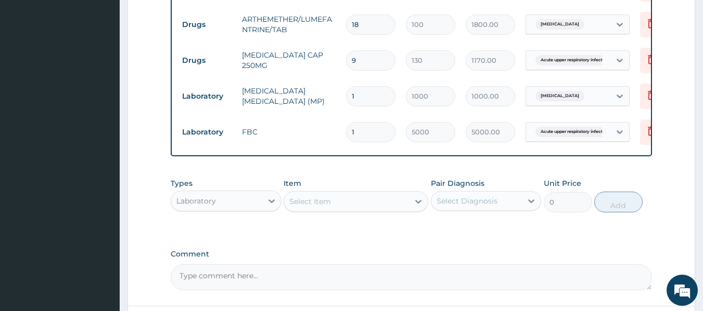
scroll to position [453, 0]
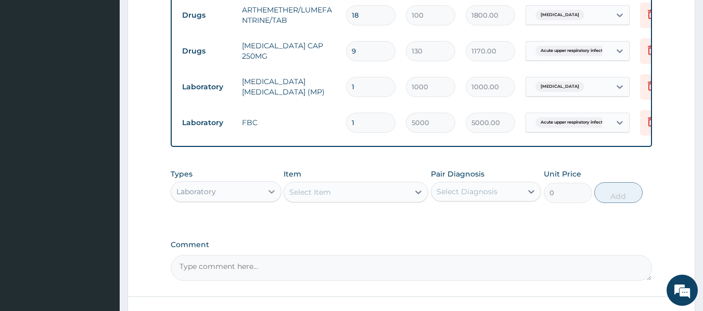
click at [270, 197] on icon at bounding box center [271, 192] width 10 height 10
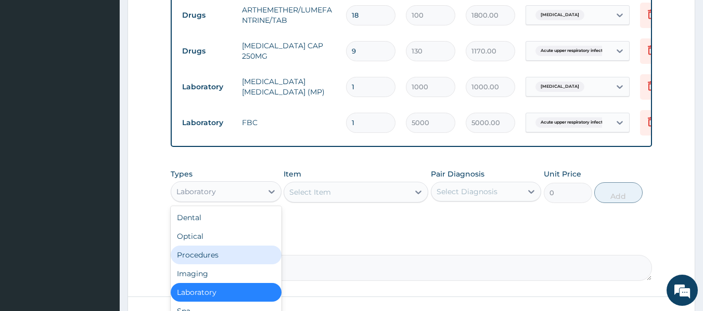
click at [220, 261] on div "Procedures" at bounding box center [226, 255] width 111 height 19
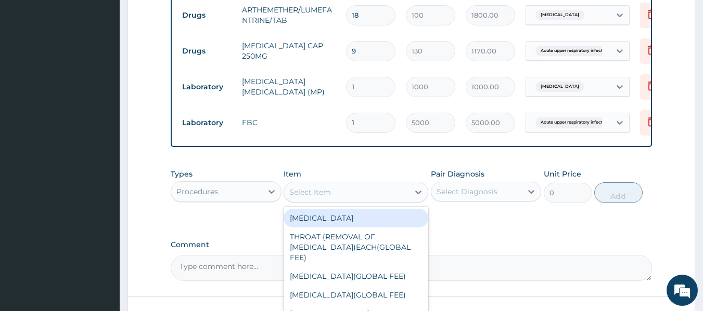
click at [388, 199] on div "Select Item" at bounding box center [346, 192] width 125 height 17
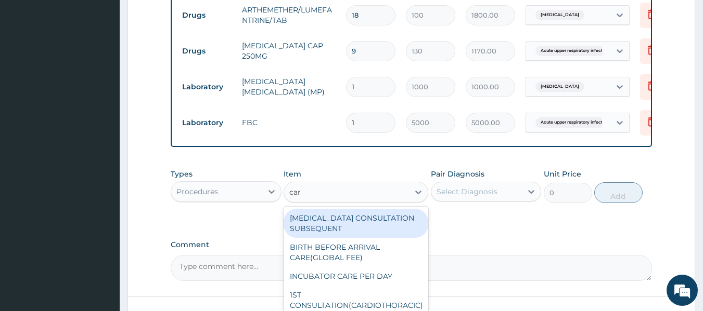
type input "card"
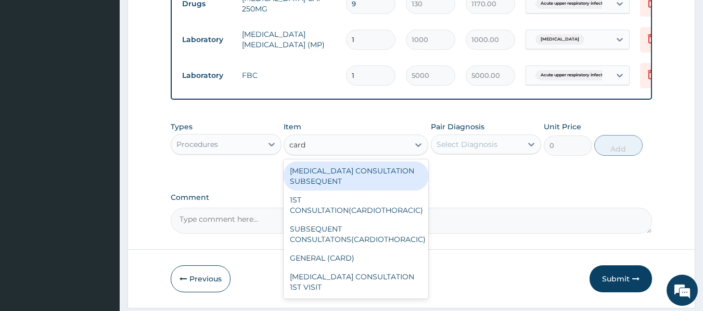
scroll to position [516, 0]
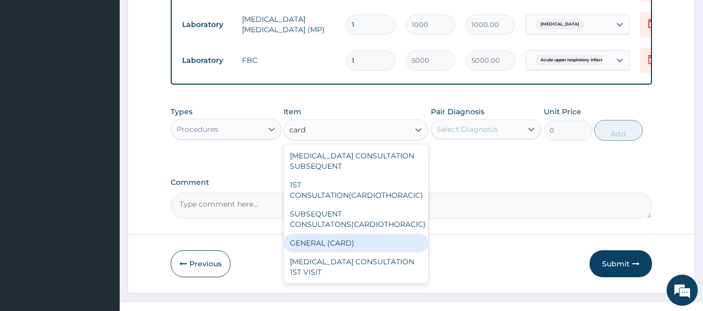
click at [346, 250] on div "GENERAL (CARD)" at bounding box center [355, 243] width 145 height 19
type input "800"
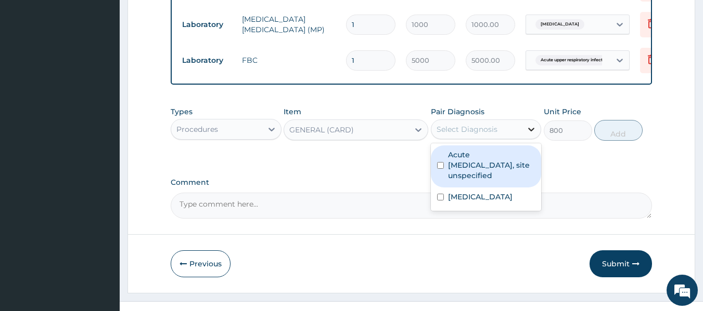
click at [528, 134] on icon at bounding box center [531, 129] width 10 height 10
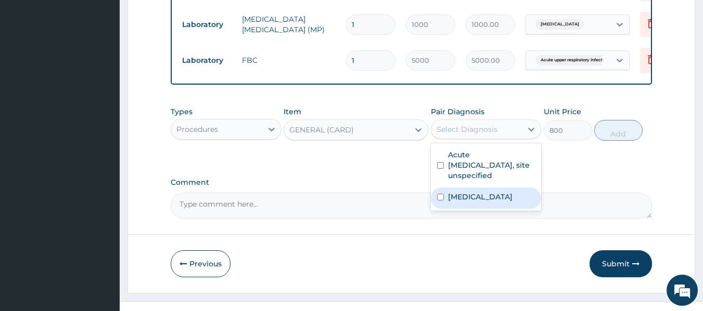
click at [481, 202] on label "Malaria, unspecified" at bounding box center [480, 197] width 64 height 10
checkbox input "true"
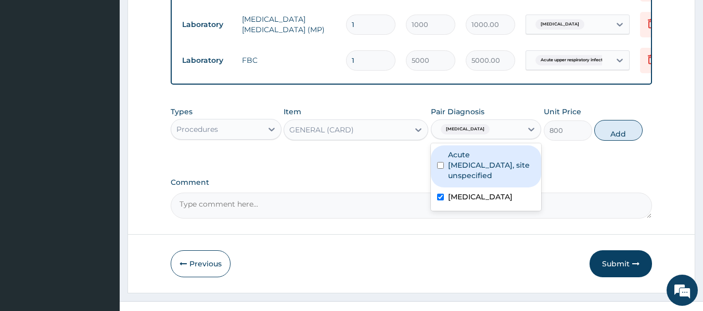
click at [491, 174] on label "Acute upper respiratory infection, site unspecified" at bounding box center [491, 165] width 87 height 31
checkbox input "true"
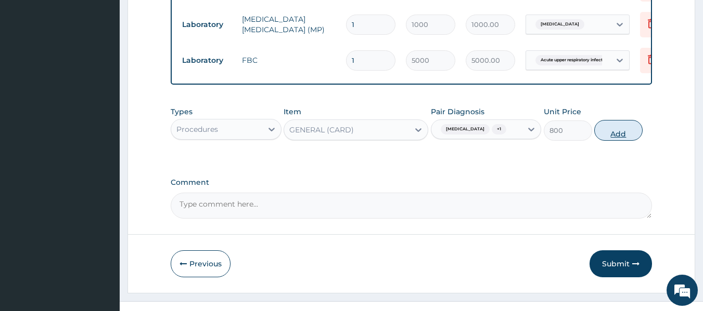
click at [626, 136] on button "Add" at bounding box center [618, 130] width 48 height 21
type input "0"
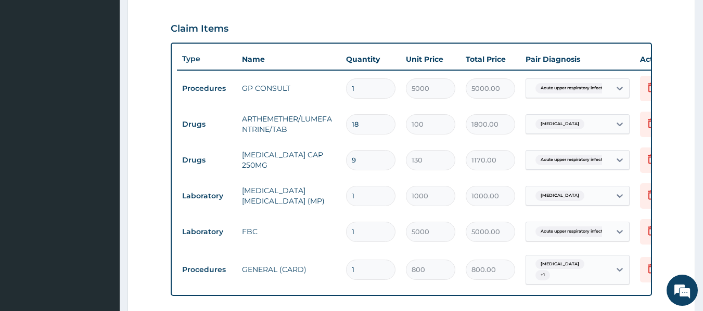
scroll to position [329, 0]
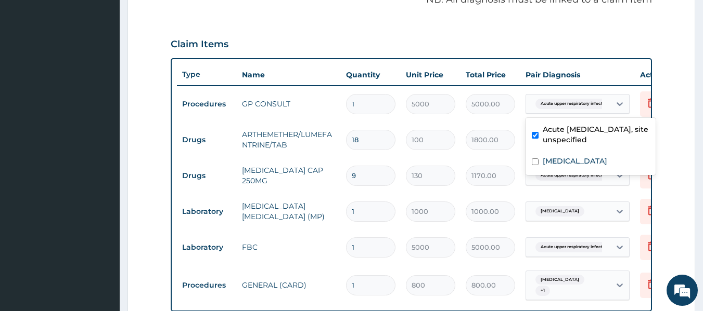
click at [571, 104] on span "Acute upper respiratory infect..." at bounding box center [572, 104] width 75 height 10
click at [566, 161] on label "Malaria, unspecified" at bounding box center [574, 161] width 64 height 10
checkbox input "true"
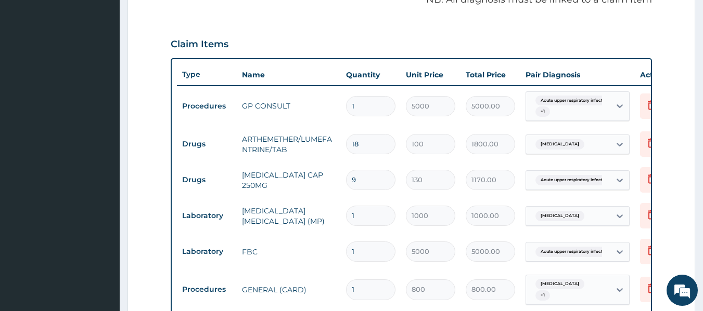
click at [664, 67] on form "Step 2 of 2 PA Code / Prescription Code Enter Code(Secondary Care Only) Encount…" at bounding box center [410, 125] width 567 height 799
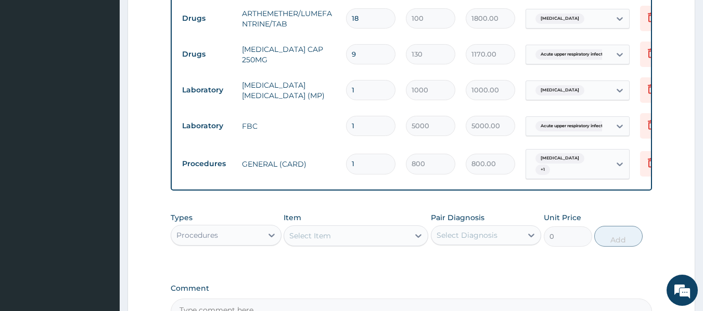
scroll to position [481, 0]
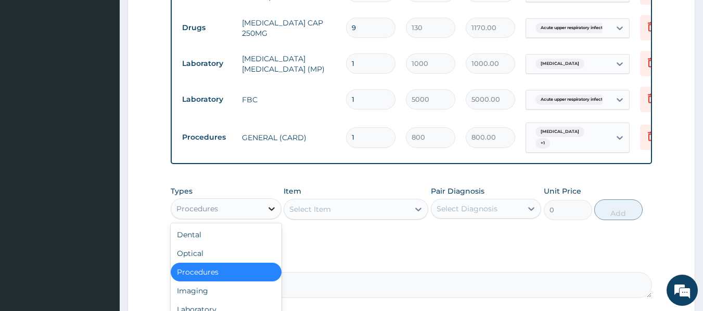
click at [271, 214] on icon at bounding box center [271, 209] width 10 height 10
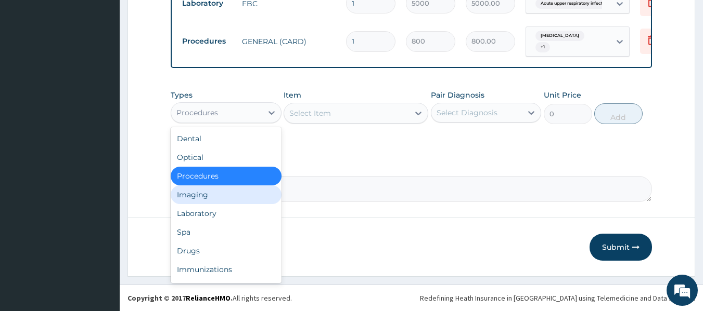
scroll to position [585, 0]
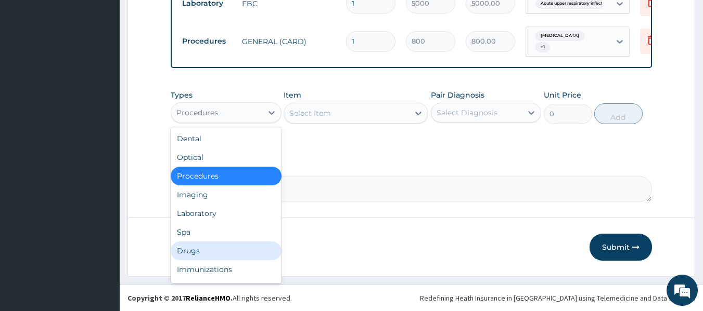
click at [193, 249] on div "Drugs" at bounding box center [226, 251] width 111 height 19
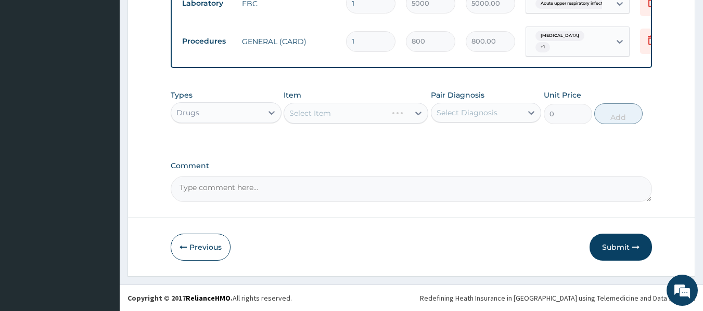
click at [382, 119] on div "Select Item" at bounding box center [355, 113] width 145 height 21
click at [397, 106] on div "Select Item" at bounding box center [346, 113] width 125 height 17
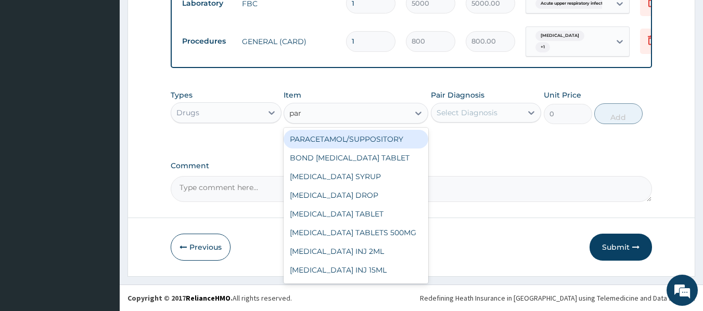
type input "para"
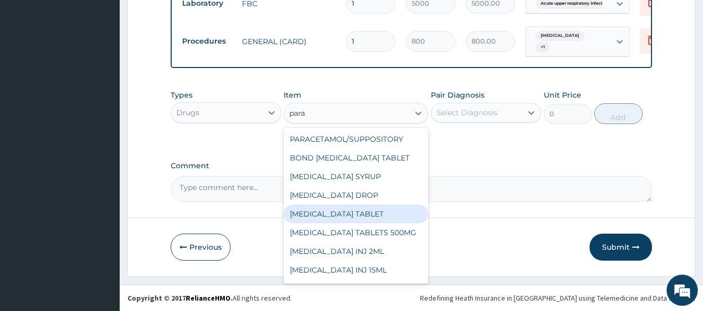
click at [343, 216] on div "PARACETAMOL TABLET" at bounding box center [355, 214] width 145 height 19
type input "20"
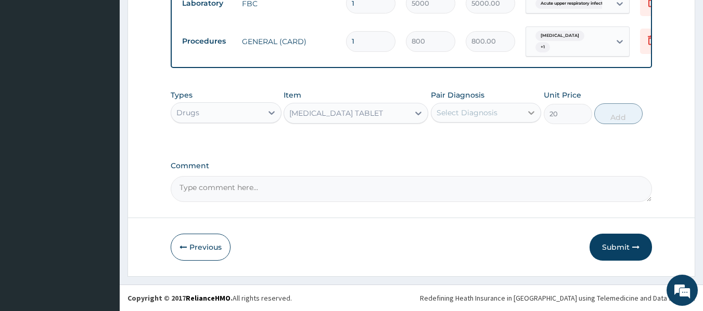
click at [524, 111] on div at bounding box center [531, 112] width 19 height 19
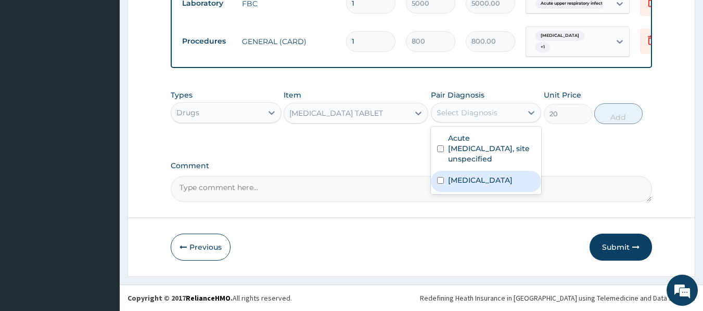
click at [469, 176] on label "Malaria, unspecified" at bounding box center [480, 180] width 64 height 10
checkbox input "true"
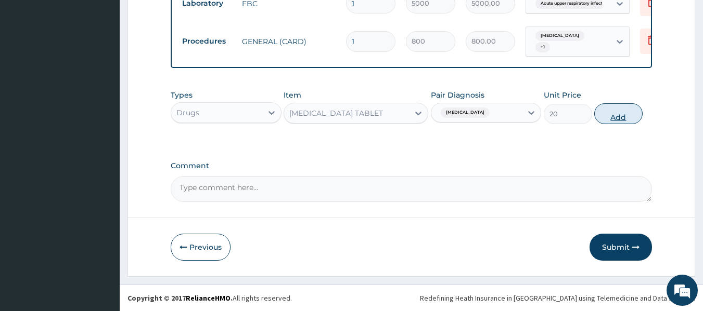
click at [607, 119] on button "Add" at bounding box center [618, 113] width 48 height 21
type input "0"
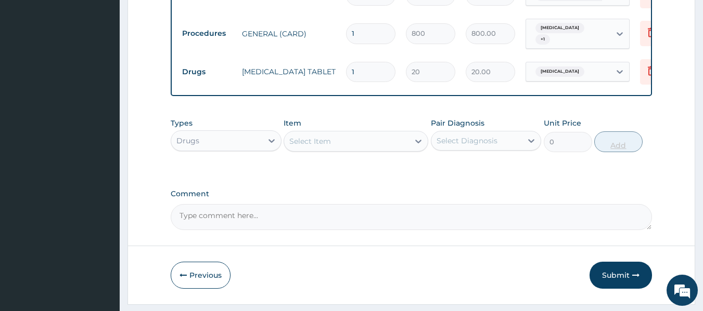
type input "0.00"
type input "9"
type input "180.00"
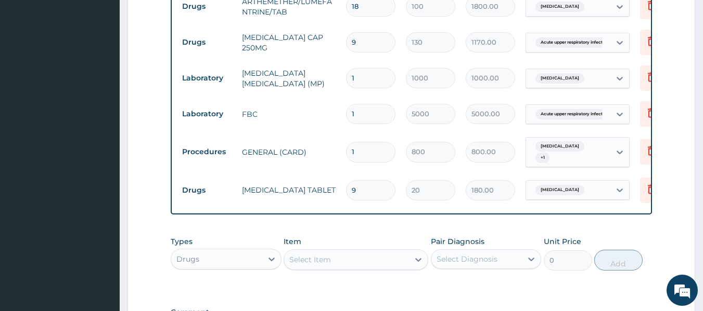
scroll to position [460, 0]
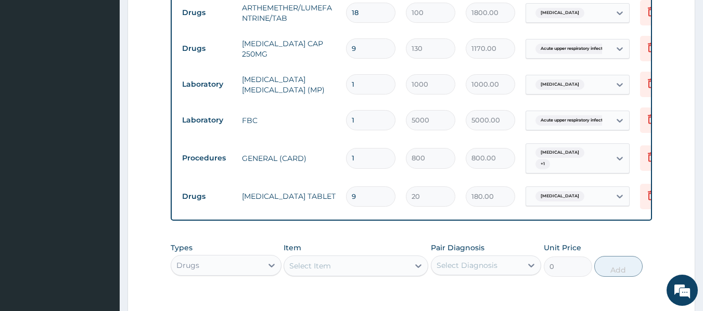
type input "9"
click at [391, 45] on input "9" at bounding box center [370, 48] width 49 height 20
type input "0.00"
type input "1"
type input "130.00"
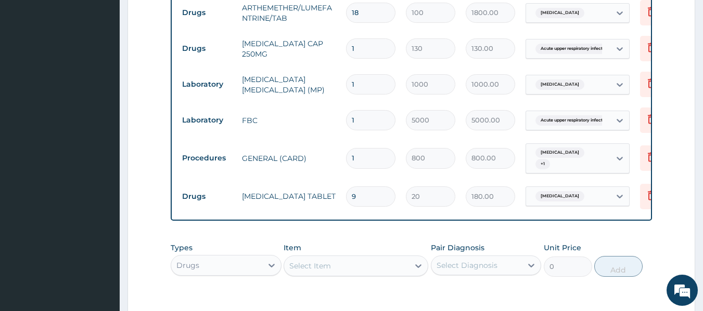
type input "15"
type input "1950.00"
type input "15"
click at [701, 302] on section "Step 2 of 2 PA Code / Prescription Code Enter Code(Secondary Care Only) Encount…" at bounding box center [411, 12] width 583 height 850
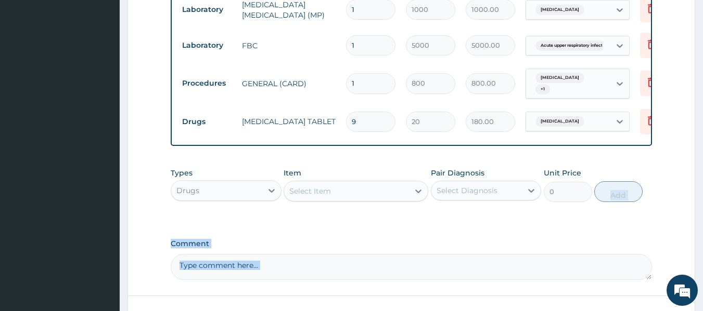
scroll to position [621, 0]
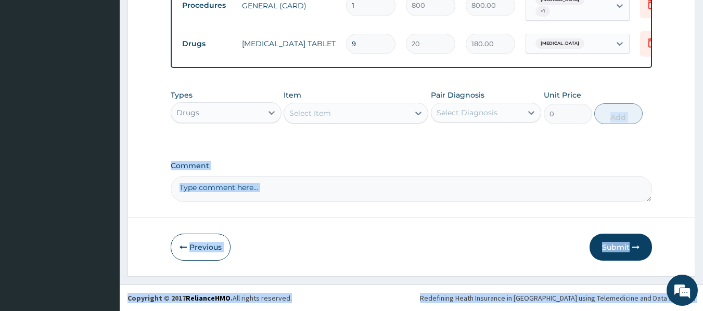
drag, startPoint x: 701, startPoint y: 302, endPoint x: 708, endPoint y: 308, distance: 9.2
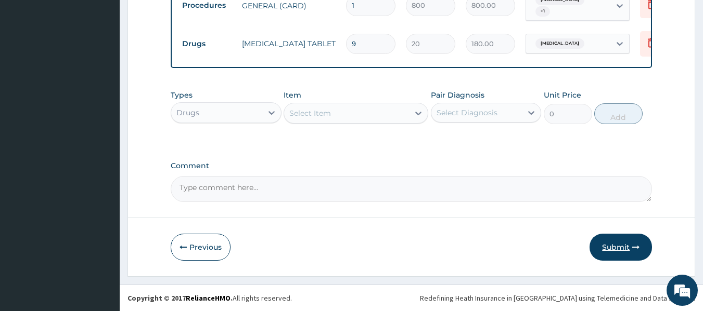
click at [626, 247] on button "Submit" at bounding box center [620, 247] width 62 height 27
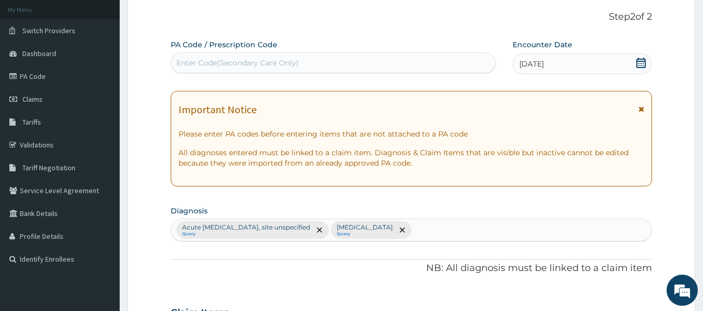
scroll to position [59, 0]
click at [50, 97] on link "Claims" at bounding box center [60, 99] width 120 height 23
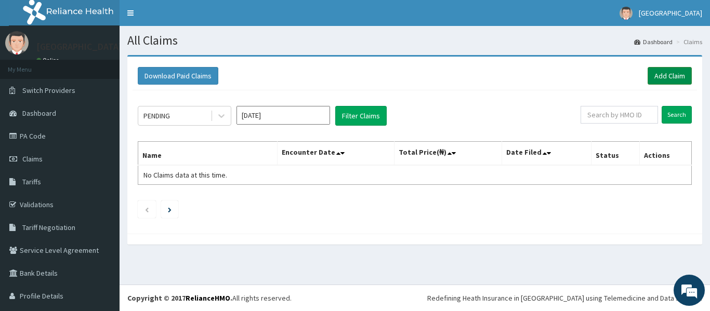
click at [673, 72] on link "Add Claim" at bounding box center [670, 76] width 44 height 18
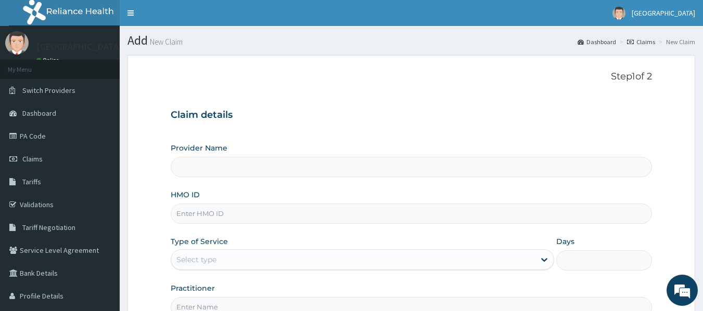
type input "[GEOGRAPHIC_DATA]"
click at [535, 219] on input "HMO ID" at bounding box center [412, 214] width 482 height 20
type input "GSV/13579/D"
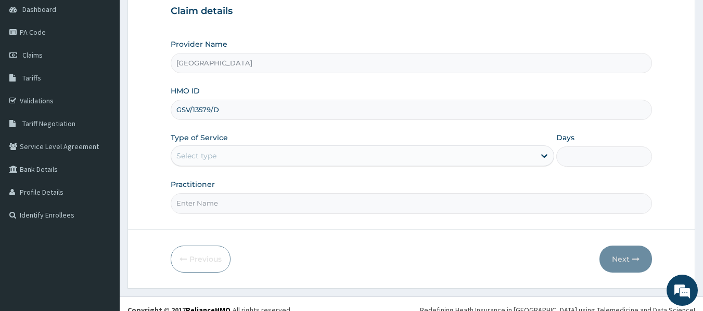
scroll to position [116, 0]
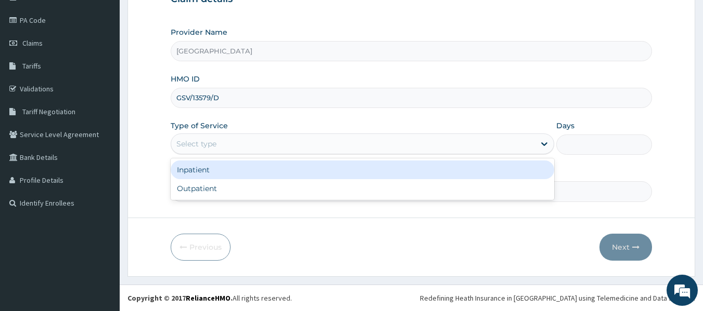
click at [525, 144] on div "Select type" at bounding box center [352, 144] width 363 height 17
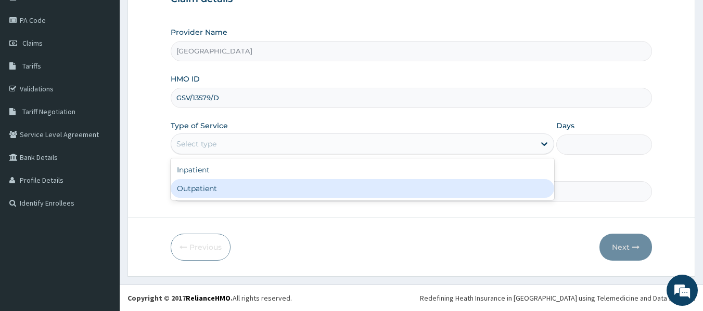
click at [482, 200] on div "Inpatient Outpatient" at bounding box center [362, 180] width 383 height 42
click at [491, 187] on div "Outpatient" at bounding box center [362, 188] width 383 height 19
type input "1"
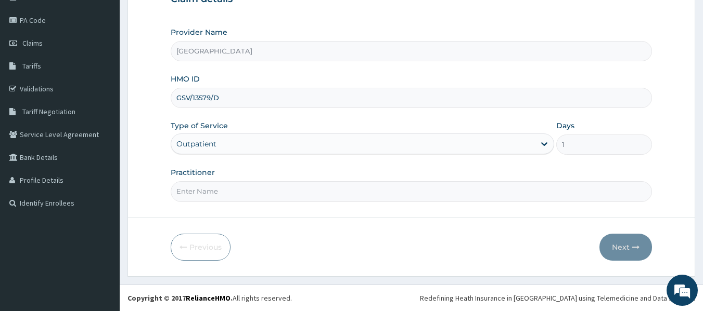
click at [474, 192] on input "Practitioner" at bounding box center [412, 191] width 482 height 20
type input "DR KINGSLEY"
click at [618, 240] on button "Next" at bounding box center [625, 247] width 53 height 27
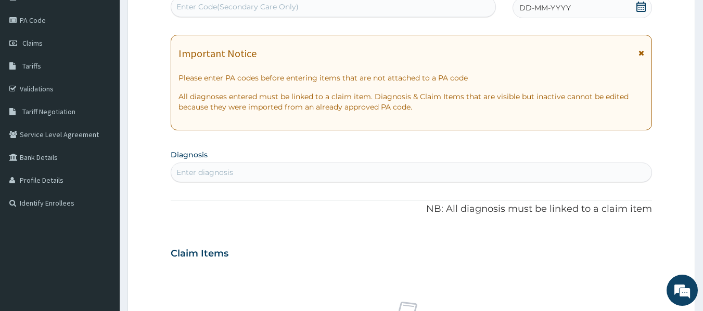
click at [580, 3] on div "DD-MM-YYYY" at bounding box center [581, 7] width 139 height 21
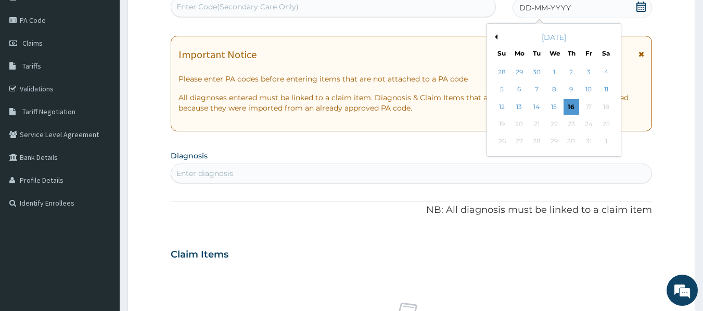
click at [496, 37] on button "Previous Month" at bounding box center [494, 36] width 5 height 5
click at [612, 36] on button "Next Month" at bounding box center [612, 36] width 5 height 5
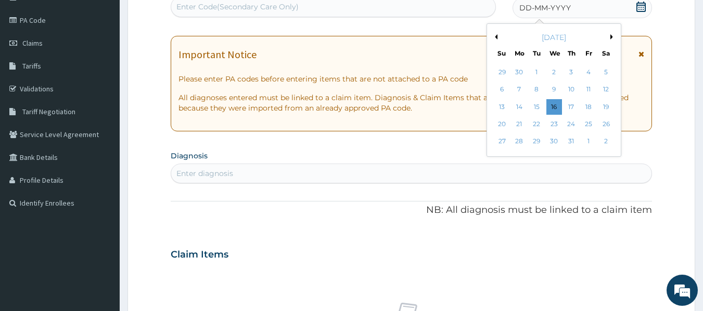
click at [612, 36] on button "Next Month" at bounding box center [612, 36] width 5 height 5
click at [522, 110] on div "11" at bounding box center [519, 107] width 16 height 16
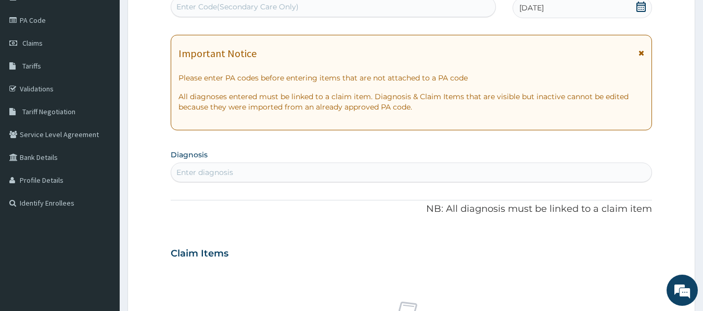
click at [334, 172] on div "Enter diagnosis" at bounding box center [411, 172] width 480 height 17
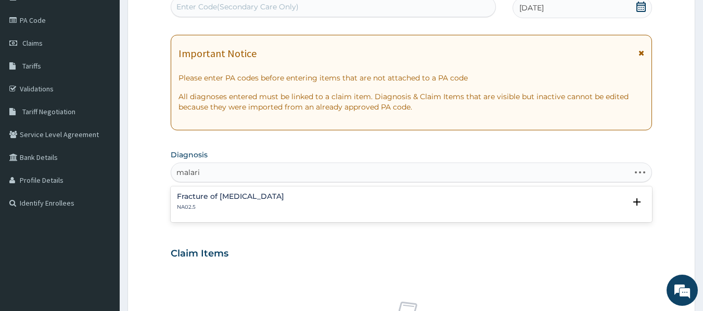
type input "malaria"
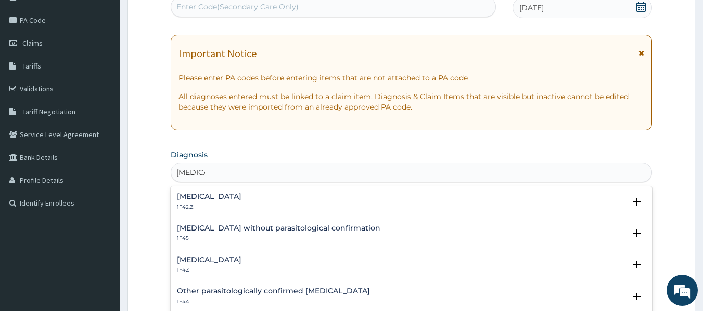
click at [210, 255] on div "Malaria, unspecified 1F4Z Select Status Query Query covers suspected (?), Keep …" at bounding box center [412, 268] width 482 height 32
click at [211, 265] on div "Malaria, unspecified 1F4Z" at bounding box center [209, 265] width 64 height 18
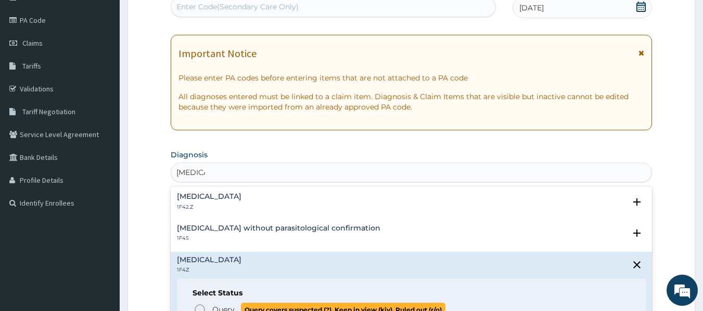
click at [229, 309] on span "Query" at bounding box center [223, 310] width 22 height 10
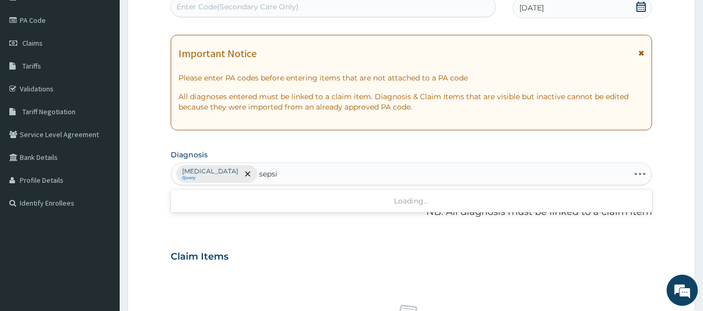
type input "sepsis"
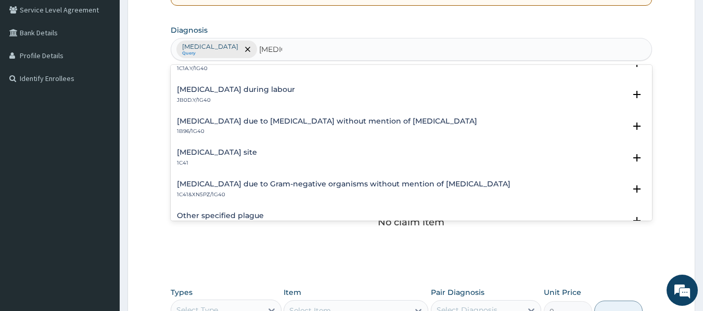
scroll to position [270, 0]
click at [257, 150] on h4 "Bacterial infection of unspecified site" at bounding box center [217, 152] width 80 height 8
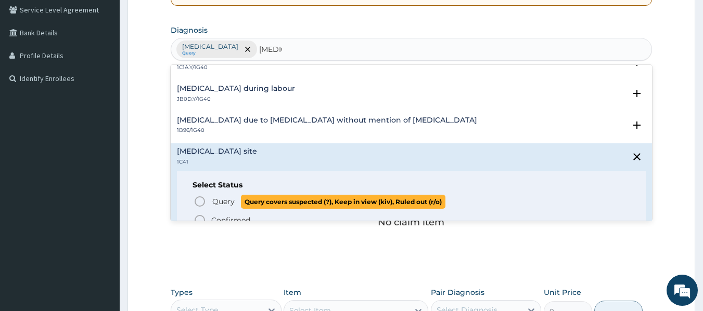
click at [253, 196] on span "Query covers suspected (?), Keep in view (kiv), Ruled out (r/o)" at bounding box center [343, 202] width 204 height 14
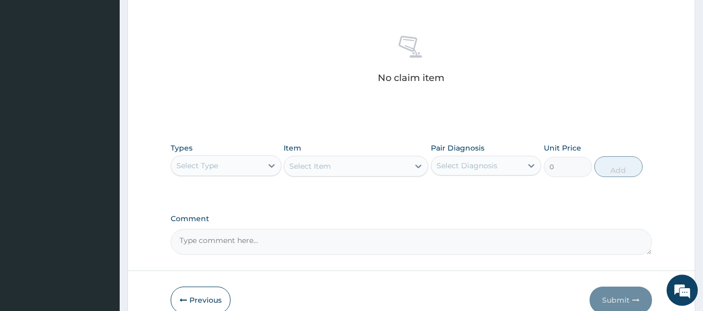
scroll to position [386, 0]
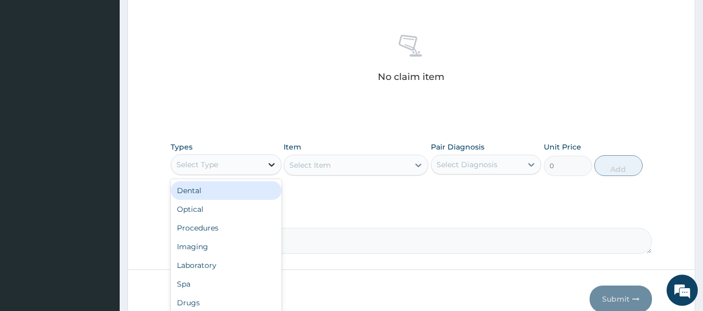
click at [266, 168] on icon at bounding box center [271, 165] width 10 height 10
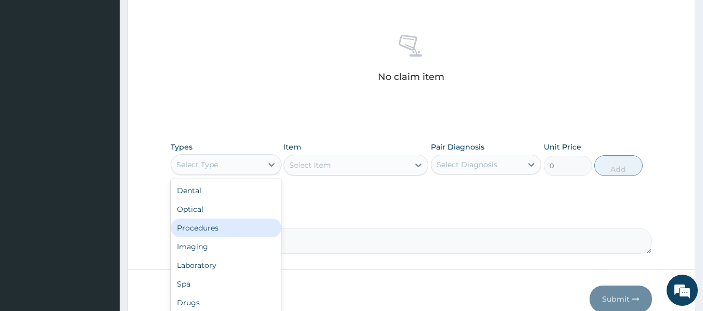
click at [206, 232] on div "Procedures" at bounding box center [226, 228] width 111 height 19
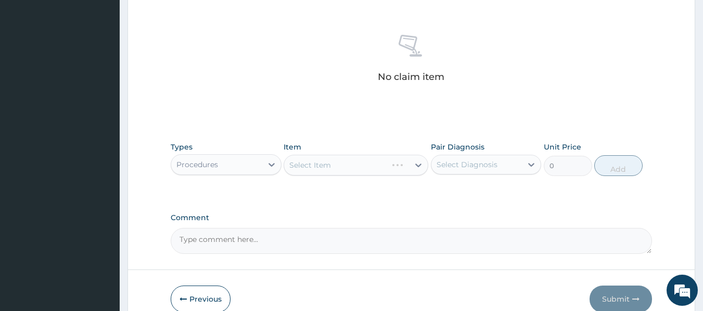
click at [341, 166] on div "Select Item" at bounding box center [355, 165] width 145 height 21
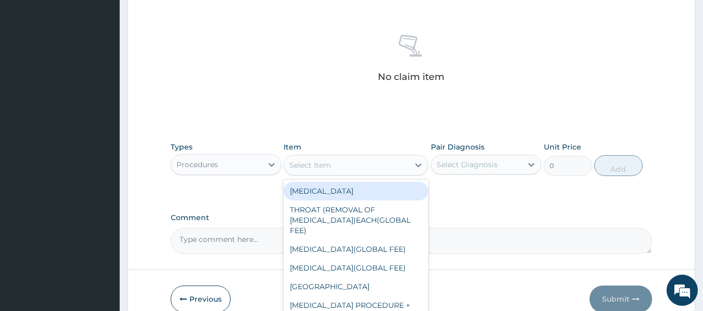
click at [341, 166] on div "Select Item" at bounding box center [346, 165] width 125 height 17
type input "gp"
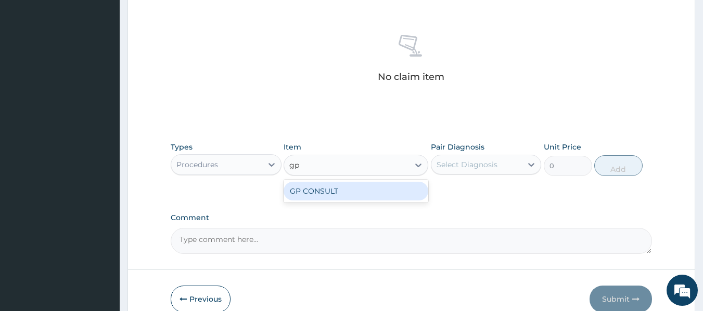
click at [360, 198] on div "GP CONSULT" at bounding box center [355, 191] width 145 height 19
type input "5000"
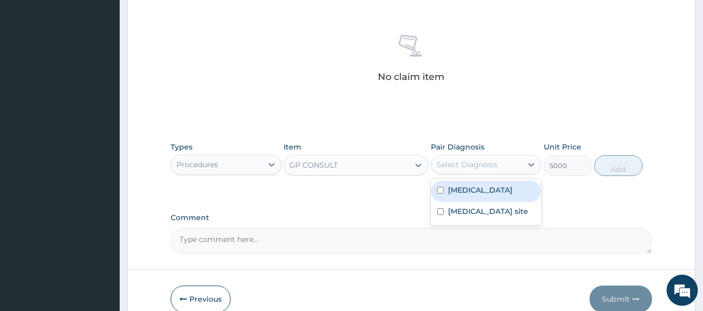
click at [504, 163] on div "Select Diagnosis" at bounding box center [476, 165] width 91 height 17
click at [497, 189] on label "Malaria, unspecified" at bounding box center [480, 190] width 64 height 10
checkbox input "true"
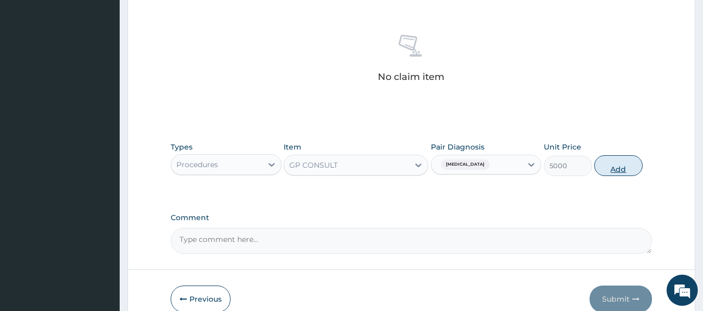
click at [623, 160] on button "Add" at bounding box center [618, 165] width 48 height 21
type input "0"
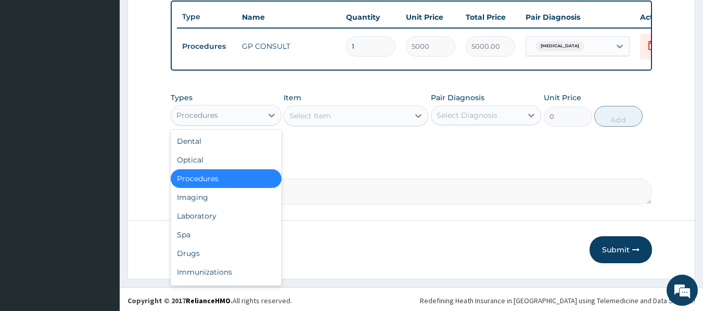
click at [261, 123] on div "Procedures" at bounding box center [216, 115] width 91 height 17
click at [211, 223] on div "Laboratory" at bounding box center [226, 216] width 111 height 19
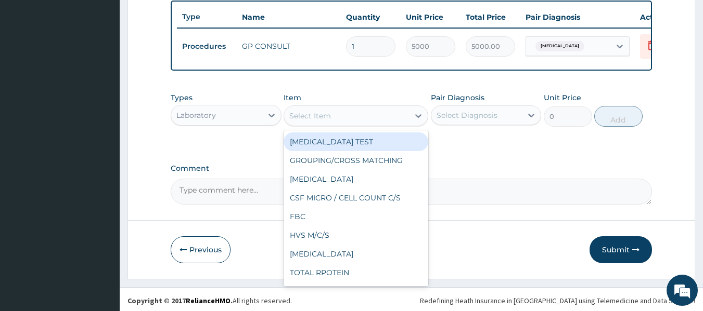
click at [352, 124] on div "Select Item" at bounding box center [346, 116] width 125 height 17
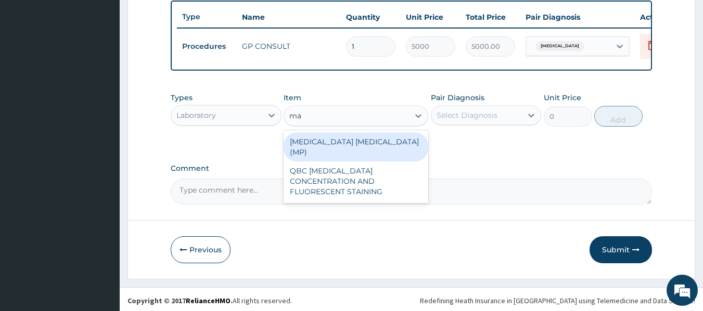
type input "mal"
click at [354, 146] on div "MALARIA PARASITE (MP)" at bounding box center [355, 147] width 145 height 29
type input "1000"
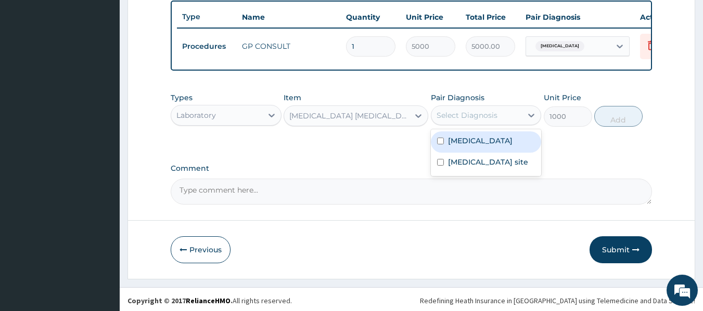
click at [521, 124] on div "Select Diagnosis" at bounding box center [476, 115] width 91 height 17
click at [505, 146] on label "Malaria, unspecified" at bounding box center [480, 141] width 64 height 10
checkbox input "true"
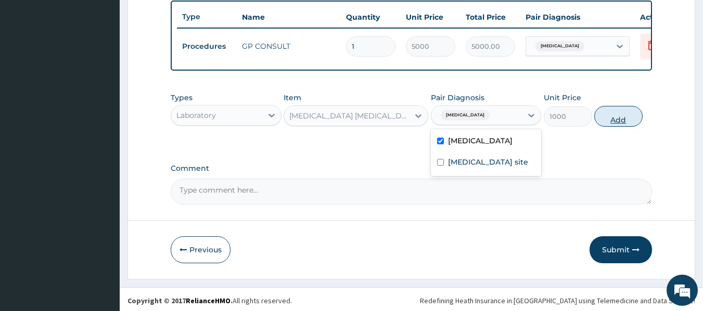
click at [616, 124] on button "Add" at bounding box center [618, 116] width 48 height 21
type input "0"
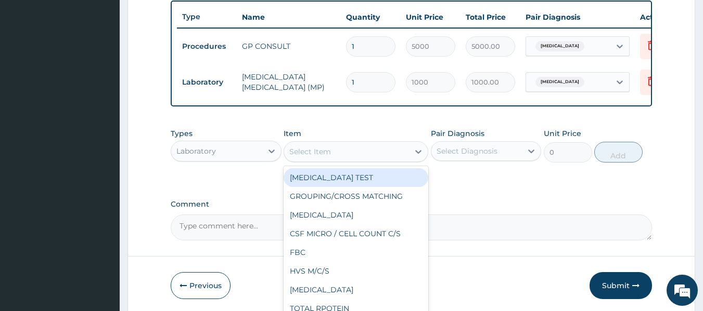
click at [340, 160] on div "Select Item" at bounding box center [346, 152] width 125 height 17
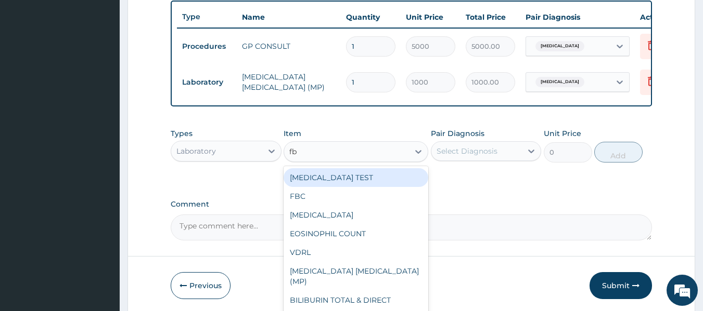
type input "fbc"
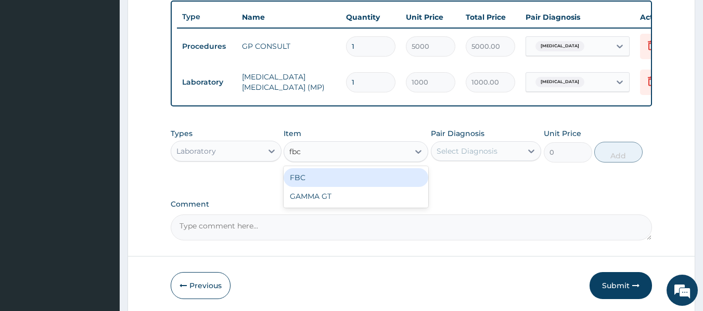
click at [320, 184] on div "FBC" at bounding box center [355, 177] width 145 height 19
type input "5000"
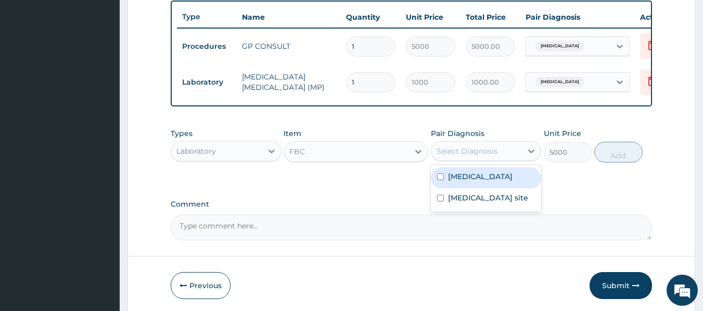
click at [507, 160] on div "Select Diagnosis" at bounding box center [476, 151] width 91 height 17
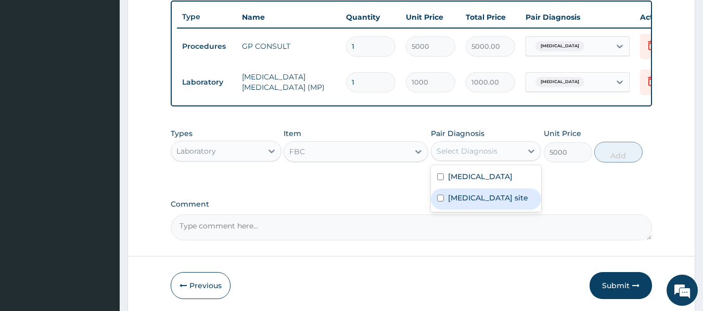
click at [493, 203] on label "Bacterial infection of unspecified site" at bounding box center [488, 198] width 80 height 10
checkbox input "true"
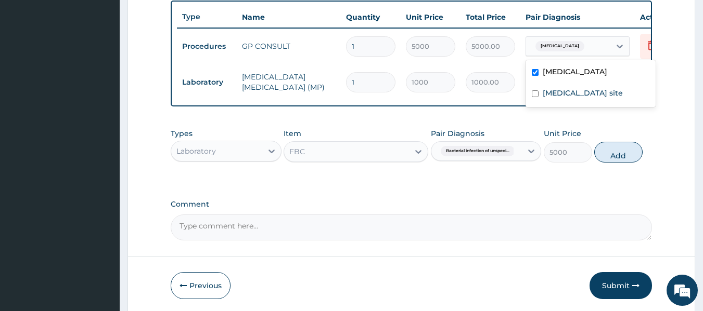
click at [582, 37] on div "Malaria, unspecified" at bounding box center [577, 46] width 104 height 20
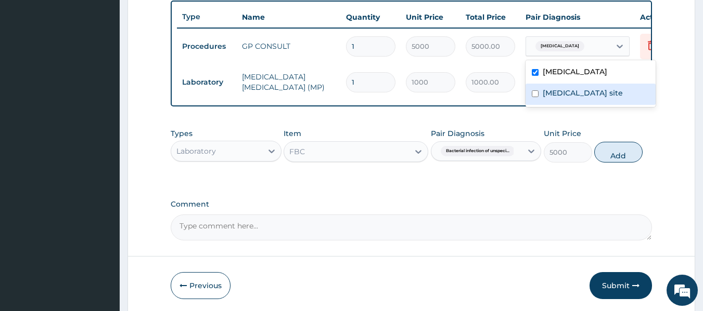
click at [580, 98] on label "Bacterial infection of unspecified site" at bounding box center [582, 93] width 80 height 10
checkbox input "true"
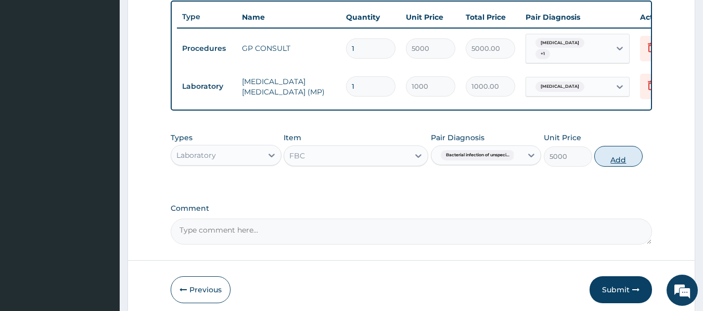
click at [621, 164] on button "Add" at bounding box center [618, 156] width 48 height 21
type input "0"
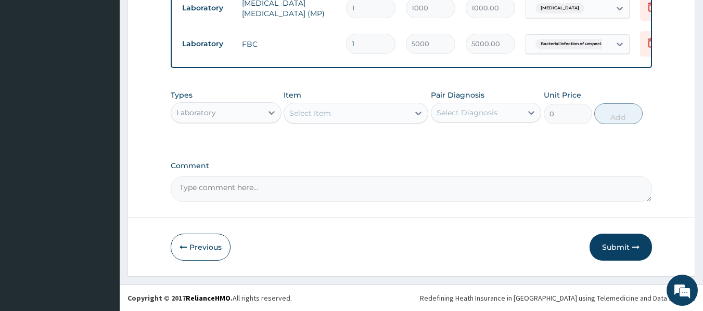
scroll to position [470, 0]
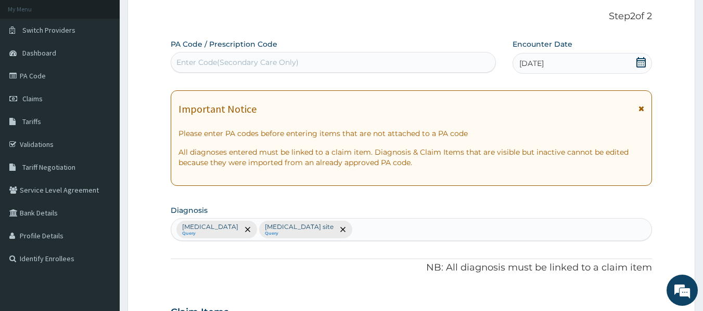
scroll to position [54, 0]
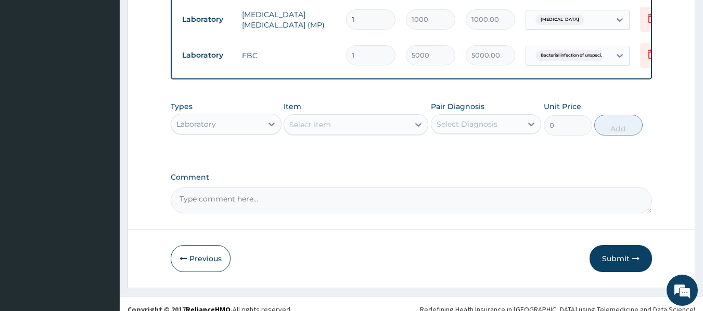
scroll to position [470, 0]
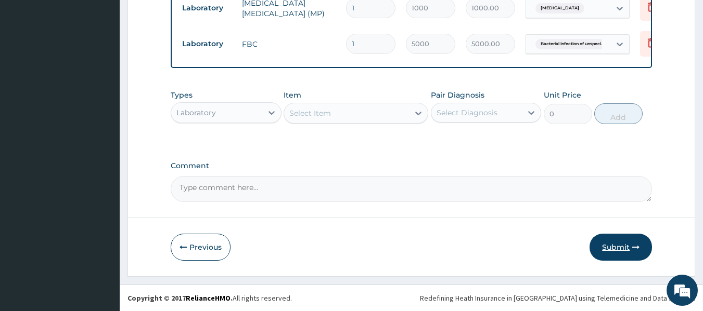
click at [614, 253] on button "Submit" at bounding box center [620, 247] width 62 height 27
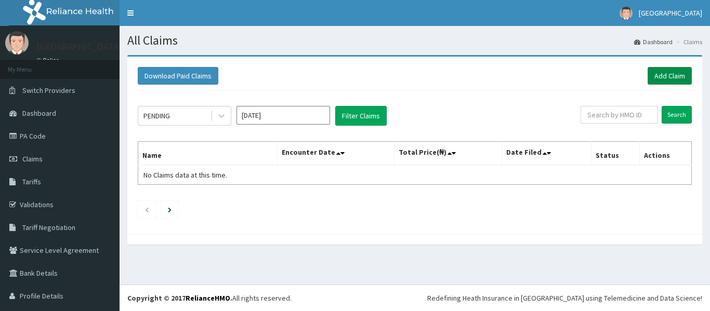
click at [665, 75] on link "Add Claim" at bounding box center [670, 76] width 44 height 18
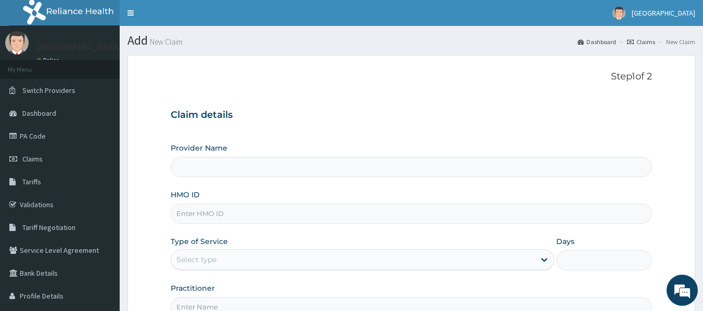
type input "[GEOGRAPHIC_DATA]"
click at [578, 202] on div "HMO ID" at bounding box center [412, 207] width 482 height 34
click at [575, 217] on input "HMO ID" at bounding box center [412, 214] width 482 height 20
type input "GSV/13579/B"
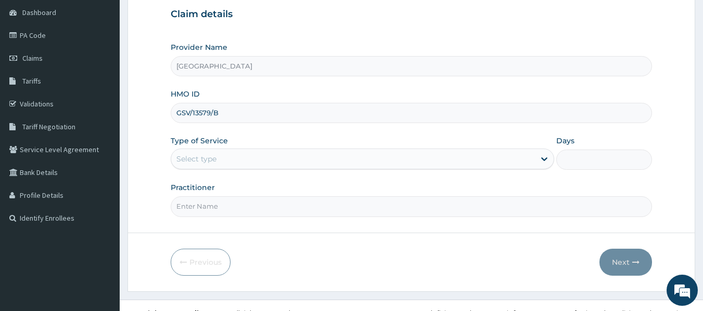
scroll to position [116, 0]
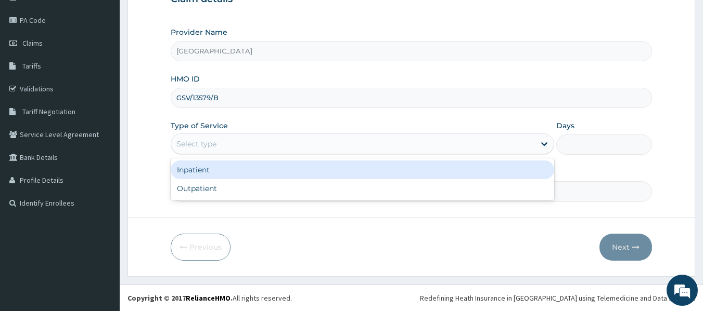
click at [526, 149] on div "Select type" at bounding box center [352, 144] width 363 height 17
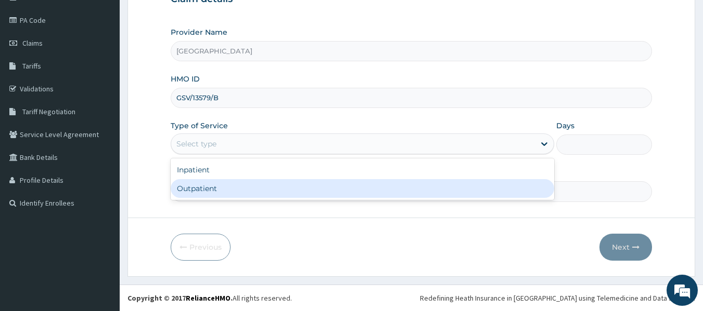
click at [499, 188] on div "Outpatient" at bounding box center [362, 188] width 383 height 19
type input "1"
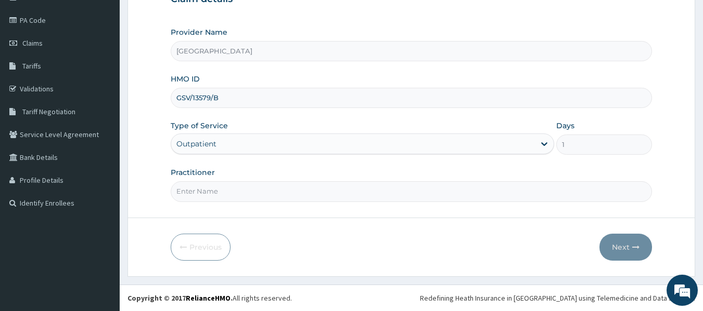
click at [452, 197] on input "Practitioner" at bounding box center [412, 191] width 482 height 20
type input "[PERSON_NAME]"
click at [621, 248] on button "Next" at bounding box center [625, 247] width 53 height 27
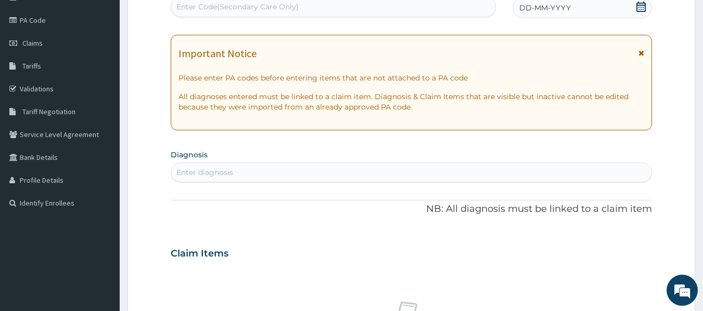
click at [575, 4] on div "DD-MM-YYYY" at bounding box center [581, 7] width 139 height 21
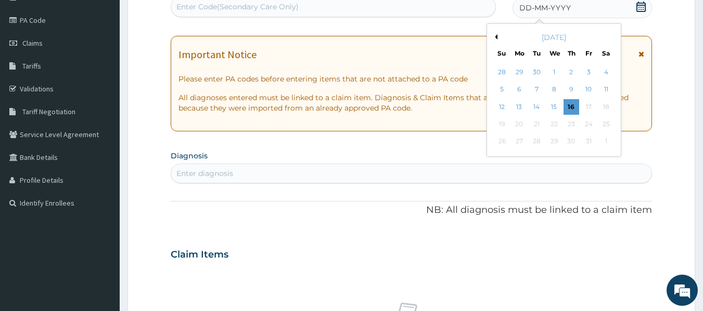
click at [496, 36] on button "Previous Month" at bounding box center [494, 36] width 5 height 5
click at [554, 106] on div "13" at bounding box center [554, 107] width 16 height 16
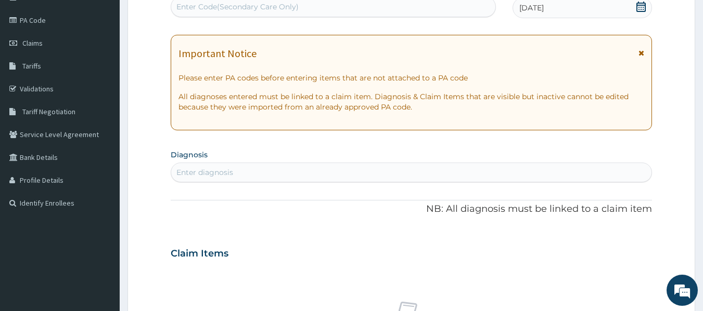
click at [472, 173] on div "Enter diagnosis" at bounding box center [411, 172] width 480 height 17
click at [431, 178] on div "Enter diagnosis" at bounding box center [411, 172] width 480 height 17
click at [437, 171] on div "Enter diagnosis" at bounding box center [411, 172] width 480 height 17
type input "i"
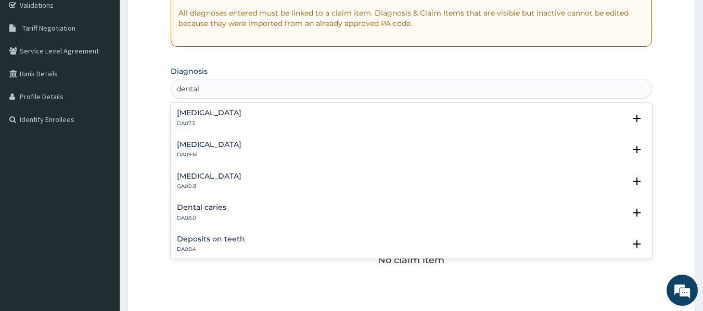
scroll to position [220, 0]
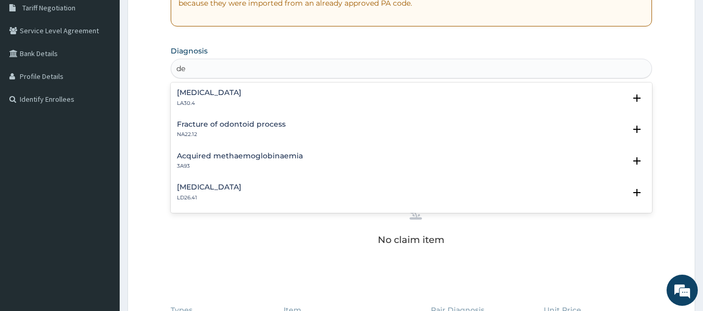
type input "d"
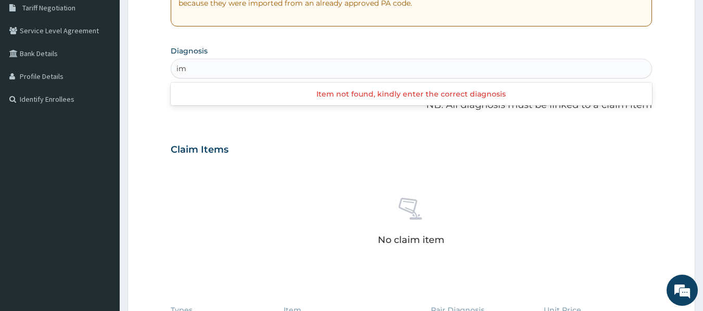
type input "i"
type input "dental"
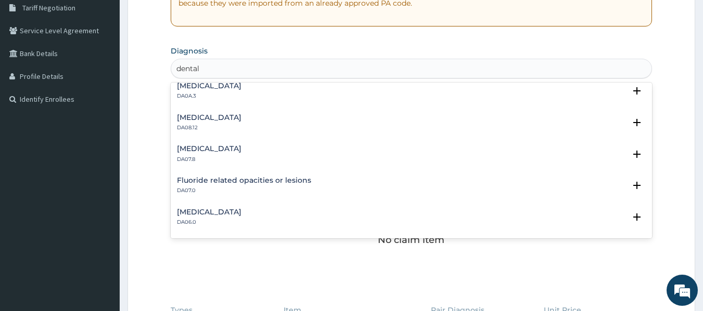
scroll to position [229, 0]
click at [322, 156] on div "[MEDICAL_DATA] DA07.8" at bounding box center [411, 153] width 469 height 18
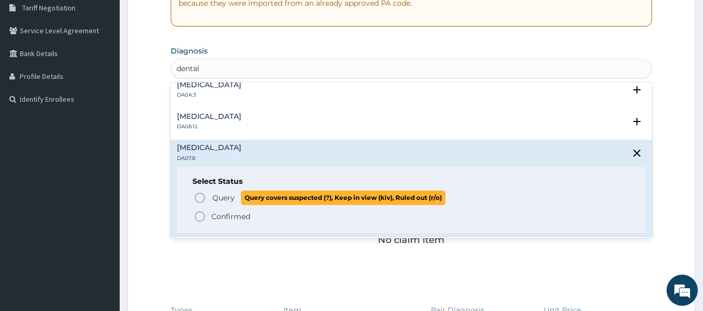
click at [277, 205] on span "Query covers suspected (?), Keep in view (kiv), Ruled out (r/o)" at bounding box center [343, 198] width 204 height 14
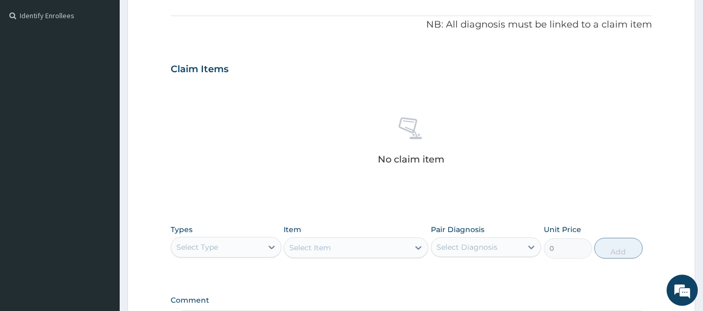
scroll to position [324, 0]
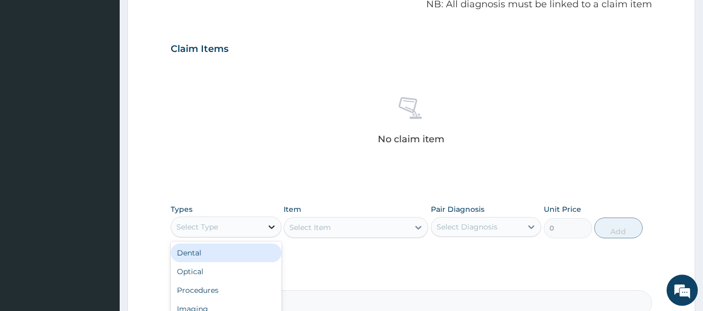
click at [275, 224] on icon at bounding box center [271, 227] width 10 height 10
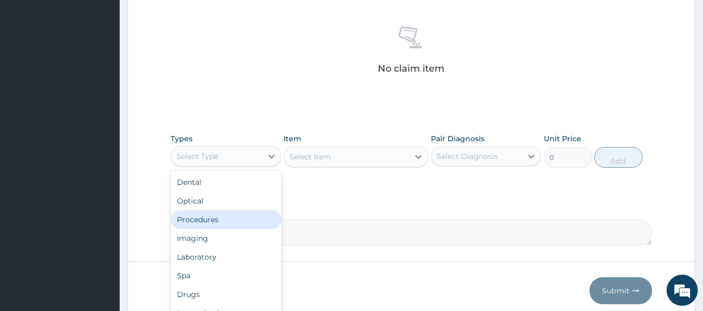
scroll to position [407, 0]
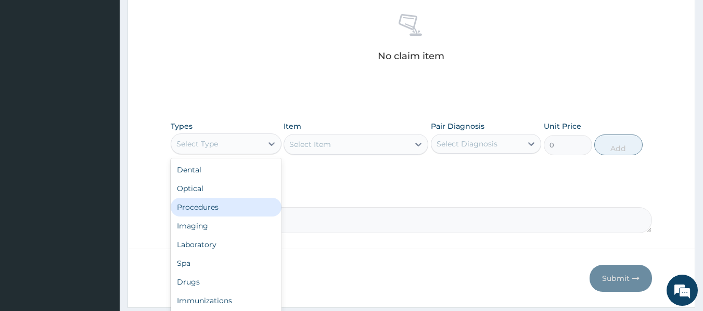
click at [216, 202] on div "Procedures" at bounding box center [226, 207] width 111 height 19
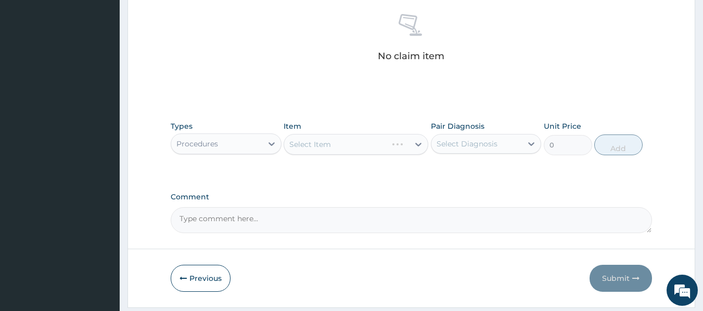
click at [389, 142] on div "Select Item" at bounding box center [355, 144] width 145 height 21
click at [412, 146] on div "Select Item" at bounding box center [355, 144] width 145 height 21
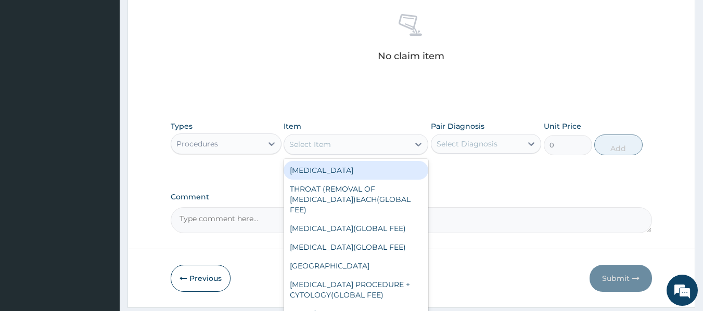
click at [413, 146] on icon at bounding box center [418, 144] width 10 height 10
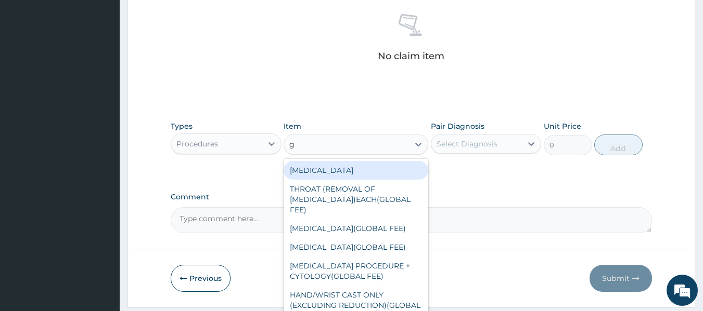
type input "gp"
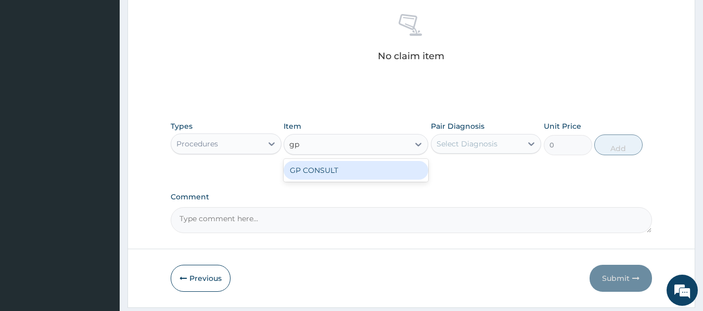
click at [392, 169] on div "GP CONSULT" at bounding box center [355, 170] width 145 height 19
type input "5000"
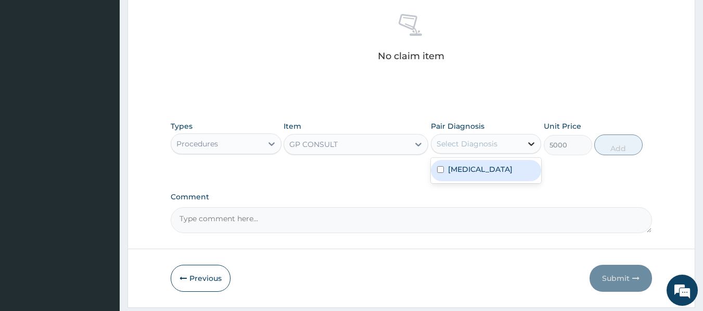
click at [529, 140] on icon at bounding box center [531, 144] width 10 height 10
click at [514, 172] on div "Impacted teeth" at bounding box center [486, 170] width 111 height 21
checkbox input "true"
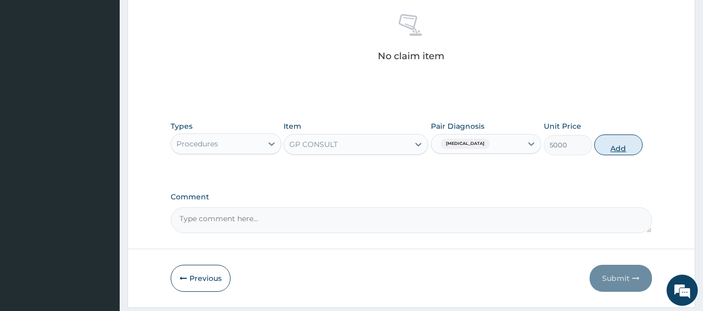
click at [625, 144] on button "Add" at bounding box center [618, 145] width 48 height 21
type input "0"
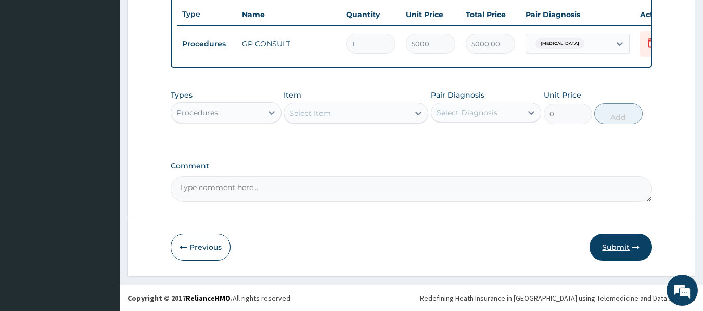
click at [613, 245] on button "Submit" at bounding box center [620, 247] width 62 height 27
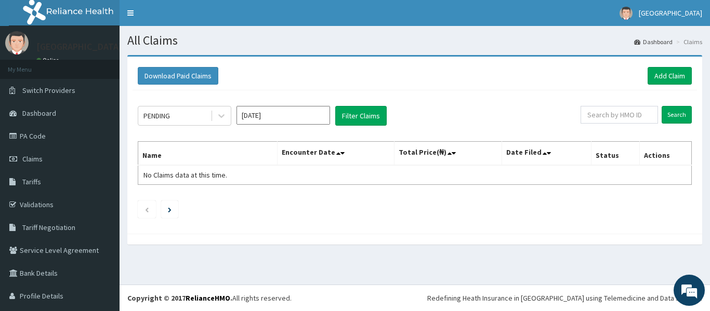
click at [651, 66] on div "Download Paid Claims Add Claim" at bounding box center [415, 76] width 565 height 29
click at [651, 74] on link "Add Claim" at bounding box center [670, 76] width 44 height 18
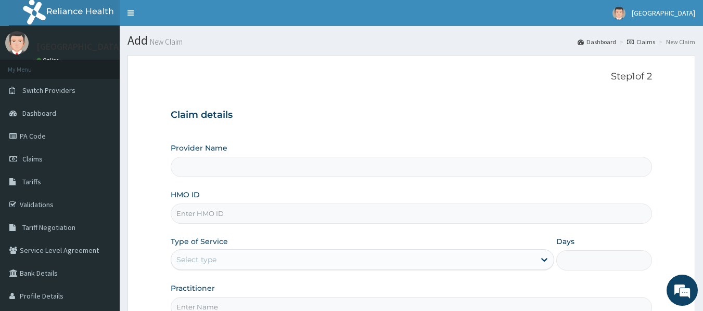
click at [651, 74] on p "Step 1 of 2" at bounding box center [412, 76] width 482 height 11
type input "[GEOGRAPHIC_DATA]"
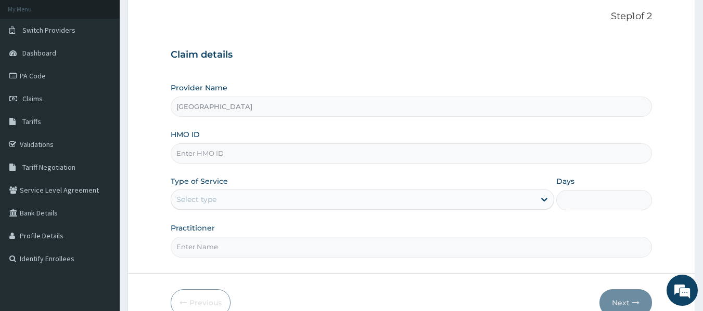
scroll to position [62, 0]
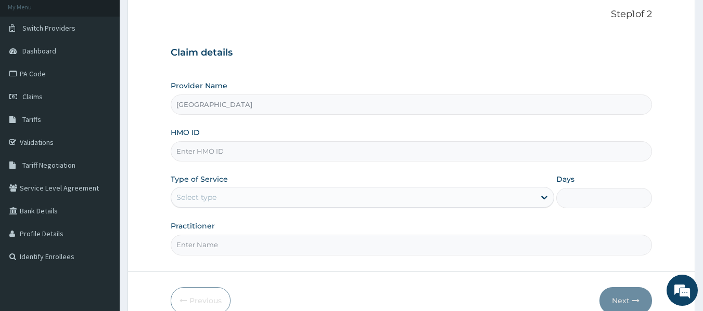
click at [486, 146] on input "HMO ID" at bounding box center [412, 151] width 482 height 20
type input "GSV/13579/D"
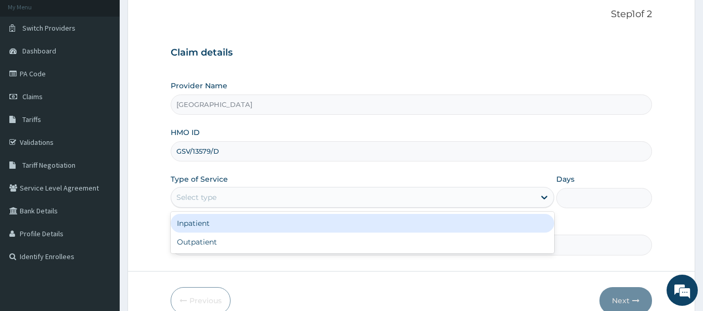
click at [291, 196] on div "Select type" at bounding box center [352, 197] width 363 height 17
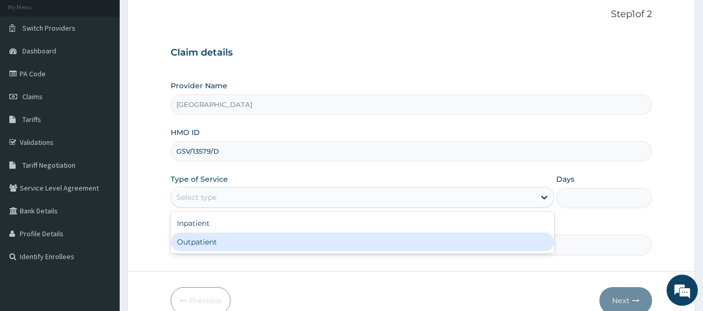
click at [270, 250] on div "Outpatient" at bounding box center [362, 242] width 383 height 19
type input "1"
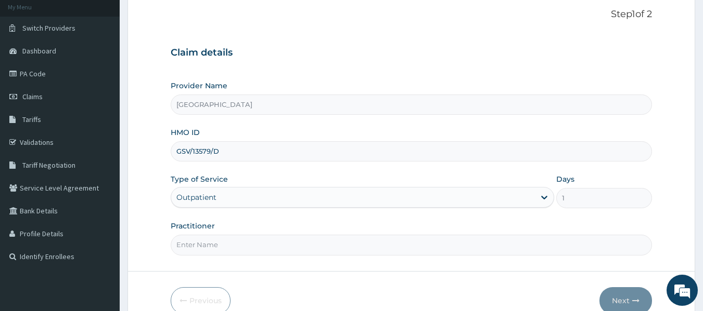
click at [278, 249] on input "Practitioner" at bounding box center [412, 245] width 482 height 20
type input "[PERSON_NAME]"
click at [702, 304] on section "Step 1 of 2 Claim details Provider Name Geo Medical Centre HMO ID GSV/13579/D T…" at bounding box center [411, 161] width 583 height 353
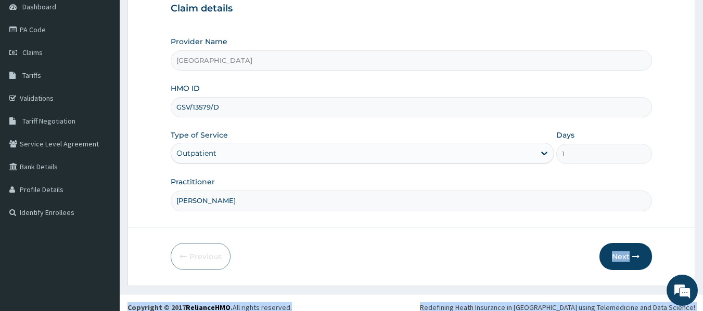
scroll to position [116, 0]
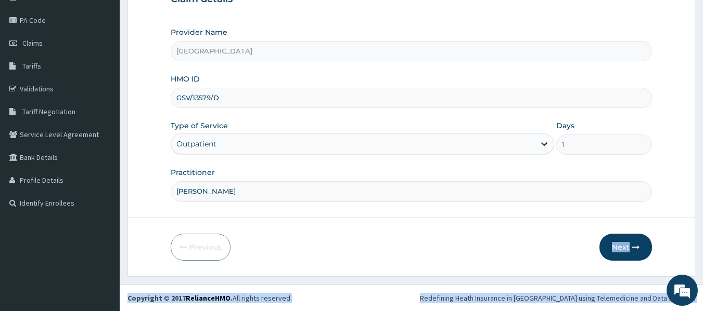
click at [702, 304] on html "R EL Toggle navigation [GEOGRAPHIC_DATA] - [EMAIL_ADDRESS][DOMAIN_NAME] Member …" at bounding box center [351, 97] width 703 height 427
click at [549, 263] on form "Step 1 of 2 Claim details Provider Name Geo Medical Centre HMO ID GSV/13579/D T…" at bounding box center [410, 107] width 567 height 337
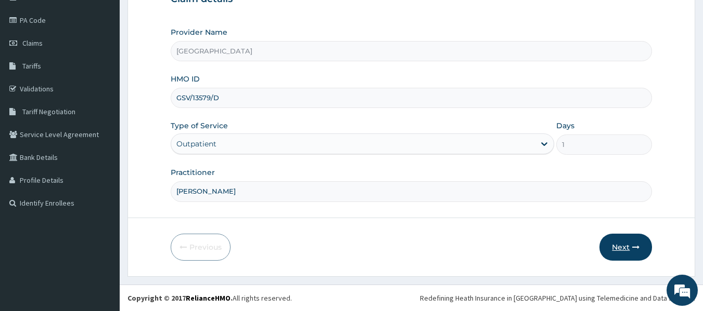
click at [621, 247] on button "Next" at bounding box center [625, 247] width 53 height 27
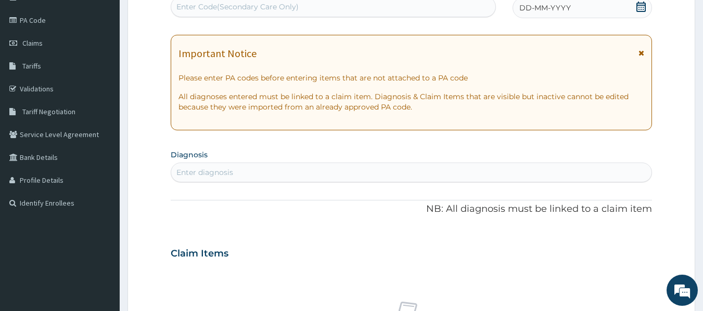
click at [575, 6] on div "DD-MM-YYYY" at bounding box center [581, 7] width 139 height 21
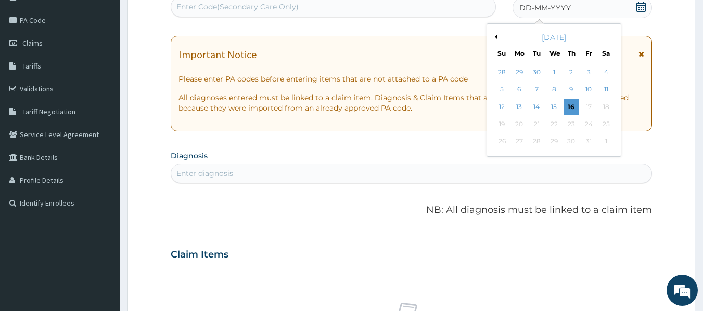
click at [496, 35] on button "Previous Month" at bounding box center [494, 36] width 5 height 5
click at [609, 35] on div "[DATE]" at bounding box center [553, 37] width 125 height 10
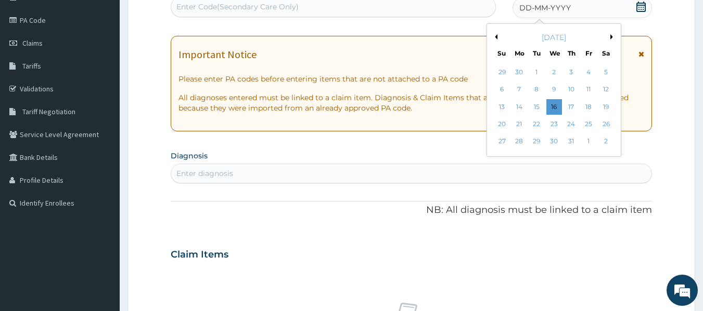
click at [609, 35] on div "[DATE]" at bounding box center [553, 37] width 125 height 10
click at [613, 35] on button "Next Month" at bounding box center [612, 36] width 5 height 5
click at [520, 103] on div "11" at bounding box center [519, 107] width 16 height 16
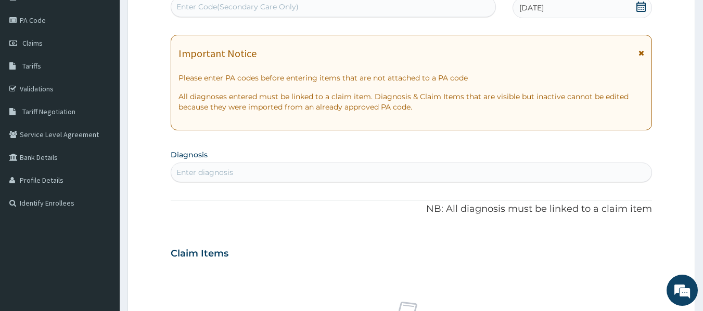
click at [489, 173] on div "Enter diagnosis" at bounding box center [411, 172] width 480 height 17
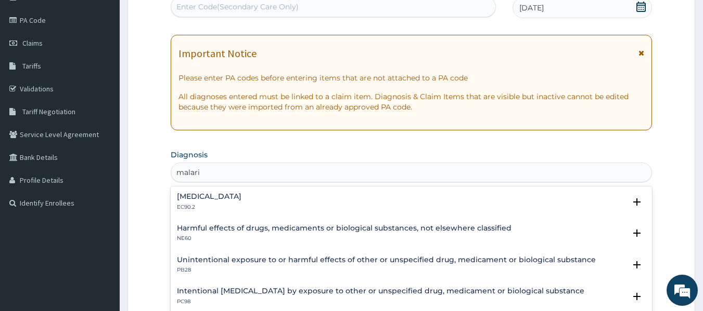
type input "[MEDICAL_DATA]"
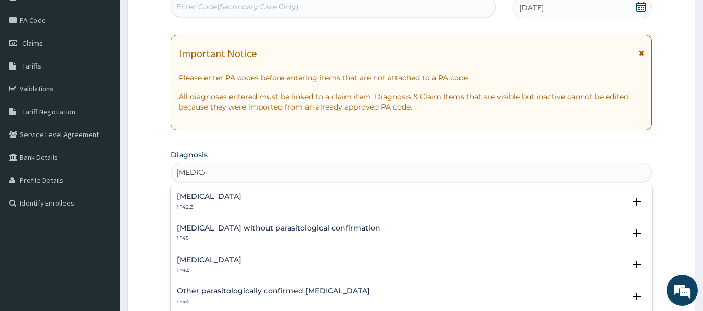
click at [233, 259] on h4 "[MEDICAL_DATA]" at bounding box center [209, 260] width 64 height 8
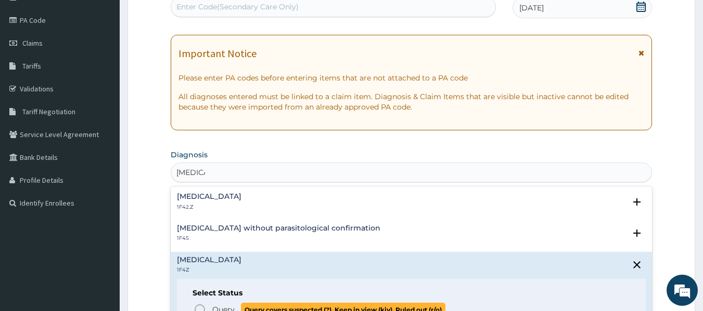
click at [225, 306] on span "Query" at bounding box center [223, 310] width 22 height 10
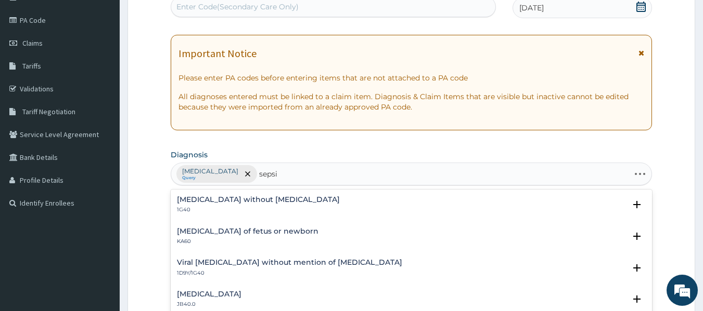
type input "[MEDICAL_DATA]"
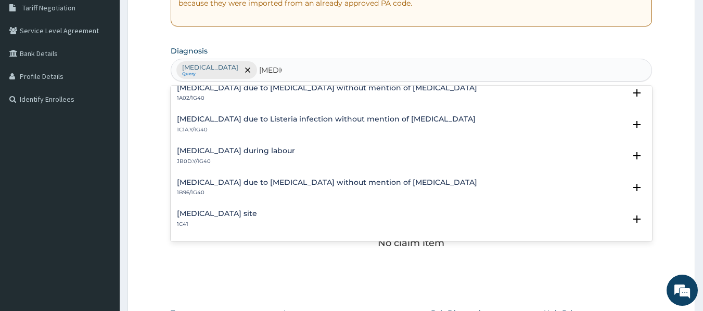
scroll to position [250, 0]
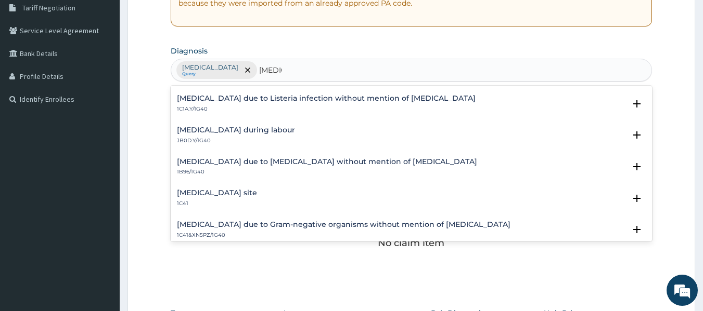
click at [257, 199] on div "[MEDICAL_DATA] site 1C41" at bounding box center [217, 198] width 80 height 18
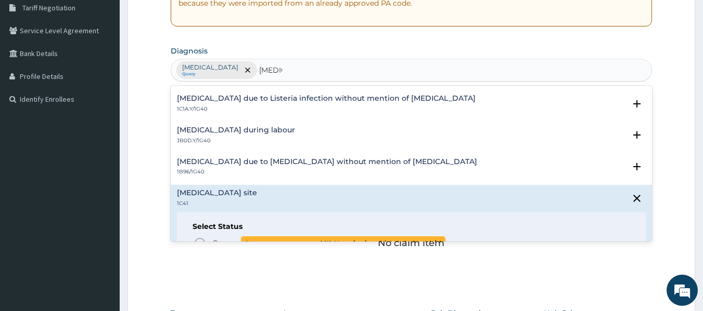
click at [250, 241] on span "Query covers suspected (?), Keep in view (kiv), Ruled out (r/o)" at bounding box center [343, 244] width 204 height 14
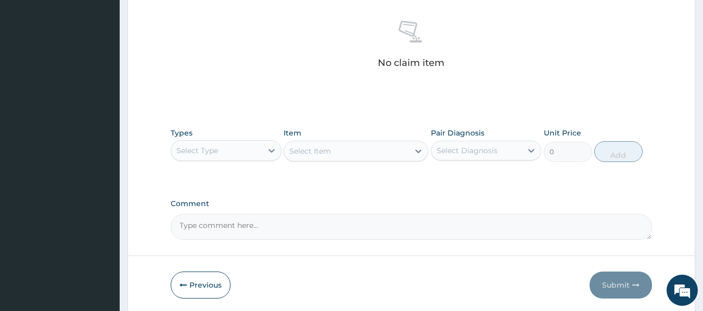
scroll to position [407, 0]
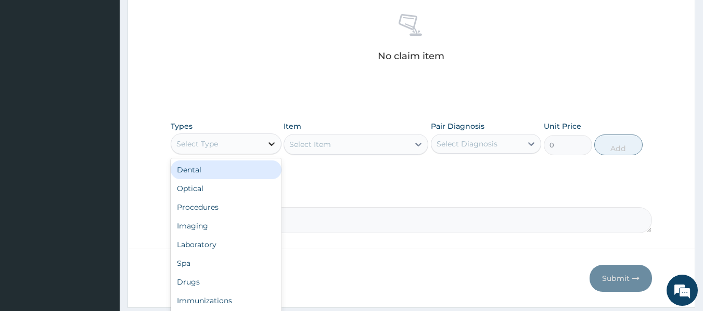
click at [270, 137] on div at bounding box center [271, 144] width 19 height 19
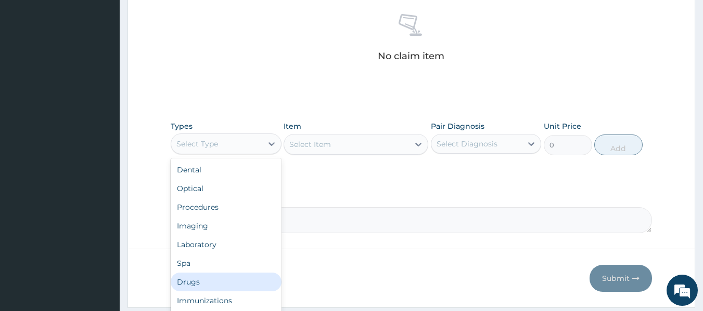
click at [232, 287] on div "Drugs" at bounding box center [226, 282] width 111 height 19
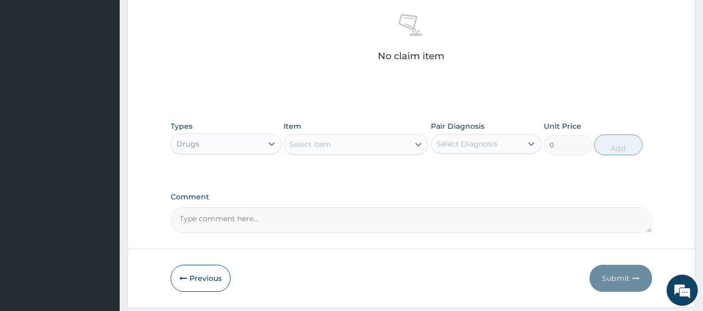
click at [422, 147] on icon at bounding box center [418, 144] width 10 height 10
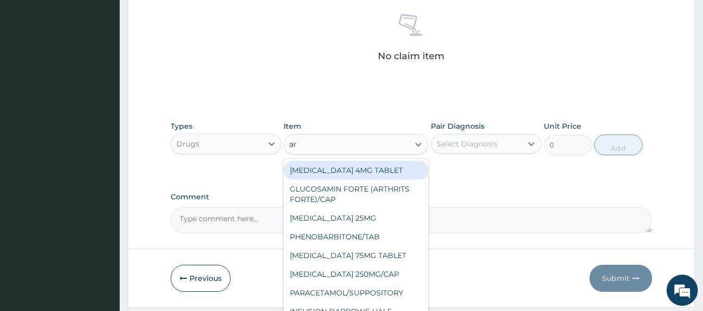
type input "art"
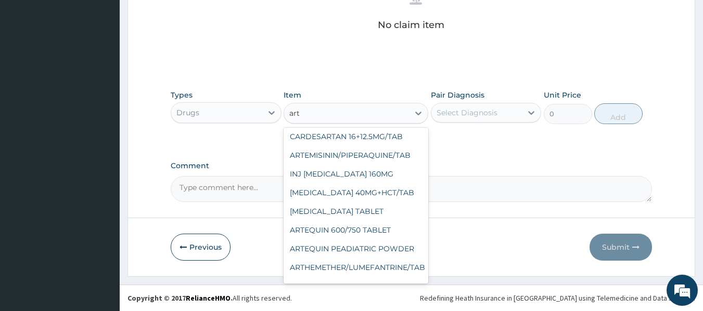
scroll to position [291, 0]
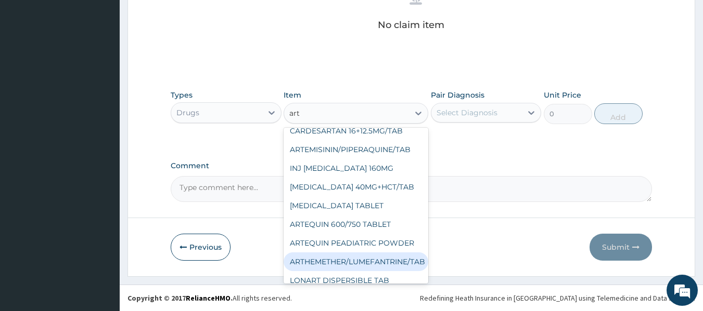
click at [408, 265] on div "ARTHEMETHER/LUMEFANTRINE/TAB" at bounding box center [355, 262] width 145 height 19
type input "100"
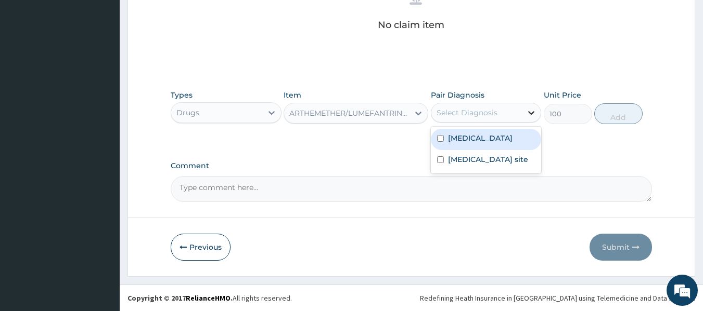
click at [523, 113] on div at bounding box center [531, 112] width 19 height 19
click at [512, 136] on label "Malaria, unspecified" at bounding box center [480, 138] width 64 height 10
checkbox input "true"
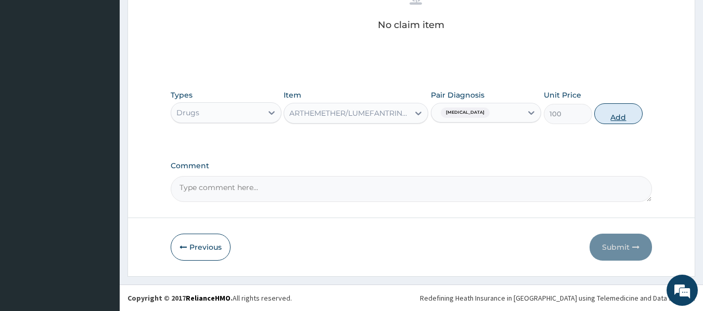
click at [619, 116] on button "Add" at bounding box center [618, 113] width 48 height 21
type input "0"
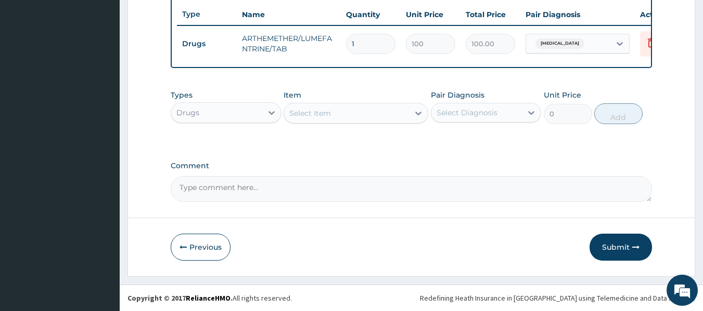
click at [389, 116] on div "Select Item" at bounding box center [346, 113] width 125 height 17
click at [380, 47] on td "1" at bounding box center [371, 44] width 60 height 31
click at [378, 35] on input "1" at bounding box center [370, 44] width 49 height 20
type input "0.00"
type input "2"
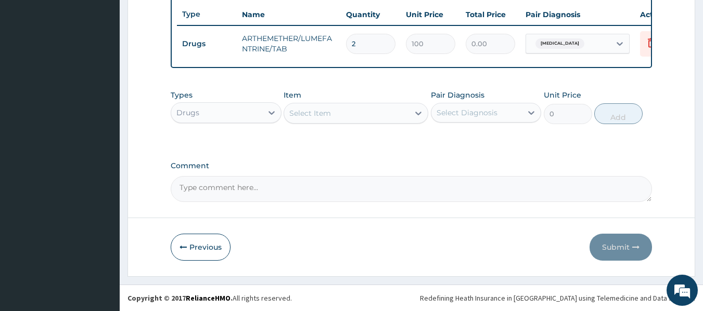
type input "200.00"
type input "24"
type input "2400.00"
type input "24"
click at [388, 114] on div "Select Item" at bounding box center [346, 113] width 125 height 17
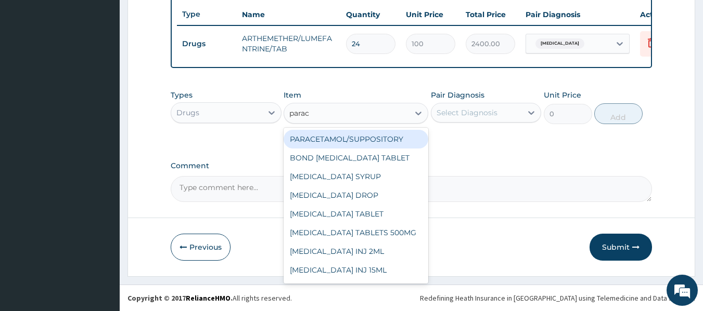
type input "parace"
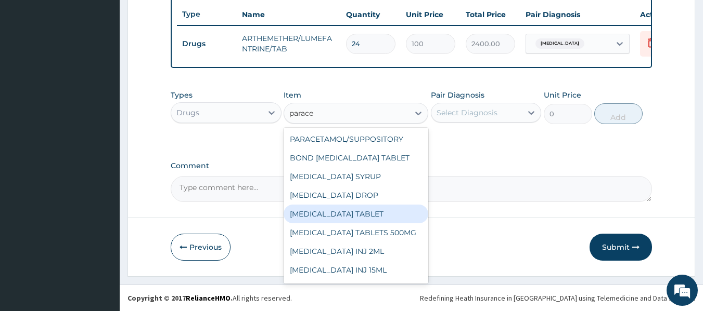
click at [323, 210] on div "[MEDICAL_DATA] TABLET" at bounding box center [355, 214] width 145 height 19
type input "20"
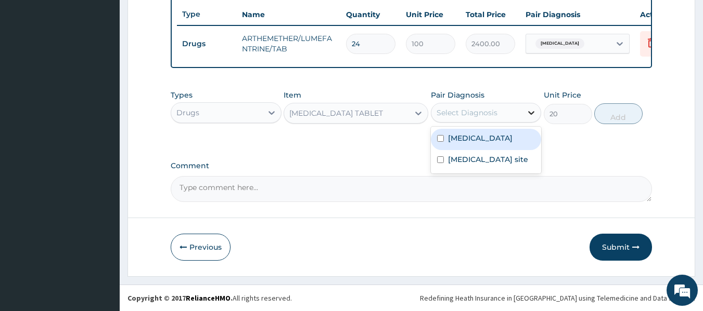
click at [527, 111] on icon at bounding box center [531, 113] width 10 height 10
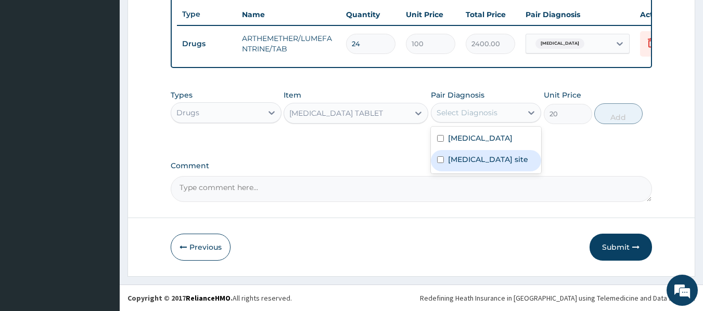
click at [491, 165] on label "Bacterial infection of unspecified site" at bounding box center [488, 159] width 80 height 10
checkbox input "true"
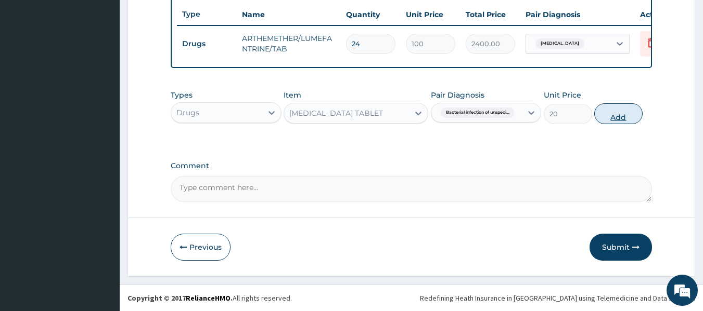
click at [620, 113] on button "Add" at bounding box center [618, 113] width 48 height 21
type input "0"
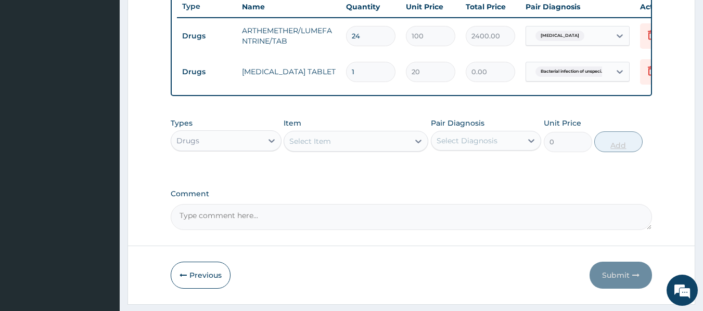
type input "0.00"
type input "1"
type input "20.00"
type input "18"
type input "360.00"
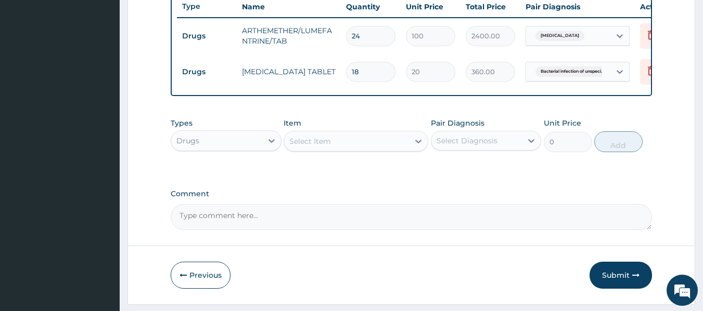
type input "18"
click at [368, 152] on div "Select Item" at bounding box center [355, 141] width 145 height 21
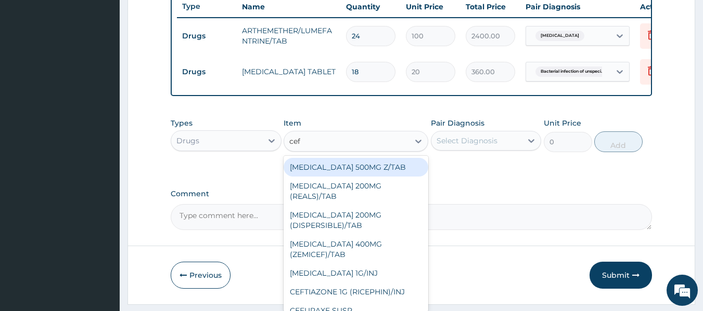
type input "cefu"
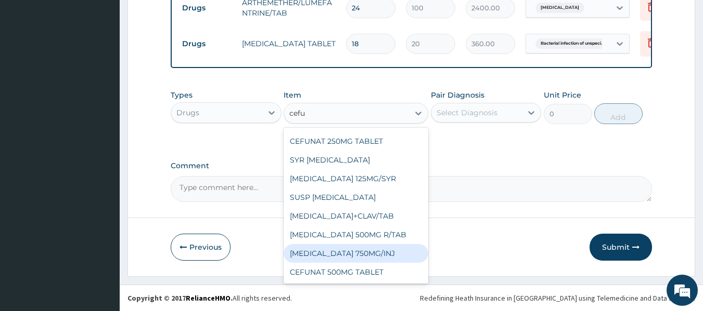
scroll to position [94, 0]
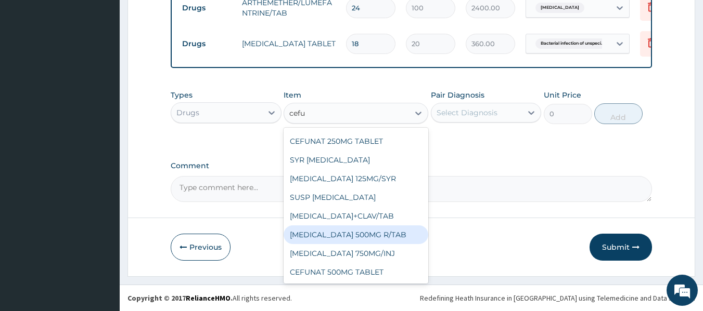
click at [364, 226] on div "[MEDICAL_DATA] 500MG R/TAB" at bounding box center [355, 235] width 145 height 19
type input "500"
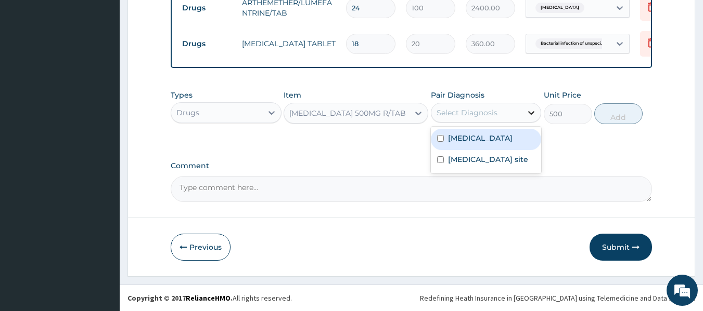
click at [524, 114] on div at bounding box center [531, 112] width 19 height 19
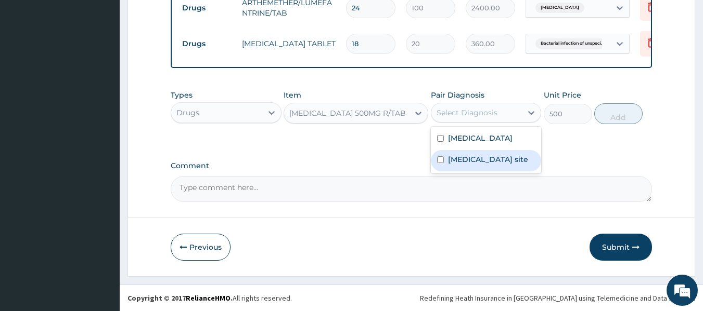
click at [504, 159] on label "Bacterial infection of unspecified site" at bounding box center [488, 159] width 80 height 10
checkbox input "true"
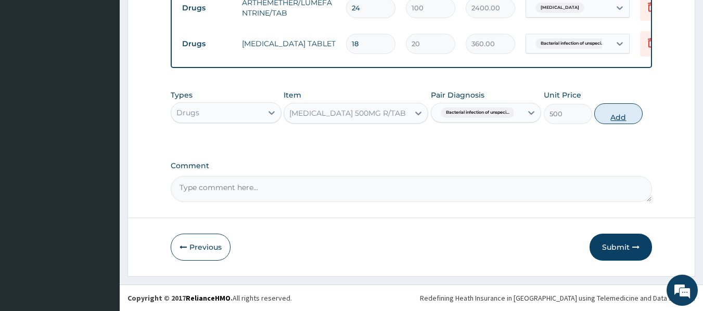
click at [620, 112] on button "Add" at bounding box center [618, 113] width 48 height 21
type input "0"
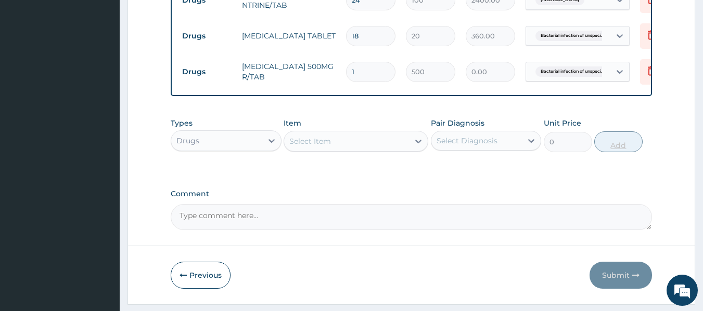
type input "0.00"
type input "2"
type input "1000.00"
type input "20"
type input "10000.00"
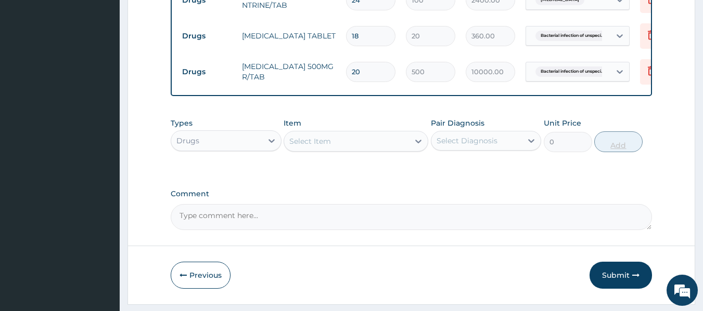
type input "20"
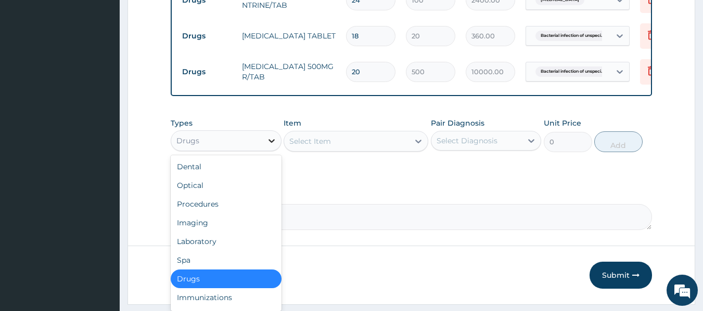
click at [267, 146] on icon at bounding box center [271, 141] width 10 height 10
click at [230, 214] on div "Procedures" at bounding box center [226, 204] width 111 height 19
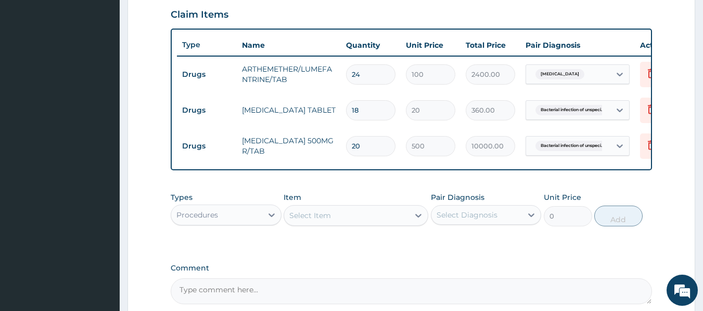
scroll to position [349, 0]
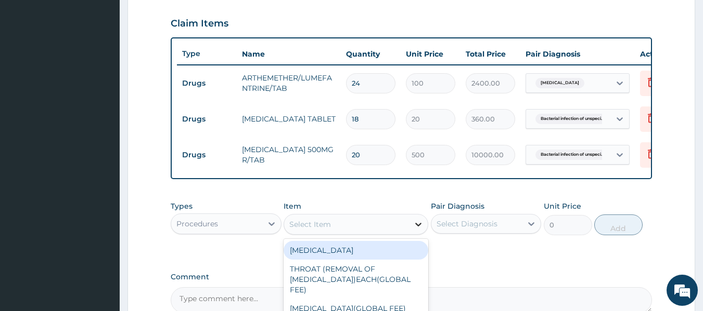
click at [417, 230] on icon at bounding box center [418, 224] width 10 height 10
type input "gp"
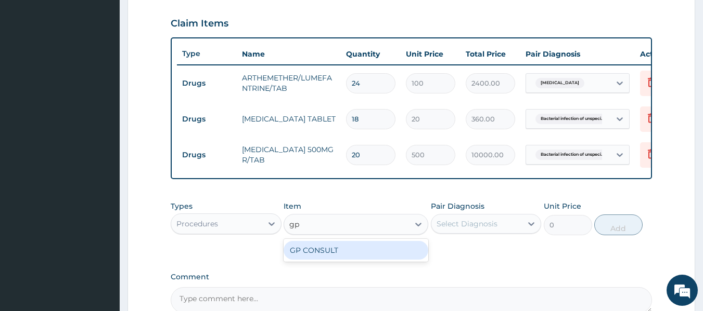
click at [408, 258] on div "GP CONSULT" at bounding box center [355, 250] width 145 height 19
type input "5000"
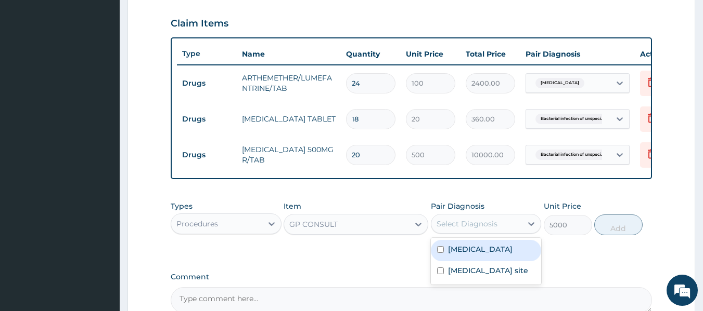
click at [485, 229] on div "Select Diagnosis" at bounding box center [466, 224] width 61 height 10
click at [489, 262] on div "Malaria, unspecified" at bounding box center [486, 250] width 111 height 21
checkbox input "true"
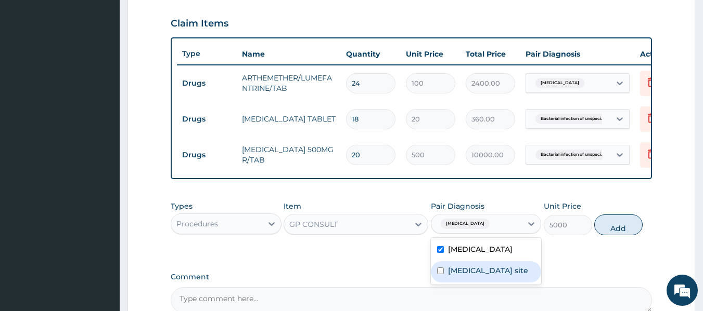
click at [481, 276] on label "Bacterial infection of unspecified site" at bounding box center [488, 271] width 80 height 10
checkbox input "true"
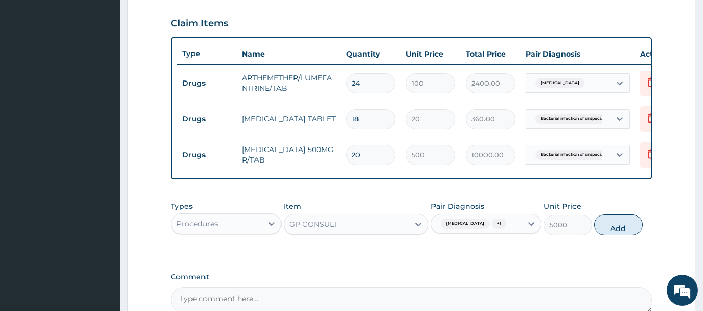
click at [608, 231] on button "Add" at bounding box center [618, 225] width 48 height 21
type input "0"
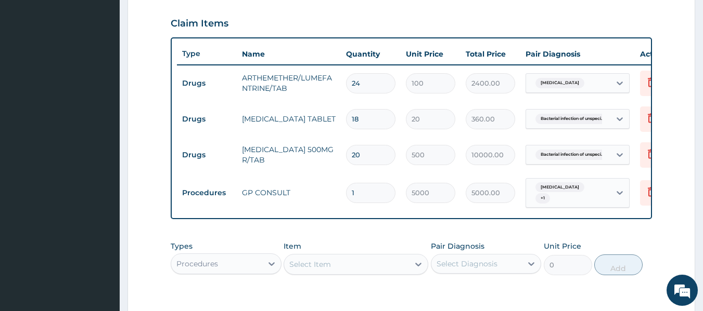
click at [394, 267] on div "Select Item" at bounding box center [346, 264] width 125 height 17
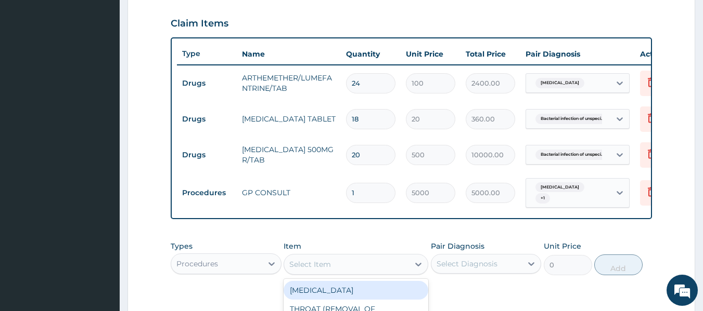
type input "m"
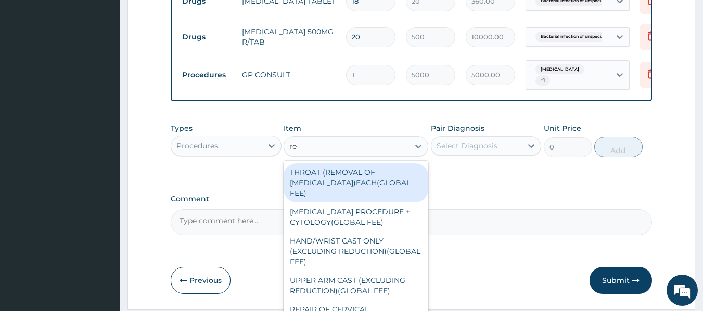
scroll to position [474, 0]
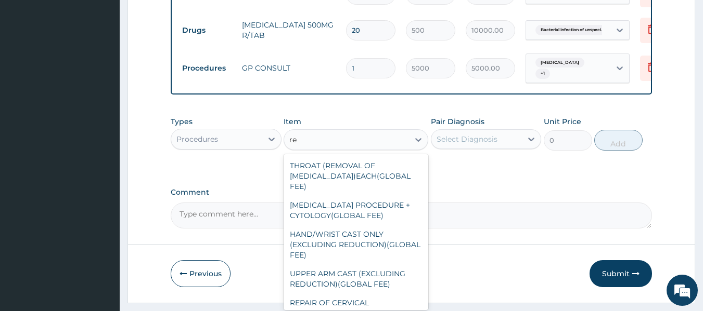
type input "r"
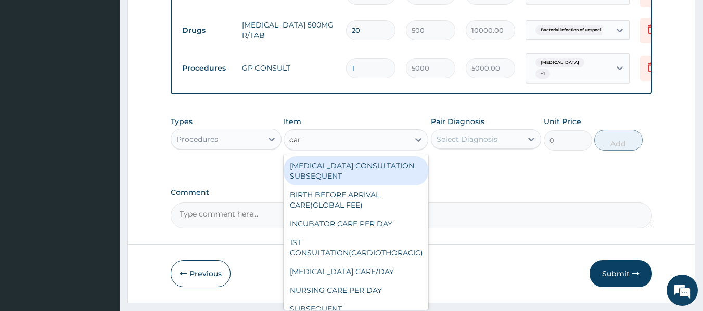
type input "card"
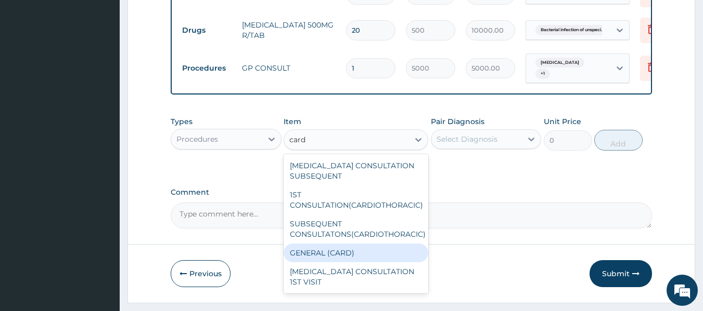
click at [358, 256] on div "GENERAL (CARD)" at bounding box center [355, 253] width 145 height 19
type input "800"
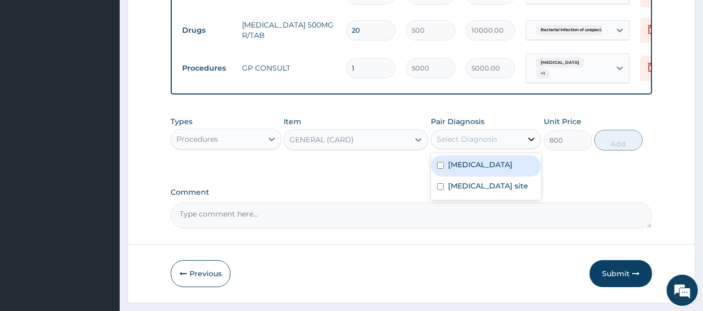
click at [527, 145] on icon at bounding box center [531, 139] width 10 height 10
click at [512, 170] on label "Malaria, unspecified" at bounding box center [480, 165] width 64 height 10
checkbox input "true"
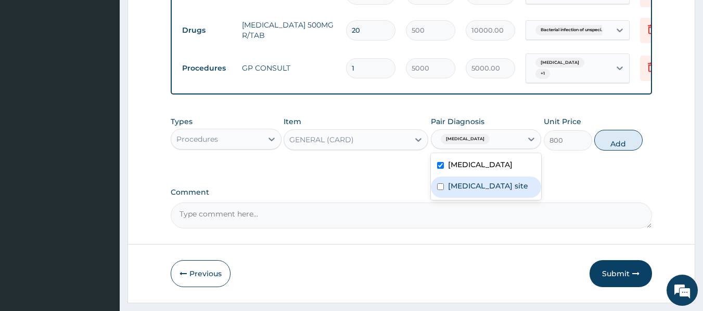
click at [508, 191] on label "Bacterial infection of unspecified site" at bounding box center [488, 186] width 80 height 10
checkbox input "true"
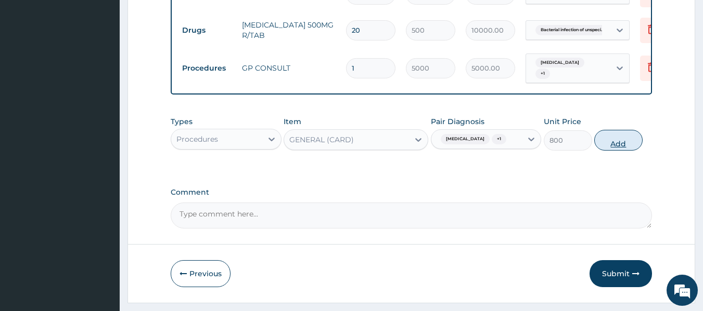
click at [617, 145] on button "Add" at bounding box center [618, 140] width 48 height 21
type input "0"
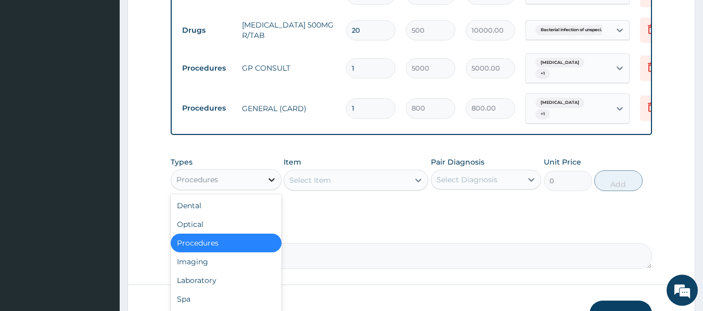
click at [268, 185] on icon at bounding box center [271, 180] width 10 height 10
click at [218, 290] on div "Laboratory" at bounding box center [226, 280] width 111 height 19
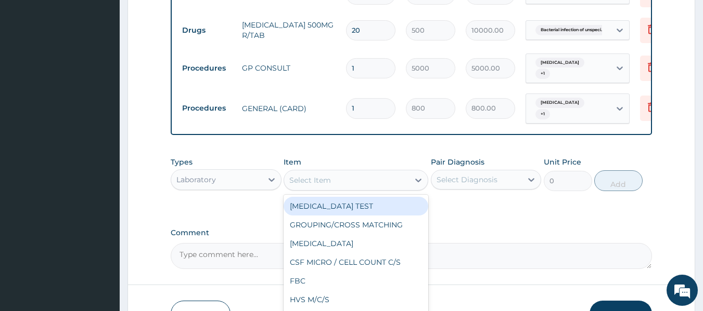
click at [384, 184] on div "Select Item" at bounding box center [346, 180] width 125 height 17
type input "mp"
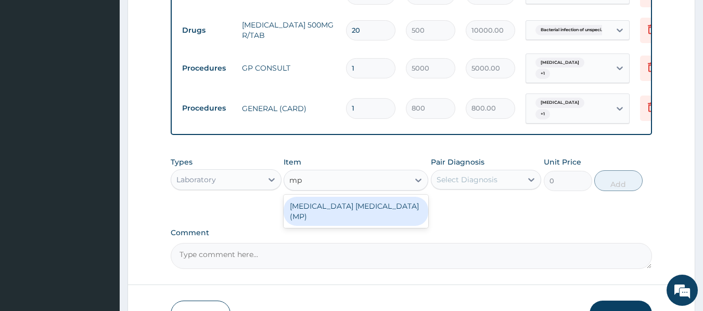
click at [382, 216] on div "MALARIA PARASITE (MP)" at bounding box center [355, 211] width 145 height 29
type input "1000"
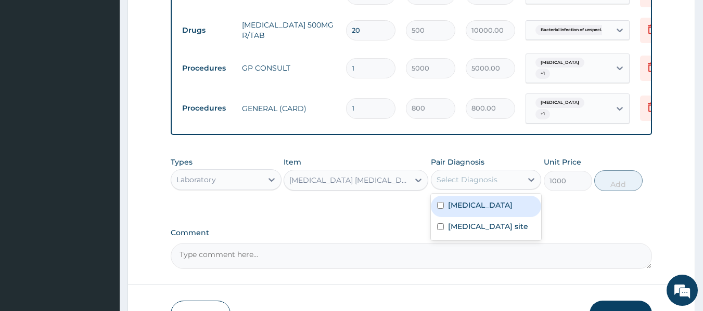
click at [485, 185] on div "Select Diagnosis" at bounding box center [466, 180] width 61 height 10
click at [475, 211] on label "Malaria, unspecified" at bounding box center [480, 205] width 64 height 10
checkbox input "true"
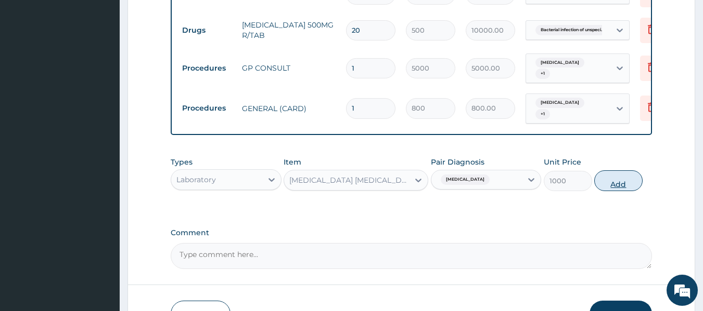
click at [617, 186] on button "Add" at bounding box center [618, 181] width 48 height 21
type input "0"
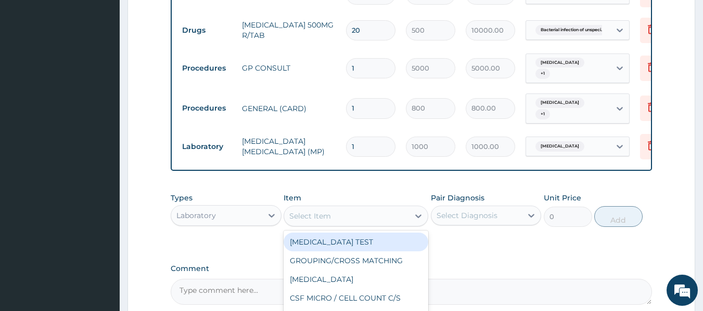
click at [331, 224] on div "Select Item" at bounding box center [346, 216] width 125 height 17
type input "fbc"
click at [342, 252] on div "FBC" at bounding box center [355, 242] width 145 height 19
type input "5000"
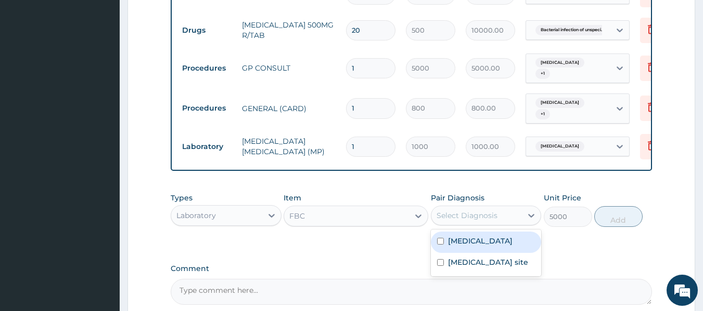
click at [481, 221] on div "Select Diagnosis" at bounding box center [466, 216] width 61 height 10
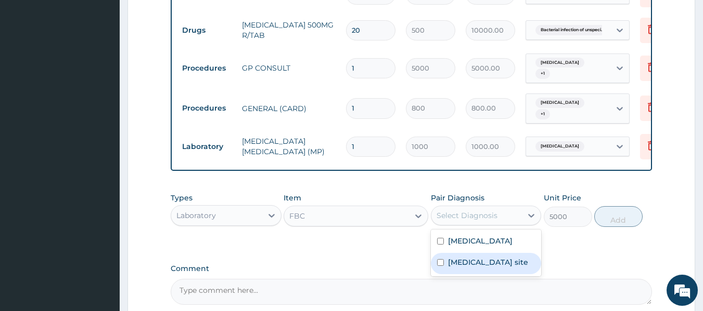
click at [462, 268] on label "Bacterial infection of unspecified site" at bounding box center [488, 262] width 80 height 10
checkbox input "true"
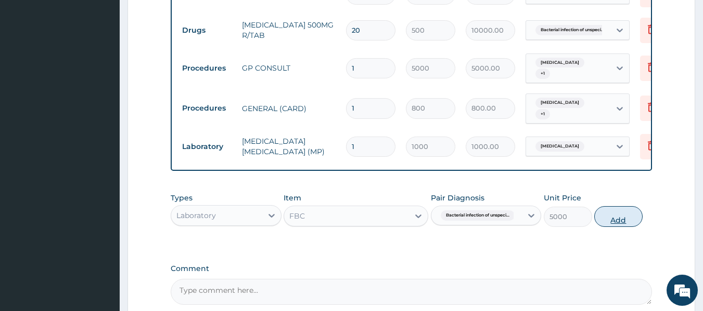
click at [618, 222] on button "Add" at bounding box center [618, 216] width 48 height 21
type input "0"
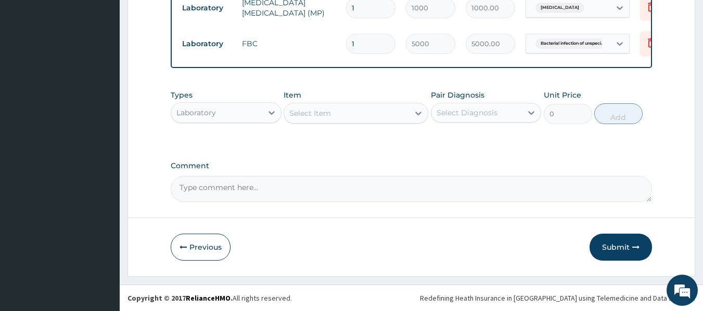
scroll to position [621, 0]
click at [624, 249] on button "Submit" at bounding box center [620, 247] width 62 height 27
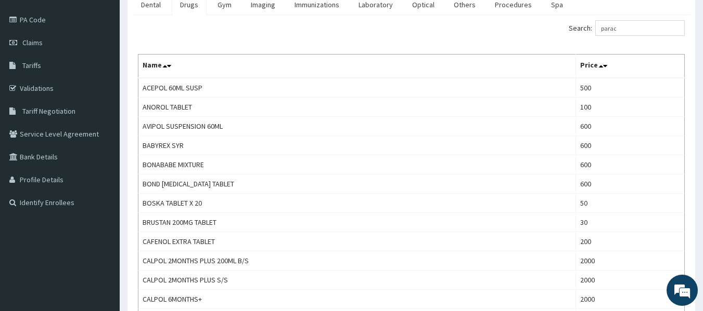
scroll to position [97, 0]
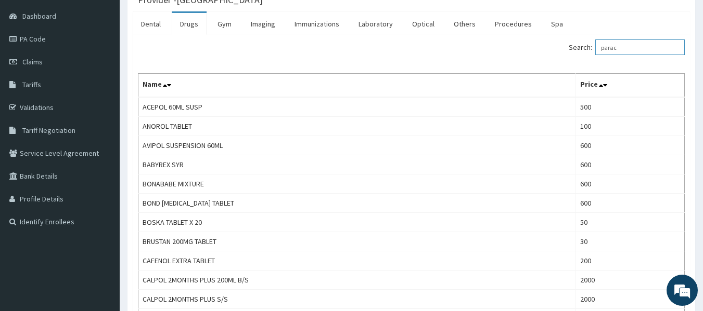
click at [657, 44] on input "parac" at bounding box center [639, 48] width 89 height 16
type input "p"
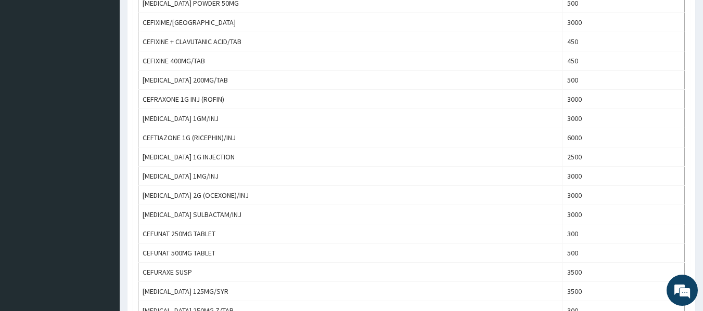
scroll to position [617, 0]
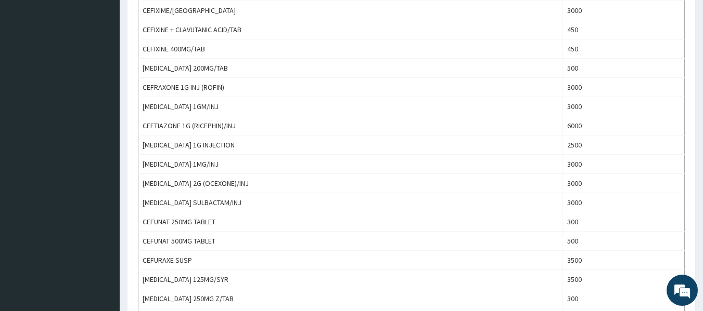
type input "cef"
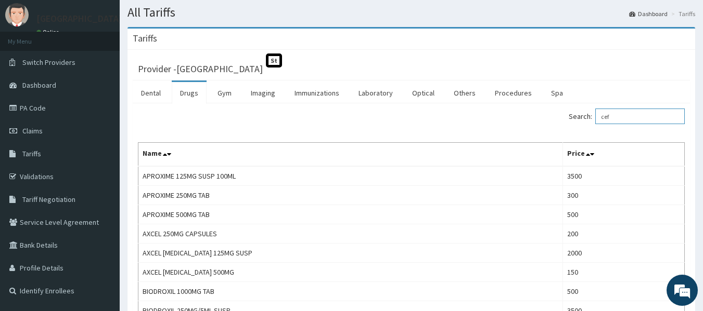
scroll to position [0, 0]
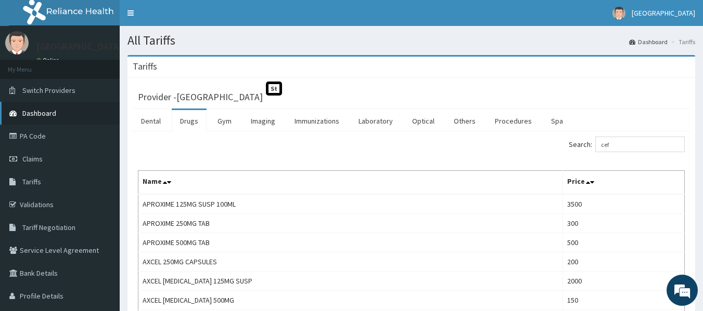
click at [46, 110] on span "Dashboard" at bounding box center [39, 113] width 34 height 9
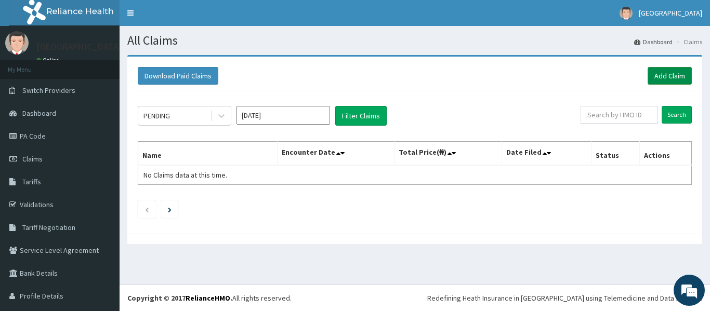
click at [667, 72] on link "Add Claim" at bounding box center [670, 76] width 44 height 18
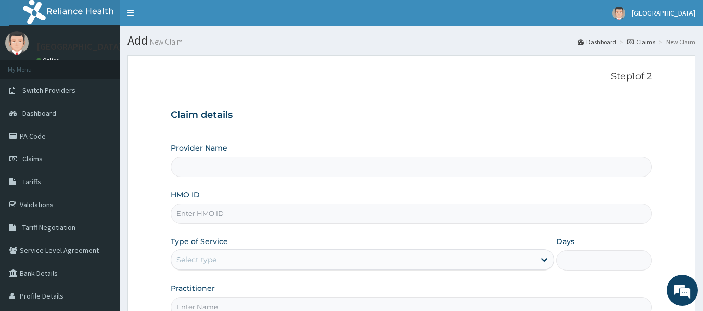
type input "[GEOGRAPHIC_DATA]"
click at [547, 217] on input "HMO ID" at bounding box center [412, 214] width 482 height 20
type input "1"
type input "TXX/10010/A"
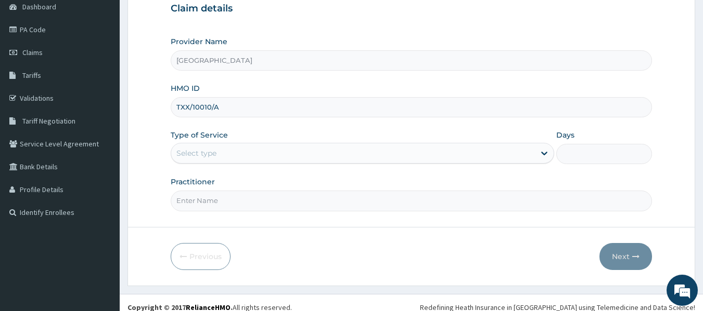
scroll to position [116, 0]
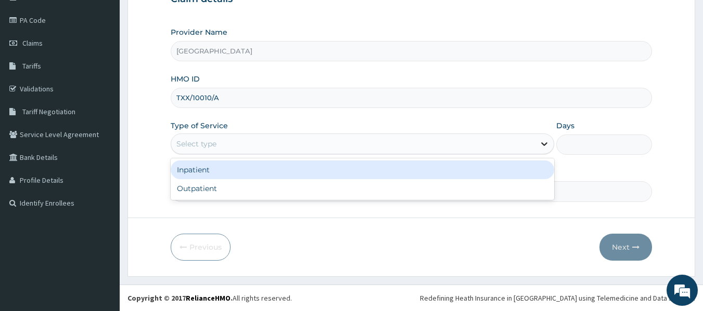
click at [541, 145] on icon at bounding box center [544, 144] width 10 height 10
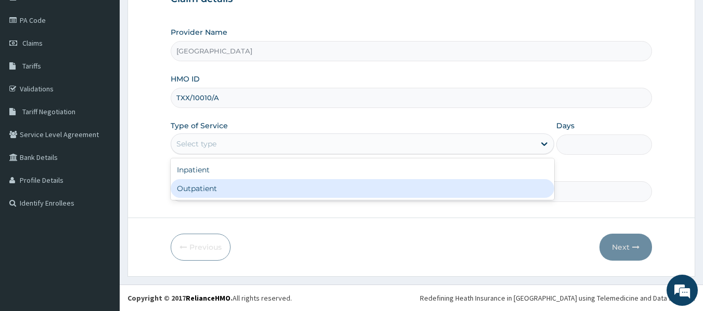
click at [498, 183] on div "Outpatient" at bounding box center [362, 188] width 383 height 19
type input "1"
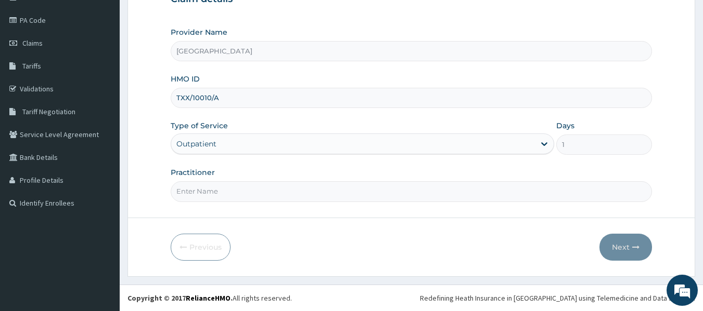
click at [497, 202] on form "Step 1 of 2 Claim details Provider Name Geo Medical Centre HMO ID TXX/10010/A T…" at bounding box center [410, 107] width 567 height 337
click at [508, 188] on input "Practitioner" at bounding box center [412, 191] width 482 height 20
type input "dr tejuosho"
click at [615, 252] on button "Next" at bounding box center [625, 247] width 53 height 27
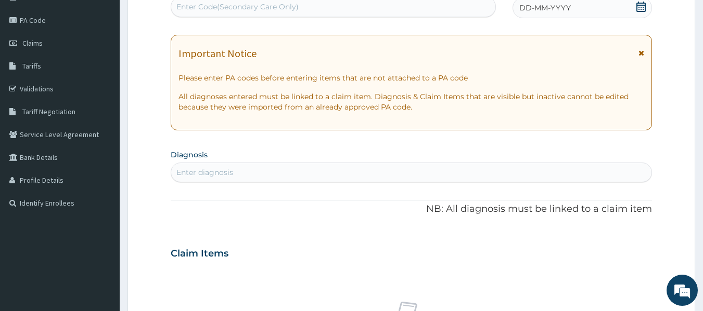
click at [581, 6] on div "DD-MM-YYYY" at bounding box center [581, 7] width 139 height 21
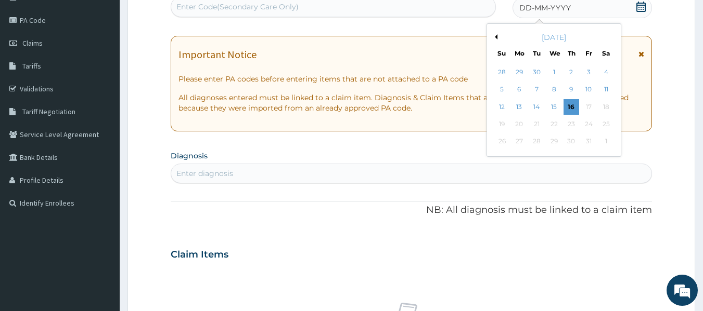
click at [494, 37] on button "Previous Month" at bounding box center [494, 36] width 5 height 5
click at [550, 124] on div "20" at bounding box center [554, 124] width 16 height 16
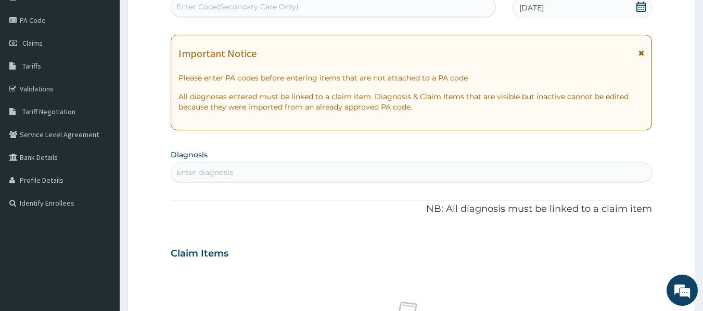
click at [452, 176] on div "Enter diagnosis" at bounding box center [411, 172] width 480 height 17
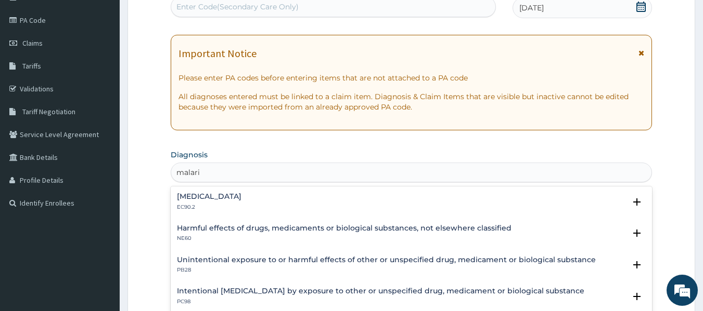
type input "malaria"
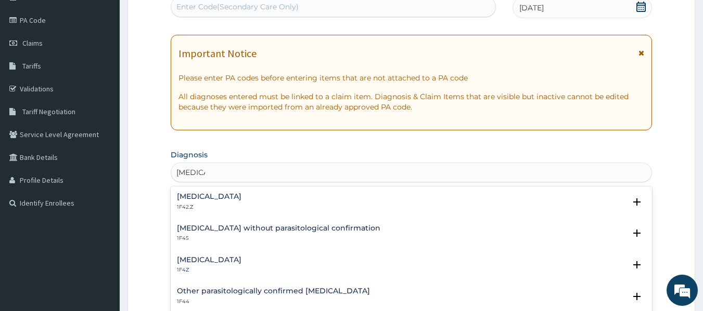
click at [241, 265] on div "Malaria, unspecified 1F4Z" at bounding box center [209, 265] width 64 height 18
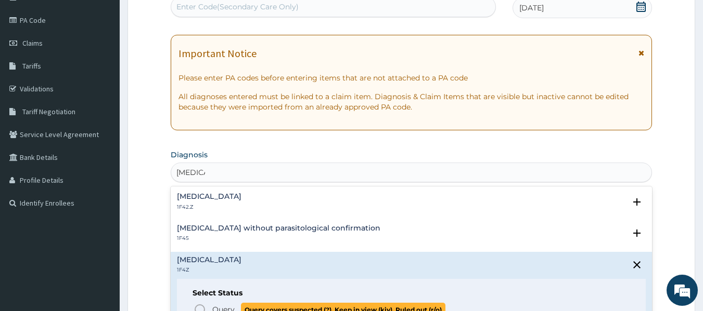
click at [226, 309] on span "Query" at bounding box center [223, 310] width 22 height 10
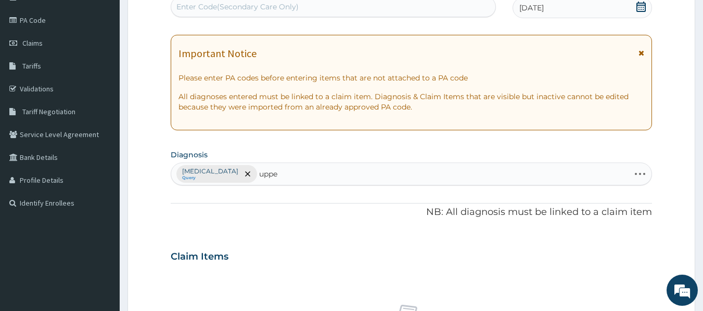
type input "upper"
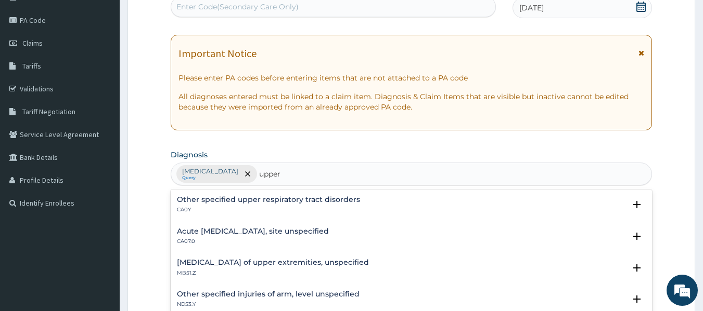
click at [285, 232] on h4 "Acute upper respiratory infection, site unspecified" at bounding box center [253, 232] width 152 height 8
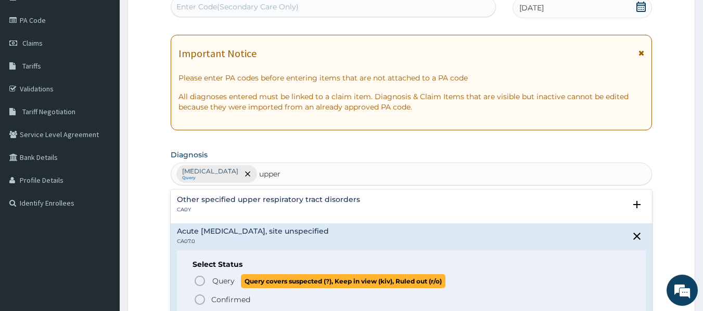
click at [218, 286] on span "Query" at bounding box center [223, 281] width 22 height 10
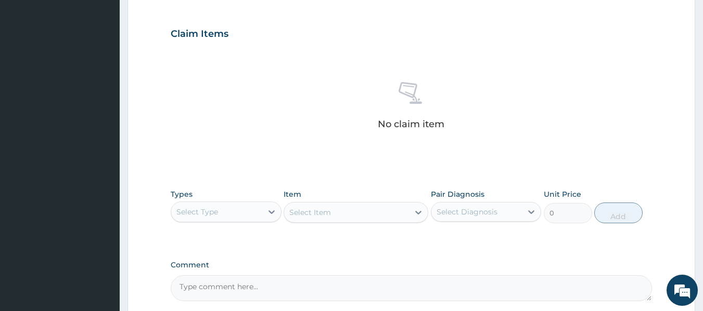
scroll to position [345, 0]
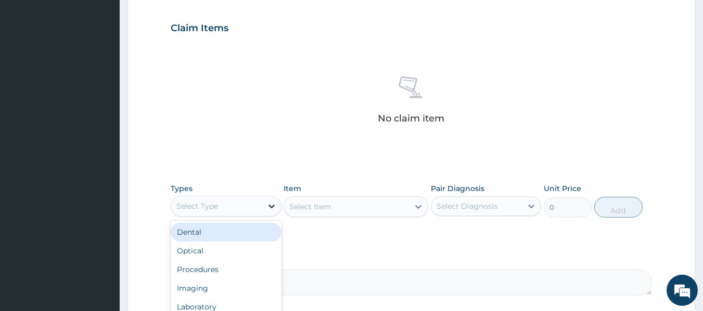
click at [272, 203] on icon at bounding box center [271, 206] width 10 height 10
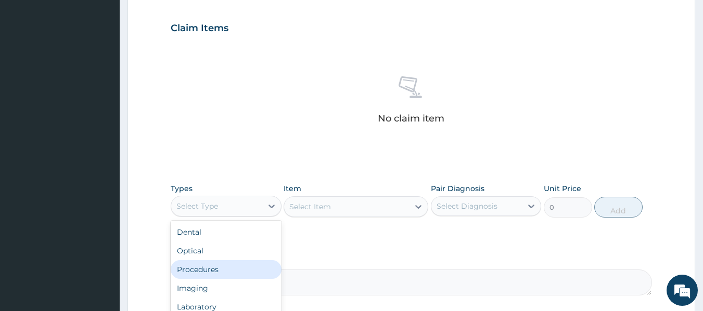
click at [229, 263] on div "Procedures" at bounding box center [226, 270] width 111 height 19
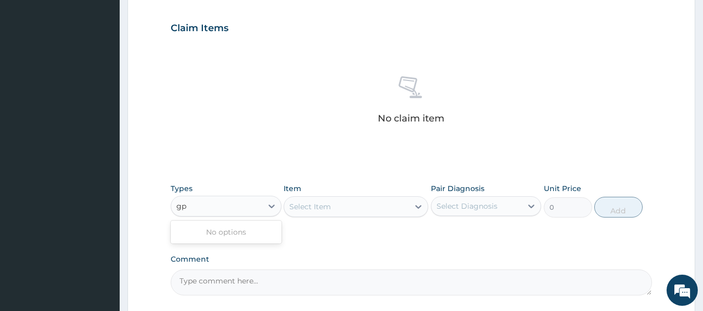
type input "gp"
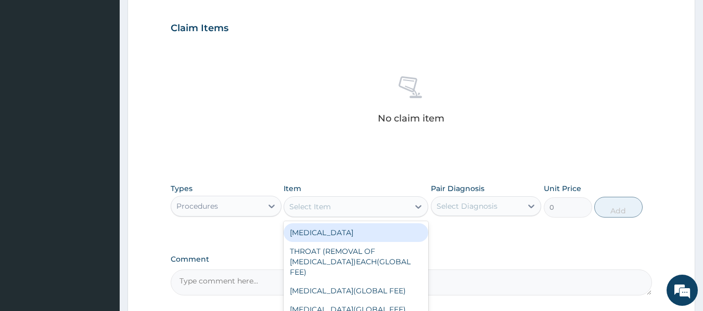
click at [343, 210] on div "Select Item" at bounding box center [346, 207] width 125 height 17
type input "gp"
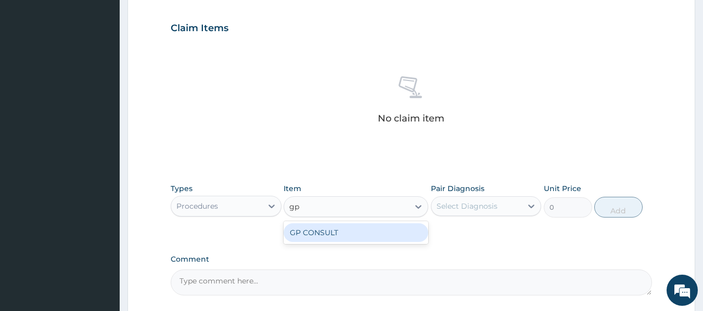
click at [356, 233] on div "GP CONSULT" at bounding box center [355, 233] width 145 height 19
type input "5000"
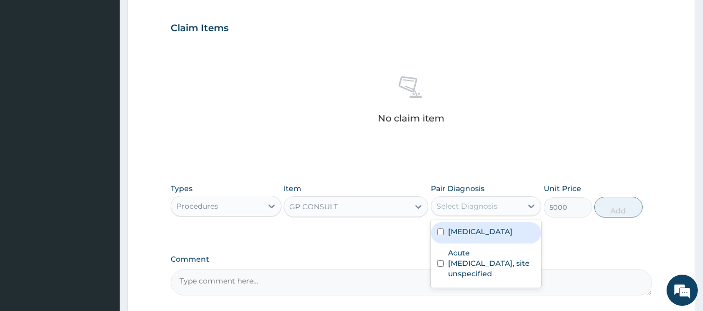
click at [477, 204] on div "Select Diagnosis" at bounding box center [466, 206] width 61 height 10
click at [475, 233] on label "Malaria, unspecified" at bounding box center [480, 232] width 64 height 10
checkbox input "true"
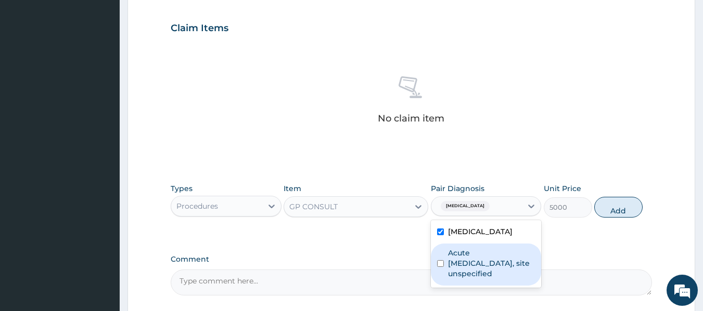
click at [467, 262] on label "Acute upper respiratory infection, site unspecified" at bounding box center [491, 263] width 87 height 31
checkbox input "true"
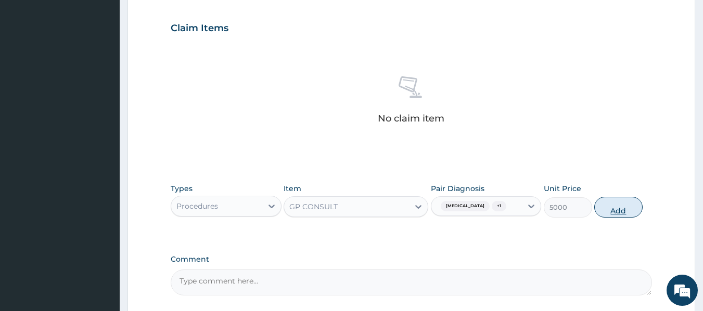
click at [618, 210] on button "Add" at bounding box center [618, 207] width 48 height 21
type input "0"
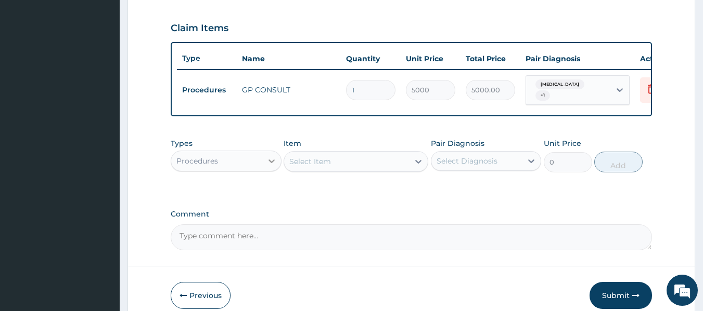
click at [269, 166] on icon at bounding box center [271, 161] width 10 height 10
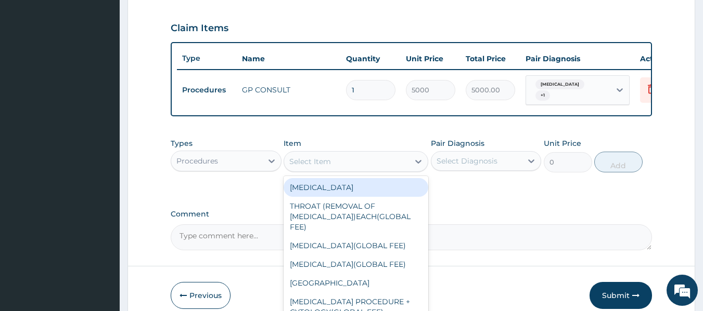
click at [328, 167] on div "Select Item" at bounding box center [310, 162] width 42 height 10
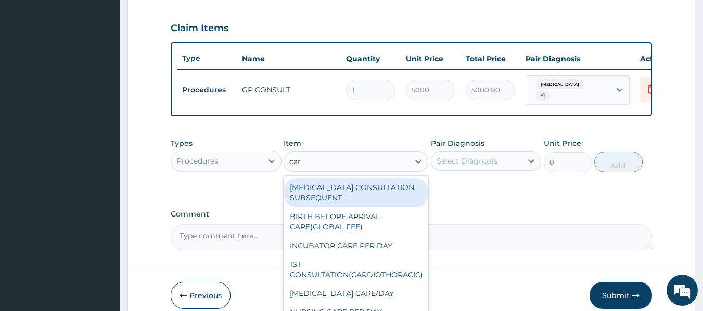
type input "card"
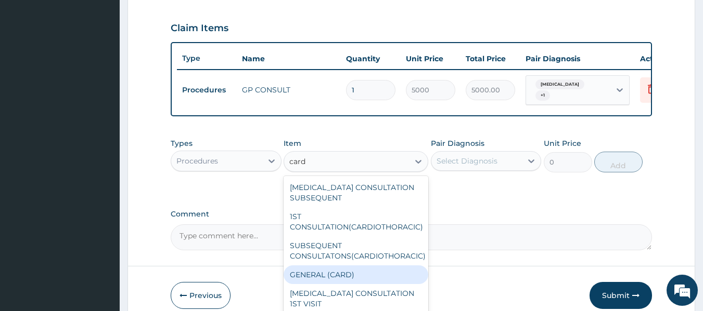
click at [321, 274] on div "GENERAL (CARD)" at bounding box center [355, 275] width 145 height 19
type input "800"
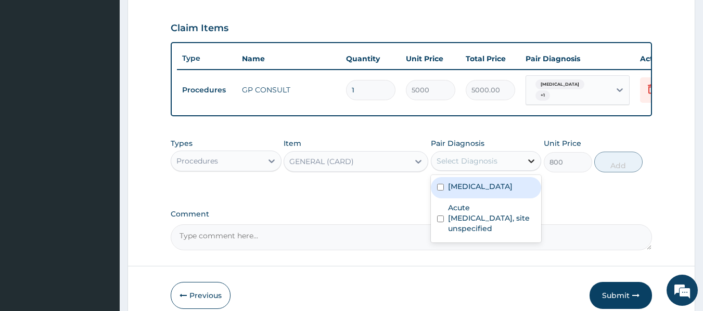
click at [525, 171] on div at bounding box center [531, 161] width 19 height 19
click at [511, 192] on label "Malaria, unspecified" at bounding box center [480, 186] width 64 height 10
checkbox input "true"
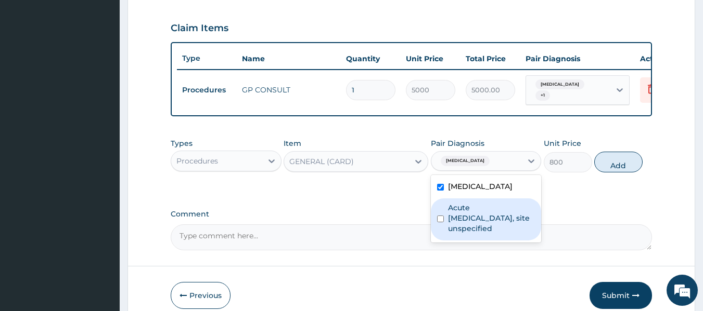
click at [497, 241] on div "Acute upper respiratory infection, site unspecified" at bounding box center [486, 220] width 111 height 42
checkbox input "true"
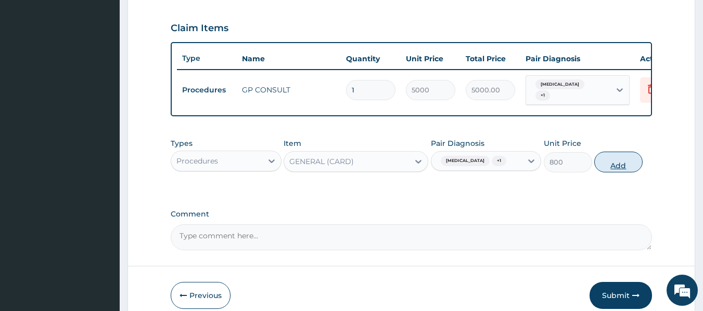
click at [628, 170] on button "Add" at bounding box center [618, 162] width 48 height 21
type input "0"
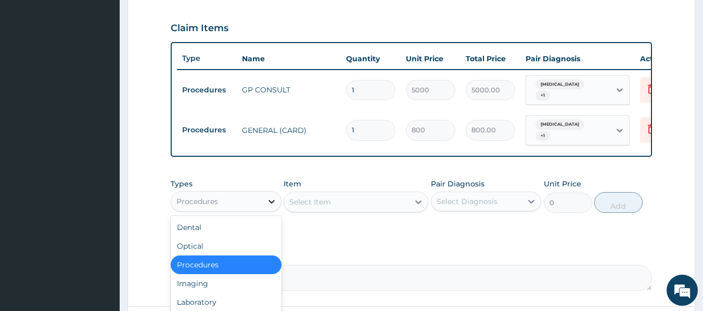
click at [275, 207] on icon at bounding box center [271, 202] width 10 height 10
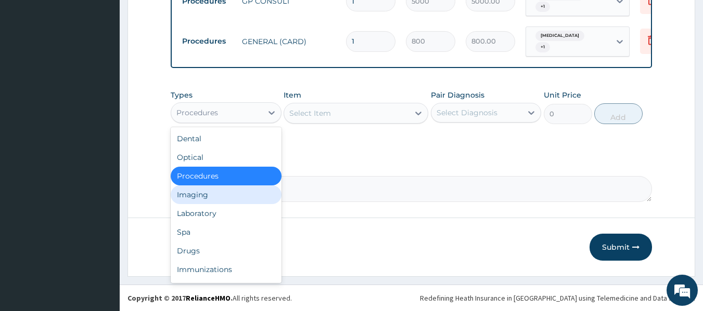
scroll to position [441, 0]
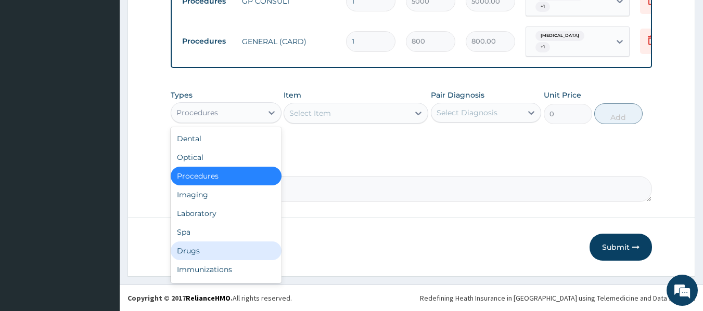
click at [213, 256] on div "Drugs" at bounding box center [226, 251] width 111 height 19
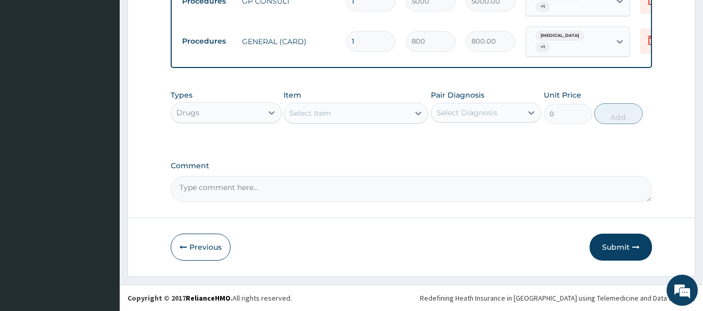
click at [402, 109] on div "Select Item" at bounding box center [346, 113] width 125 height 17
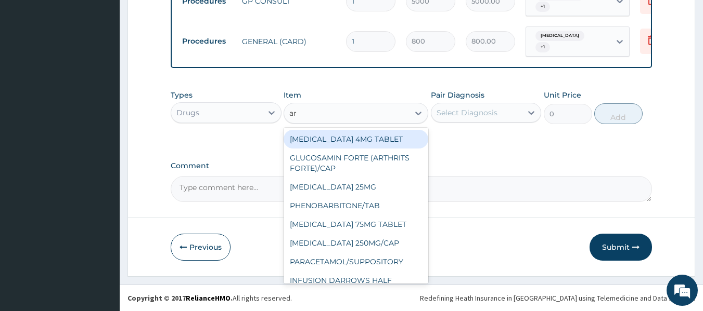
type input "art"
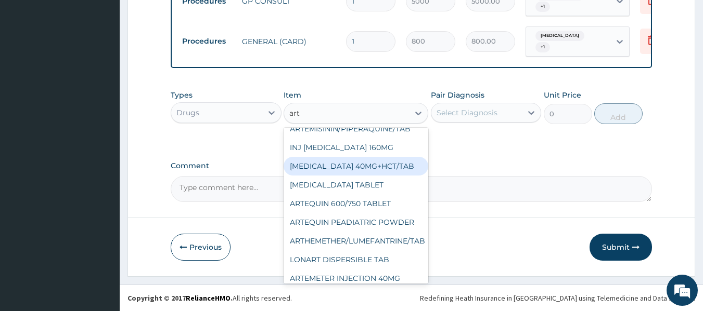
scroll to position [333, 0]
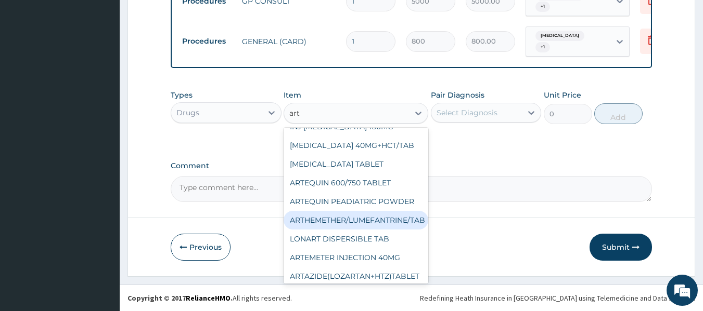
click at [398, 222] on div "ARTHEMETHER/LUMEFANTRINE/TAB" at bounding box center [355, 220] width 145 height 19
type input "100"
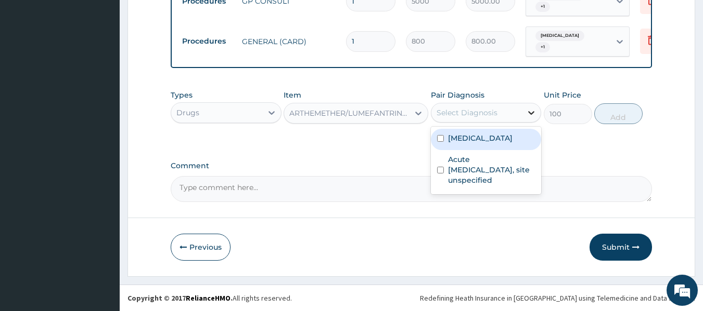
click at [526, 108] on icon at bounding box center [531, 113] width 10 height 10
click at [510, 132] on div "Malaria, unspecified" at bounding box center [486, 139] width 111 height 21
checkbox input "true"
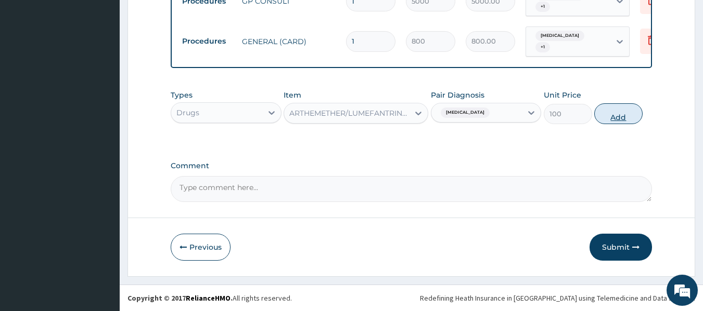
click at [608, 115] on button "Add" at bounding box center [618, 113] width 48 height 21
type input "0"
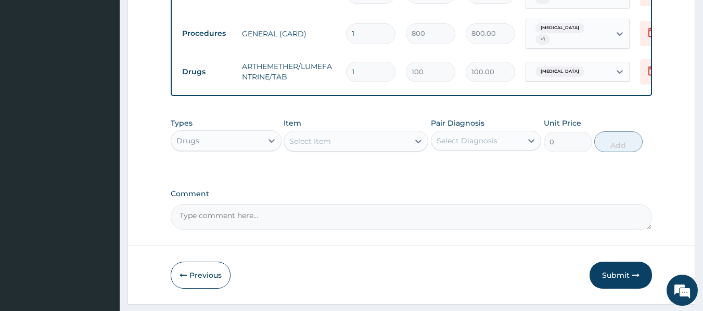
click at [357, 144] on div "Select Item" at bounding box center [346, 141] width 125 height 17
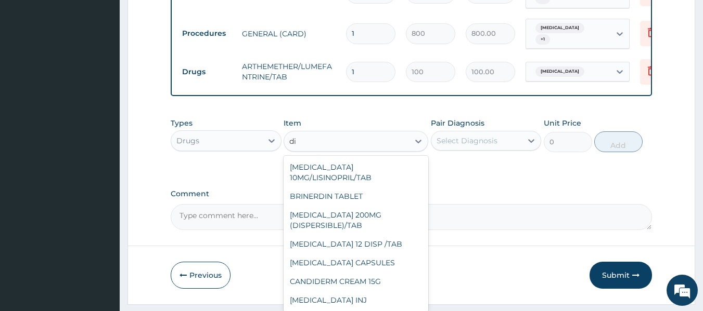
type input "dic"
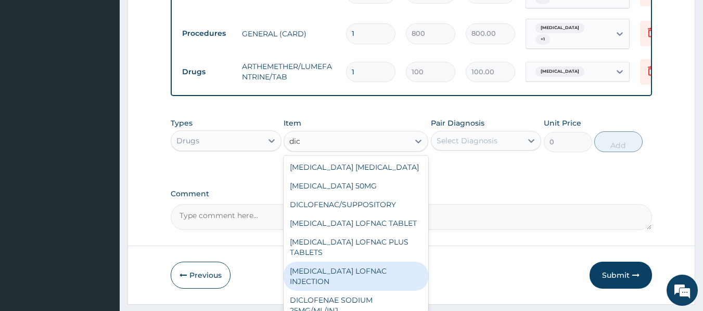
click at [312, 279] on div "DICLOFENAC LOFNAC INJECTION" at bounding box center [355, 276] width 145 height 29
type input "500"
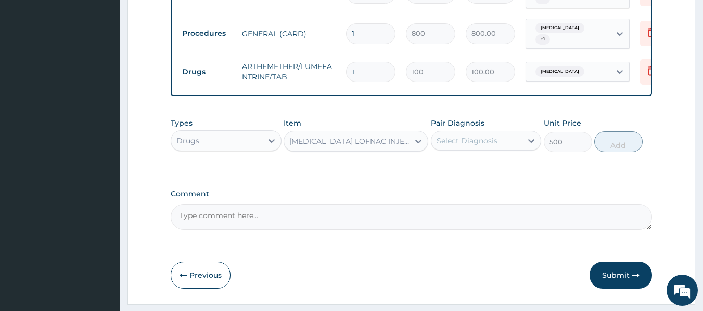
click at [407, 147] on div "DICLOFENAC LOFNAC INJECTION" at bounding box center [349, 141] width 121 height 10
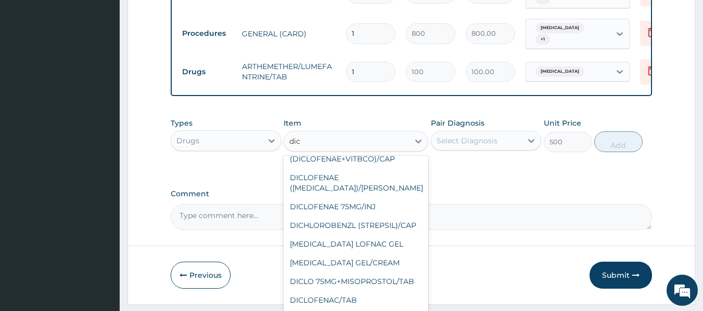
scroll to position [8, 0]
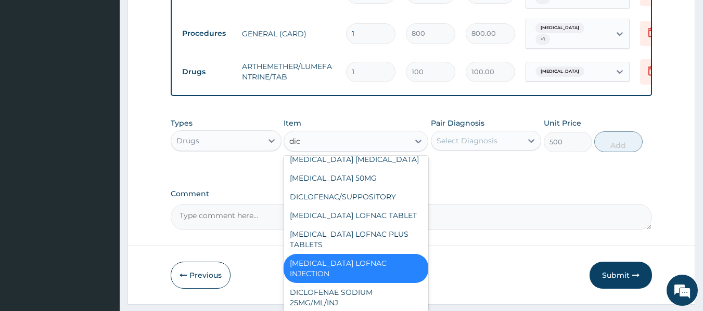
type input "dicl"
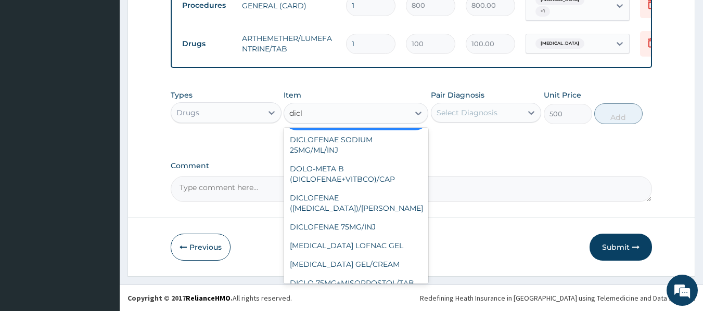
scroll to position [152, 0]
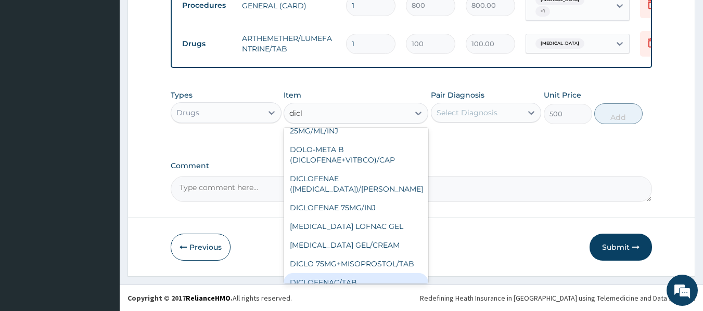
click at [374, 274] on div "DICLOFENAC/TAB" at bounding box center [355, 283] width 145 height 19
type input "100"
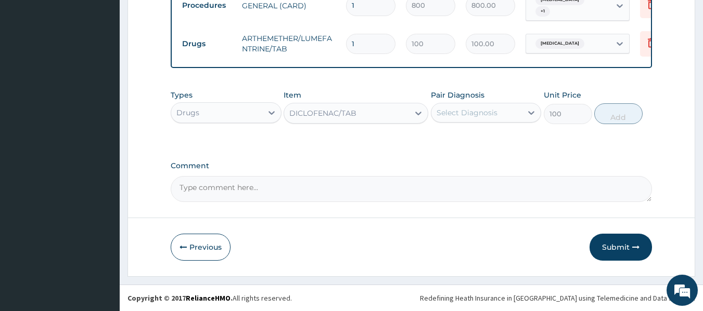
click at [374, 34] on input "1" at bounding box center [370, 44] width 49 height 20
type input "0.00"
type input "2"
type input "200.00"
type input "24"
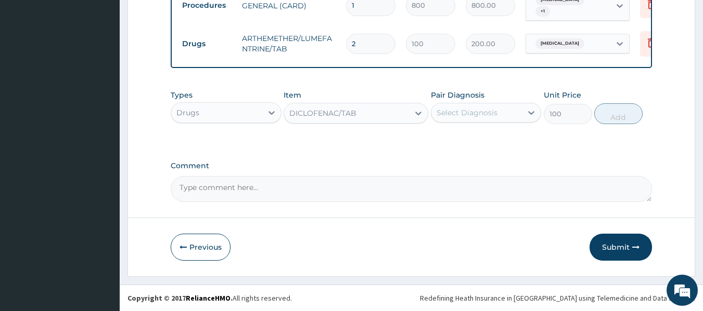
type input "2400.00"
type input "24"
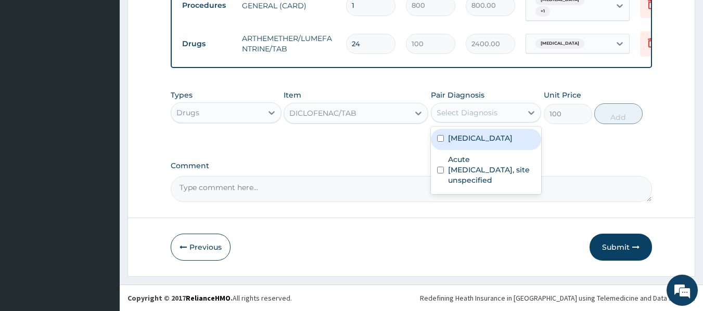
click at [462, 115] on div "Select Diagnosis" at bounding box center [466, 113] width 61 height 10
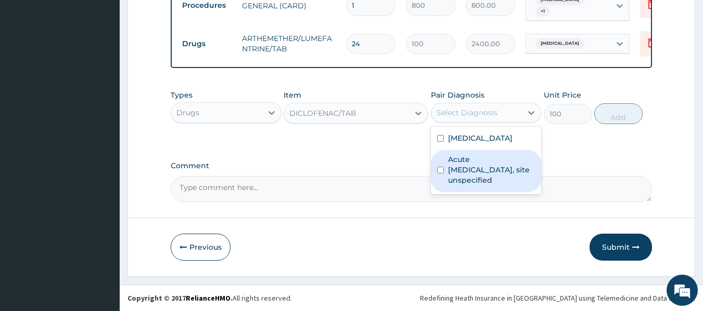
click at [452, 163] on label "Acute upper respiratory infection, site unspecified" at bounding box center [491, 169] width 87 height 31
checkbox input "true"
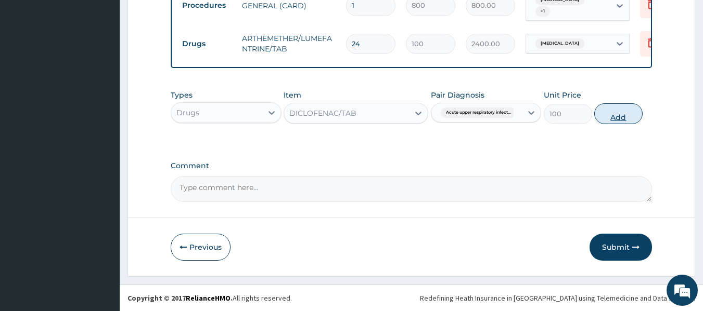
click at [619, 112] on button "Add" at bounding box center [618, 113] width 48 height 21
type input "0"
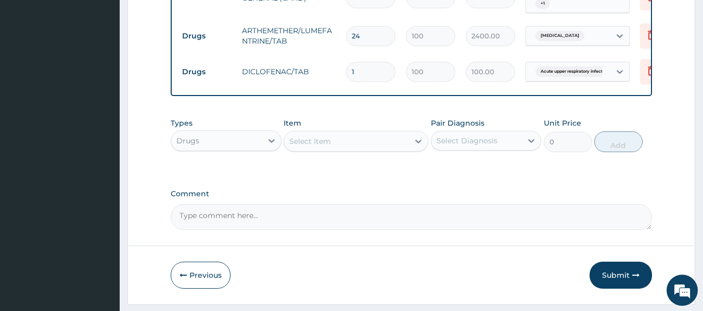
type input "0.00"
type input "3"
type input "300.00"
type input "3"
click at [620, 278] on button "Submit" at bounding box center [620, 275] width 62 height 27
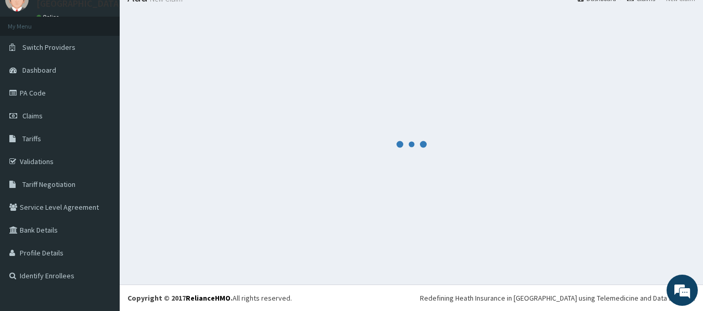
scroll to position [477, 0]
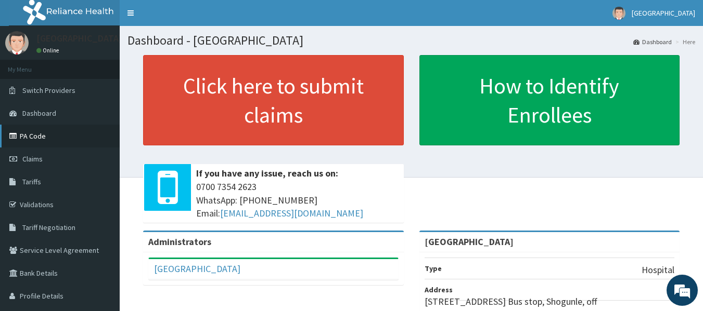
click at [47, 132] on link "PA Code" at bounding box center [60, 136] width 120 height 23
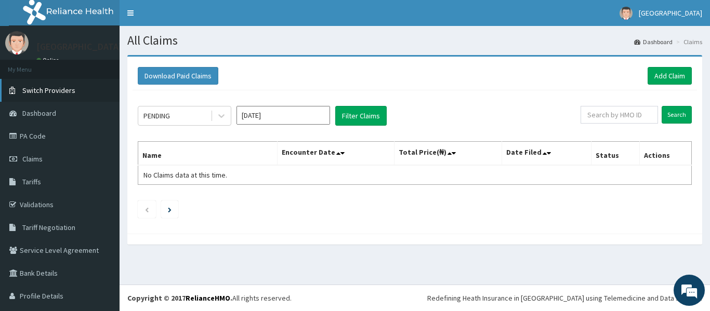
click at [63, 85] on link "Switch Providers" at bounding box center [60, 90] width 120 height 23
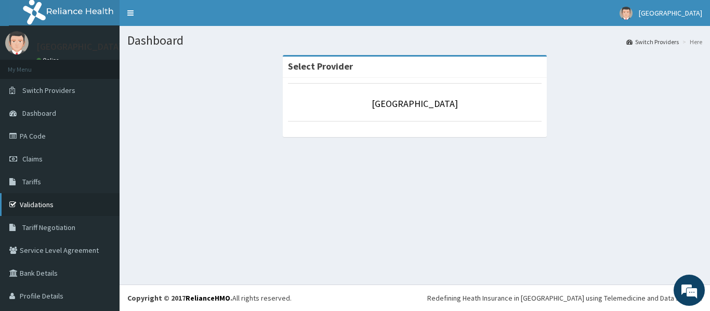
click at [57, 207] on link "Validations" at bounding box center [60, 204] width 120 height 23
